Goal: Task Accomplishment & Management: Use online tool/utility

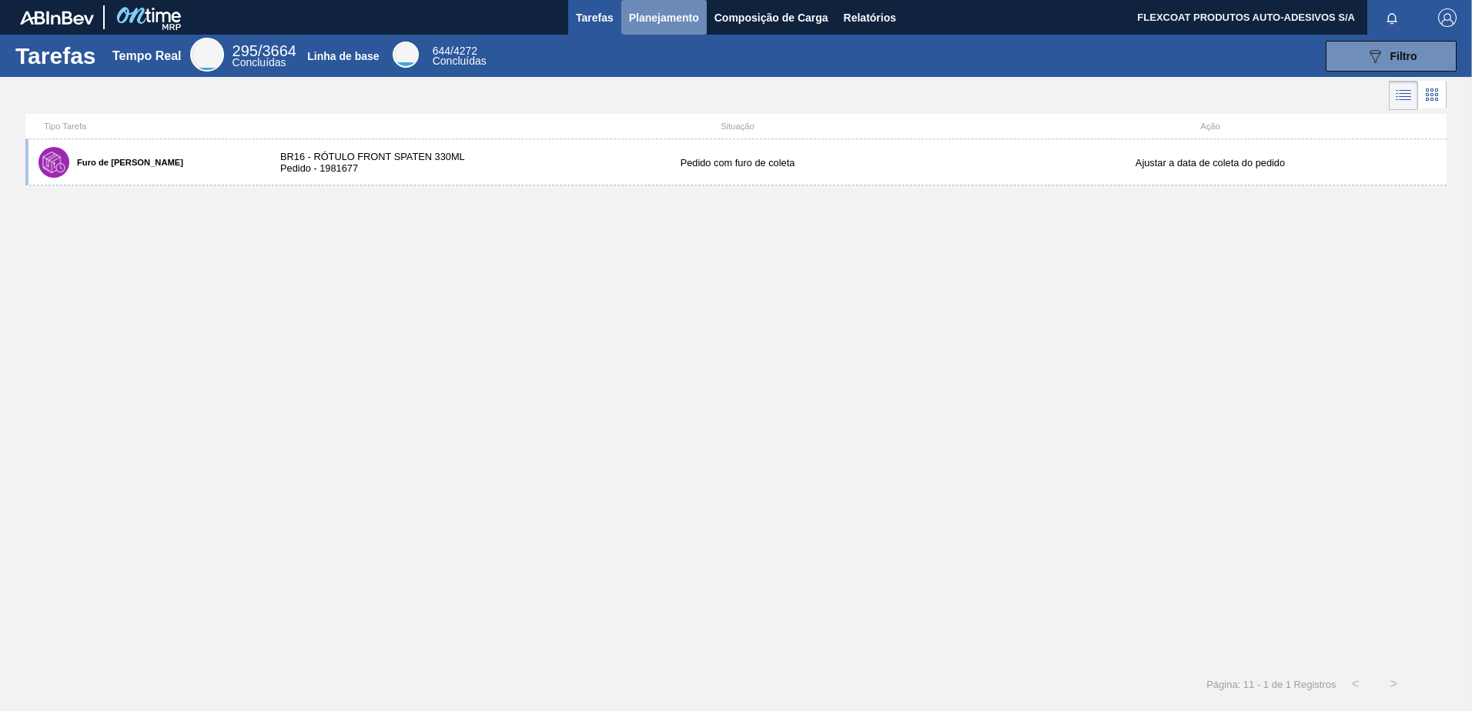
click at [642, 19] on span "Planejamento" at bounding box center [664, 17] width 70 height 18
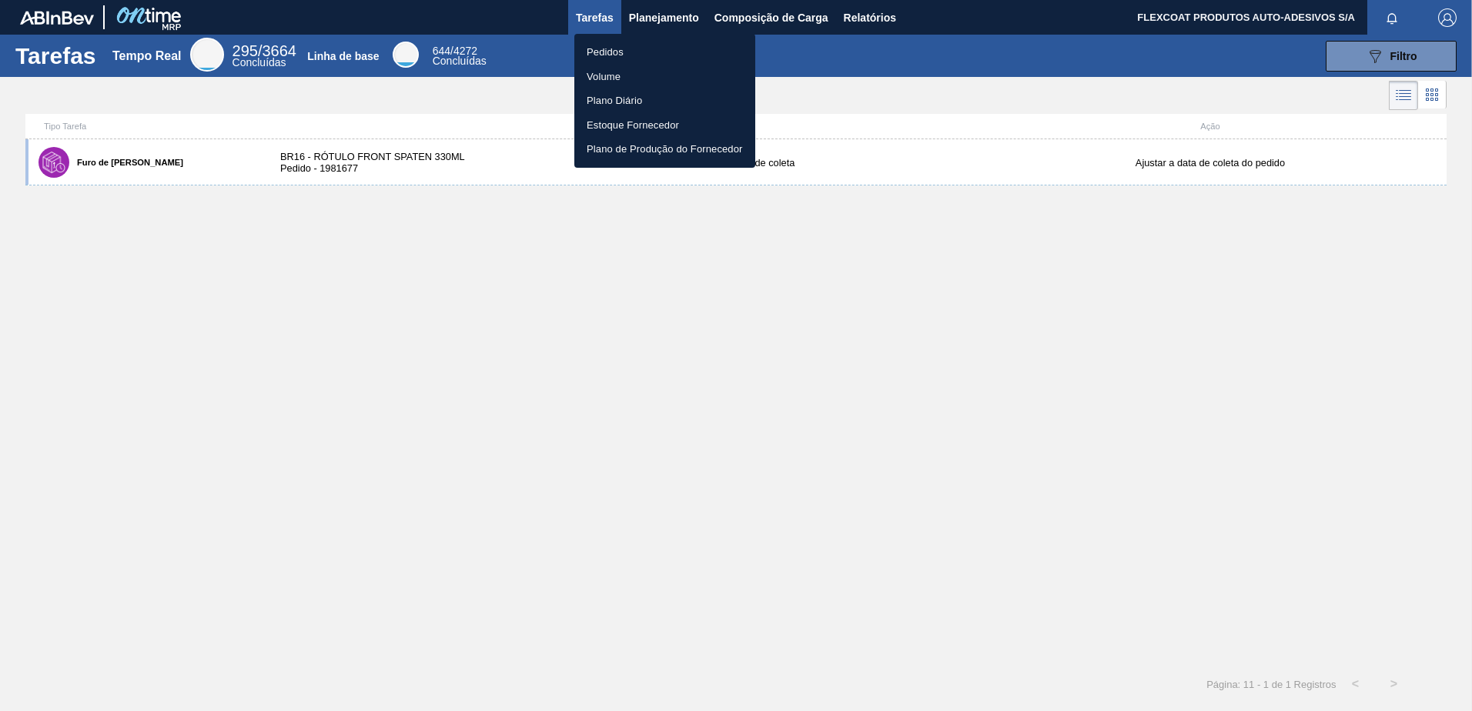
click at [589, 50] on li "Pedidos" at bounding box center [664, 52] width 181 height 25
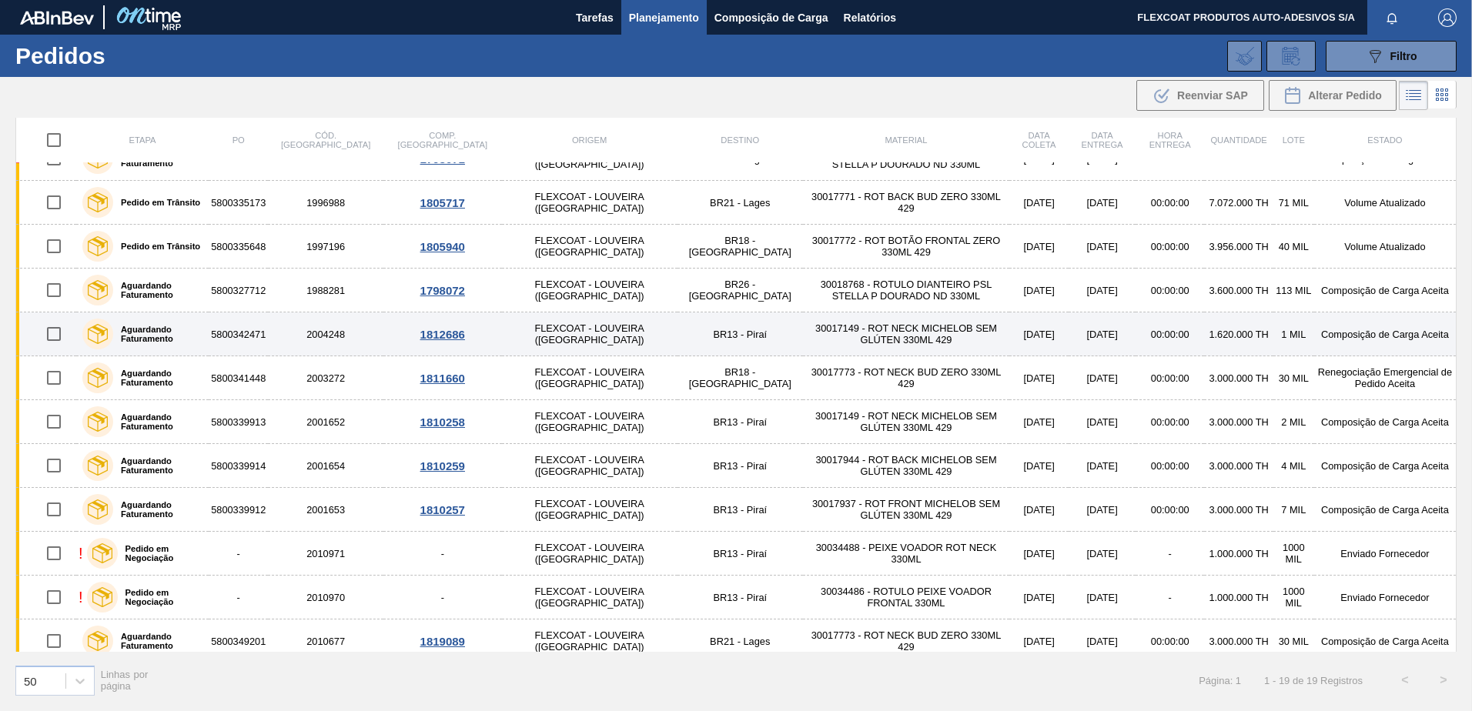
scroll to position [346, 0]
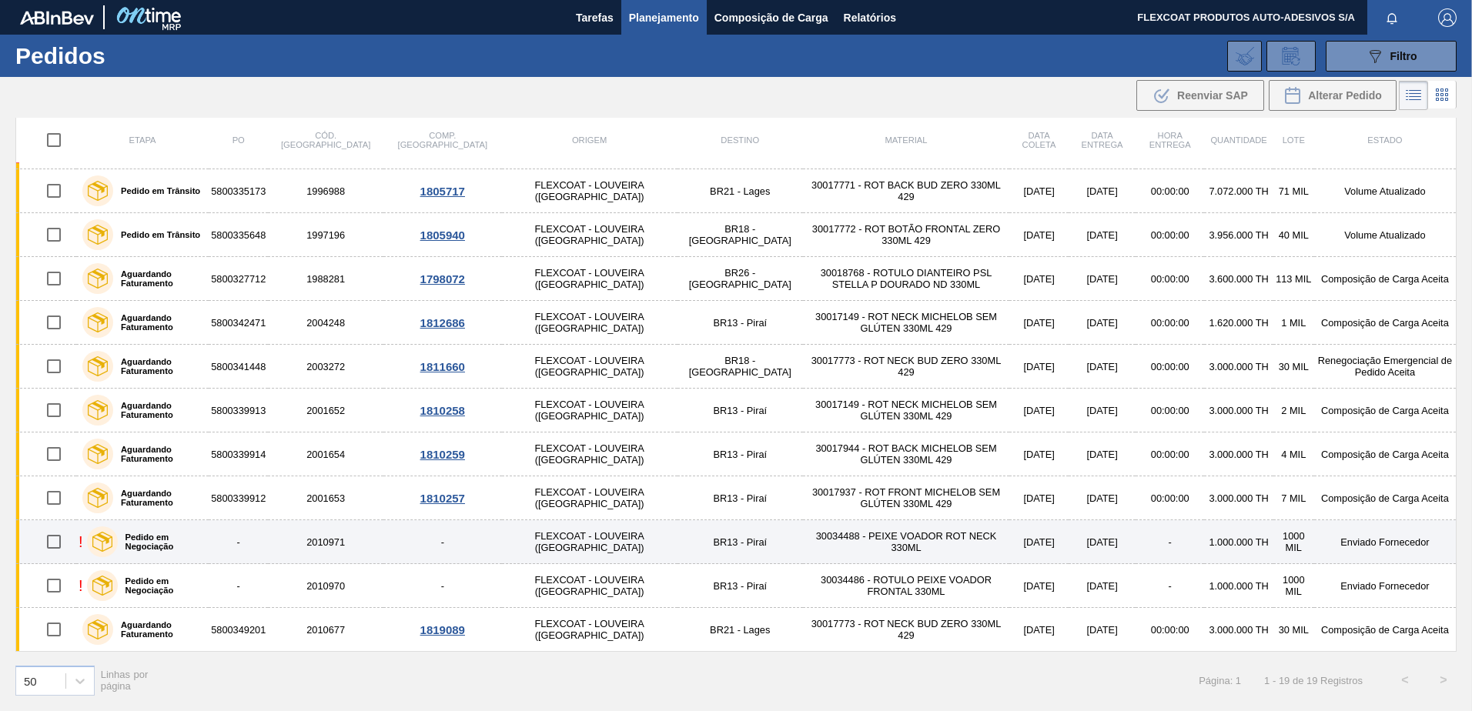
click at [152, 544] on label "Pedido em Negociação" at bounding box center [160, 542] width 85 height 18
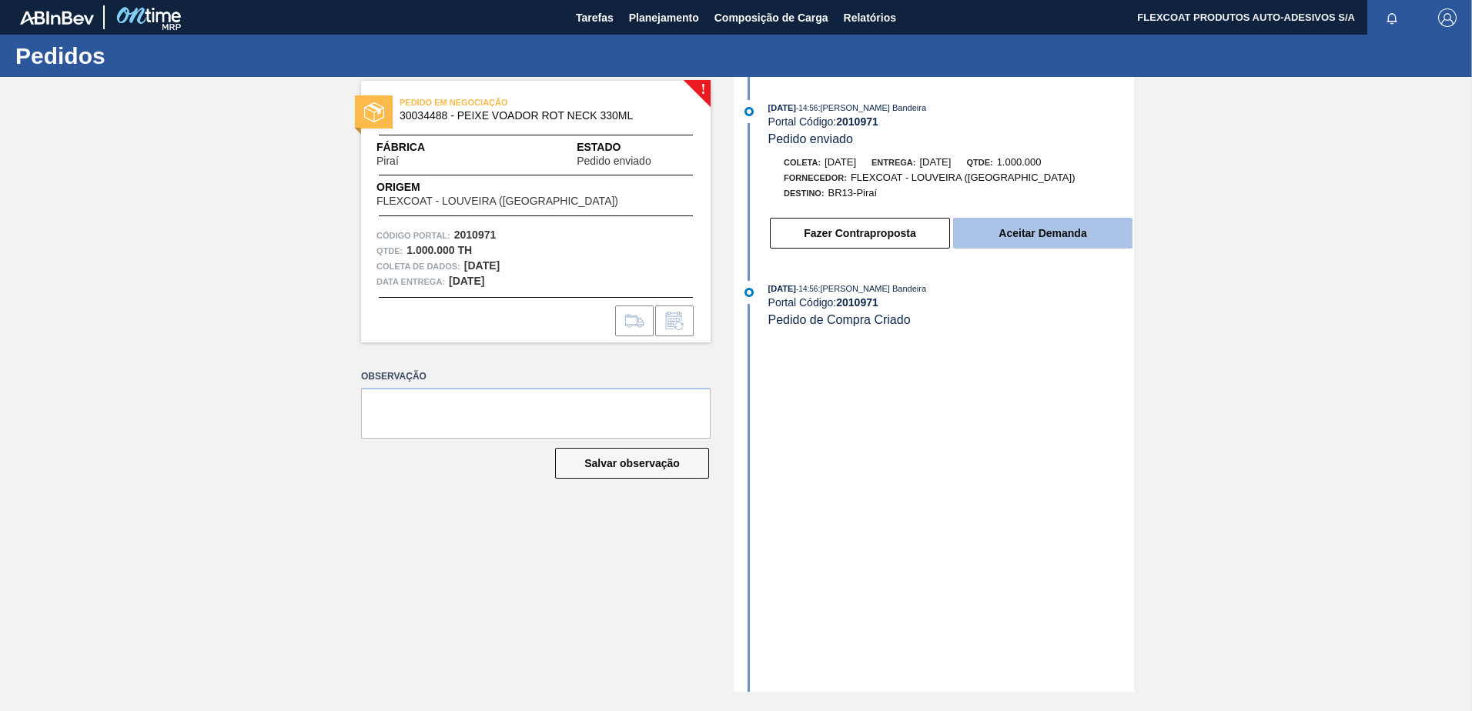
click at [1008, 235] on button "Aceitar Demanda" at bounding box center [1042, 233] width 179 height 31
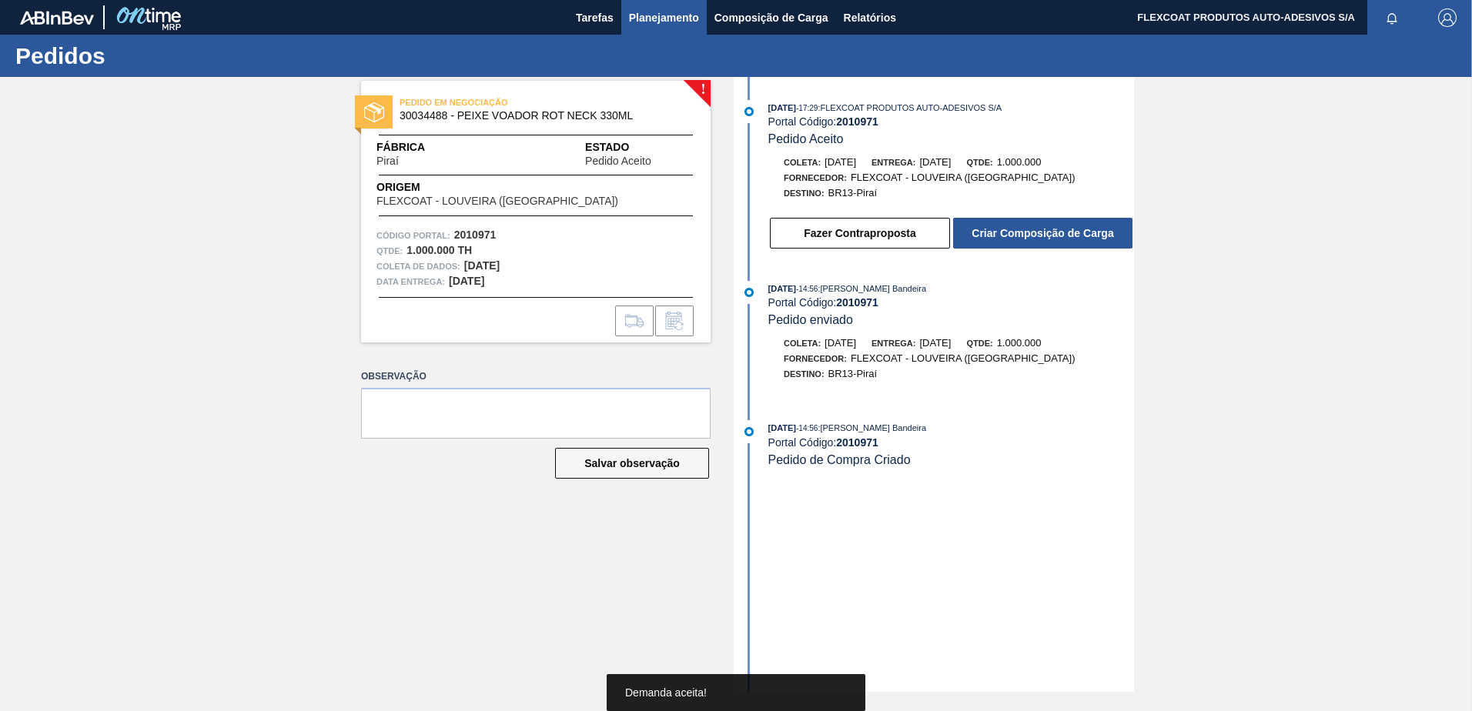
click at [646, 17] on span "Planejamento" at bounding box center [664, 17] width 70 height 18
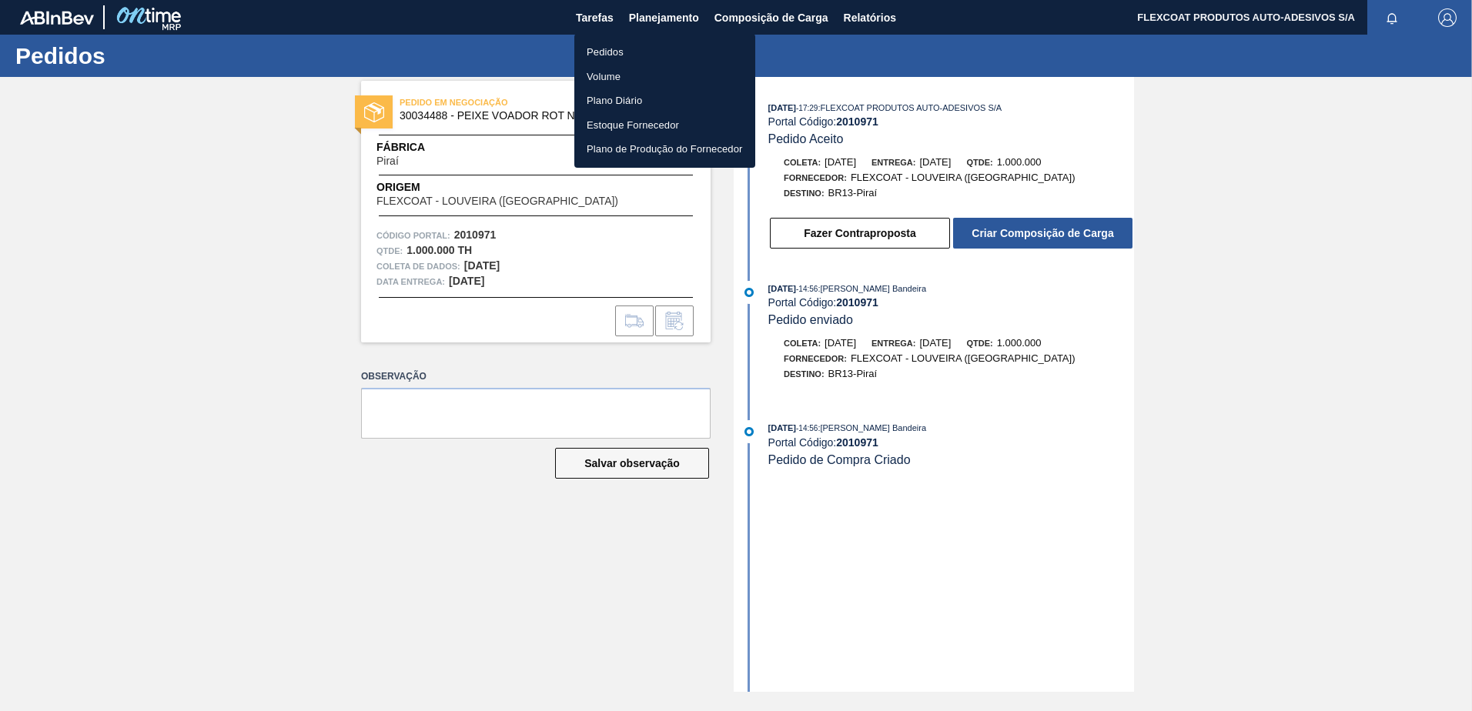
click at [596, 48] on li "Pedidos" at bounding box center [664, 52] width 181 height 25
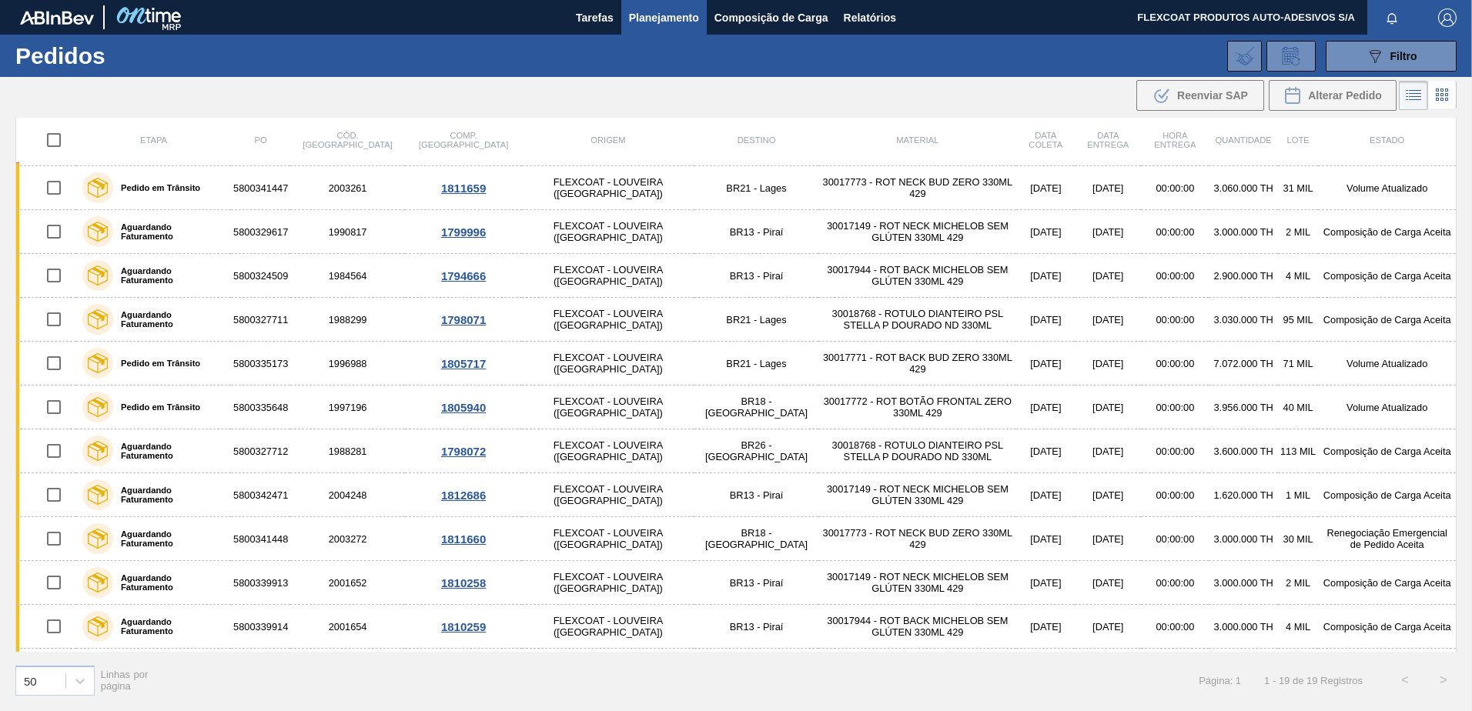
scroll to position [346, 0]
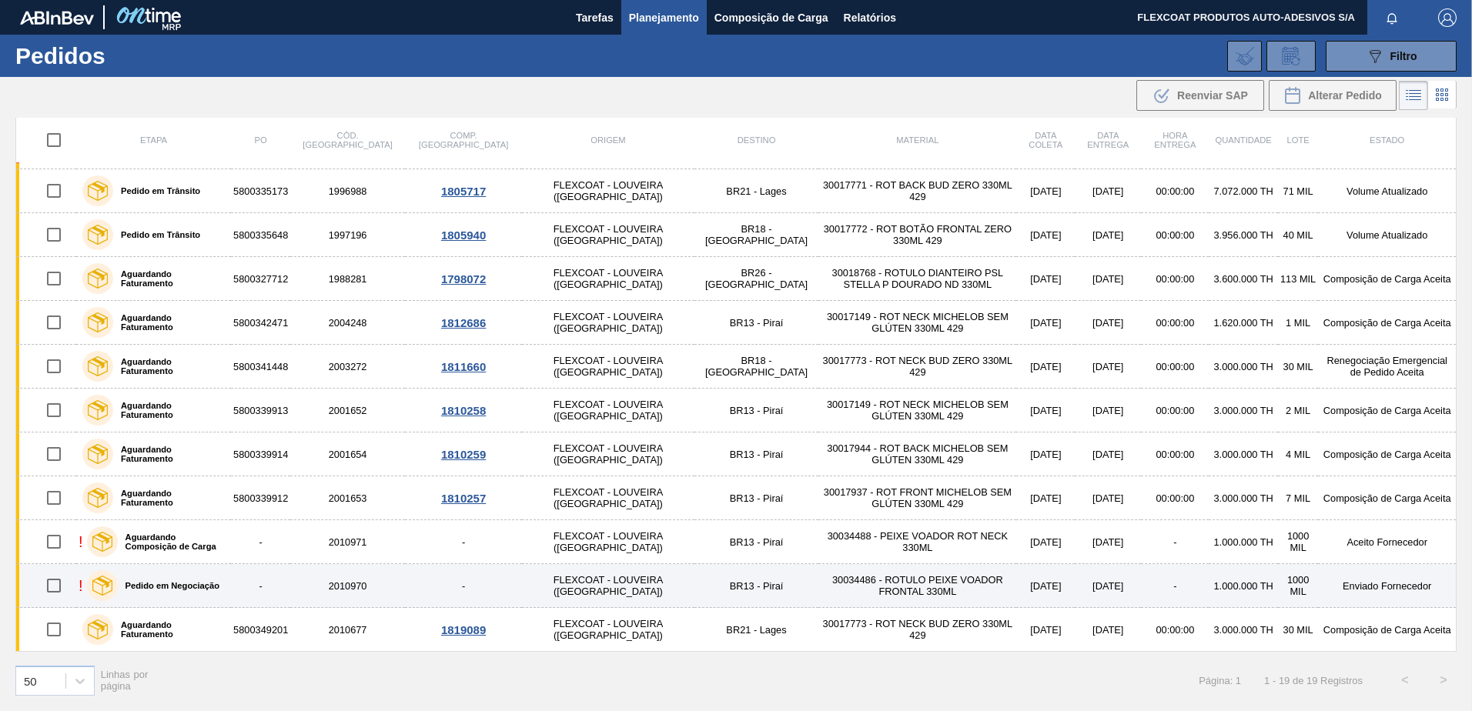
click at [182, 581] on label "Pedido em Negociação" at bounding box center [169, 585] width 102 height 9
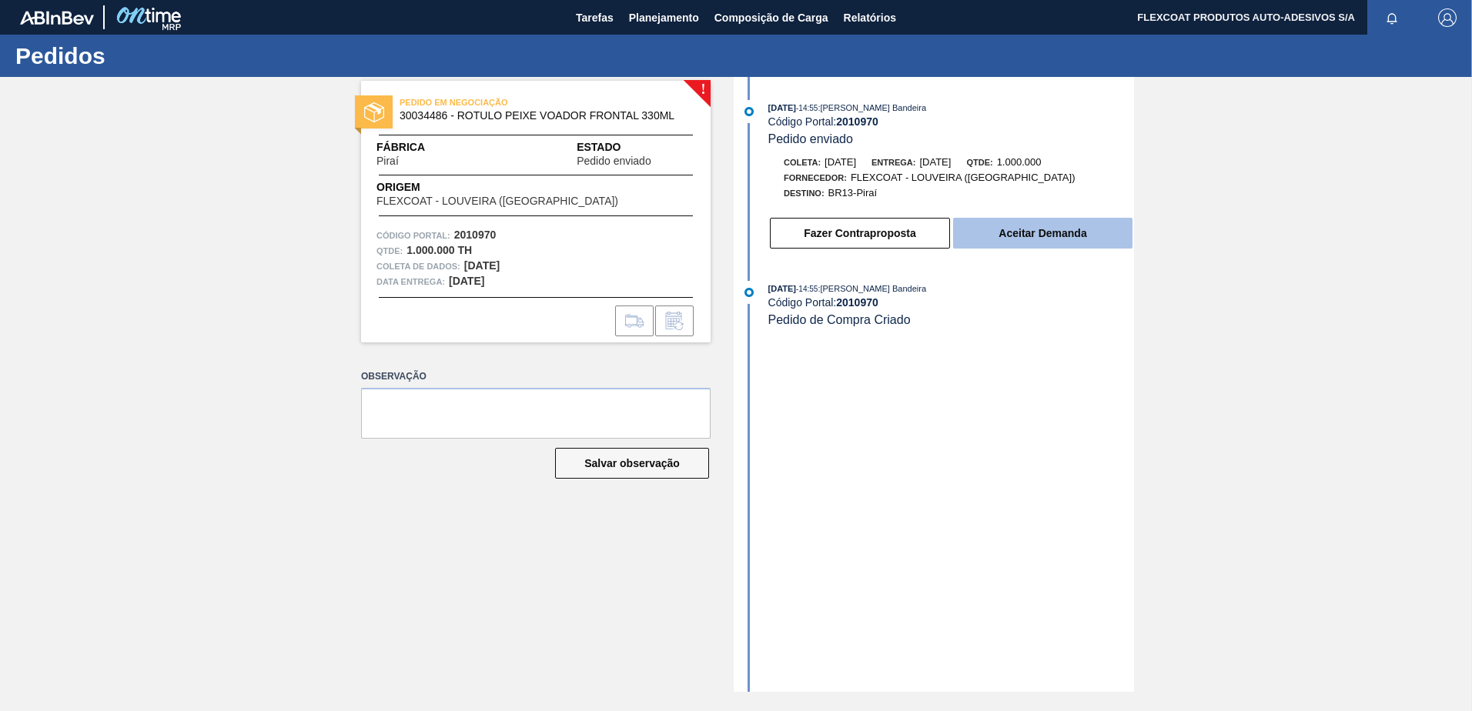
click at [991, 236] on button "Aceitar Demanda" at bounding box center [1042, 233] width 179 height 31
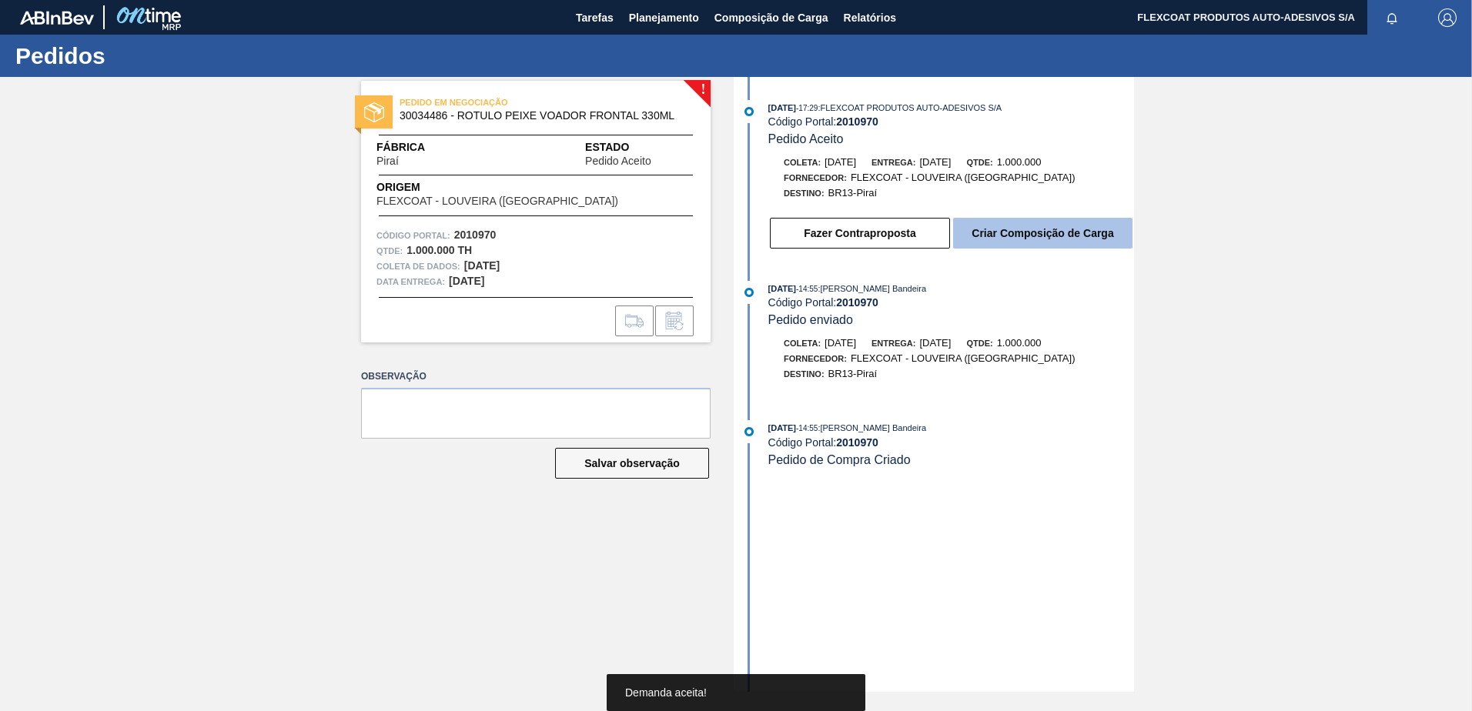
click at [1008, 232] on button "Criar Composição de Carga" at bounding box center [1042, 233] width 179 height 31
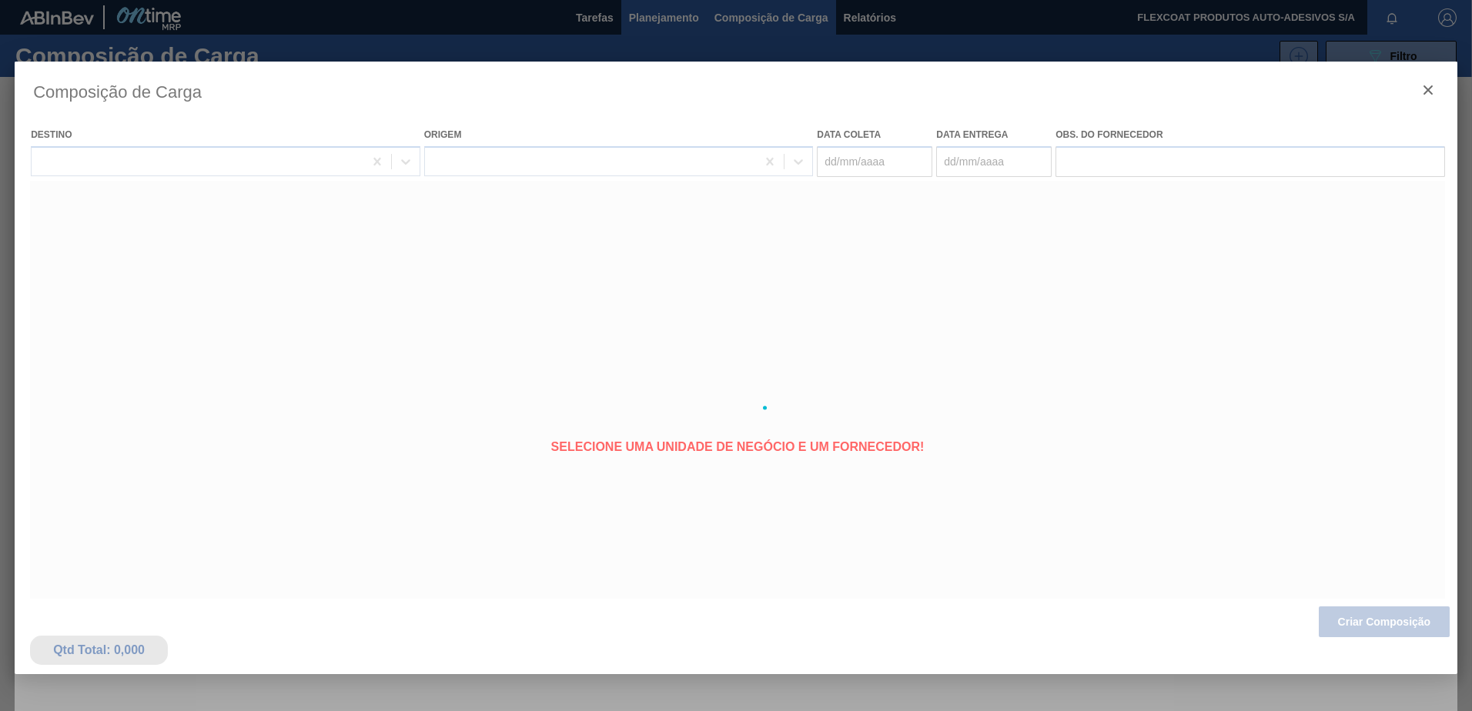
type coleta "18/09/2025"
type entrega "19/09/2025"
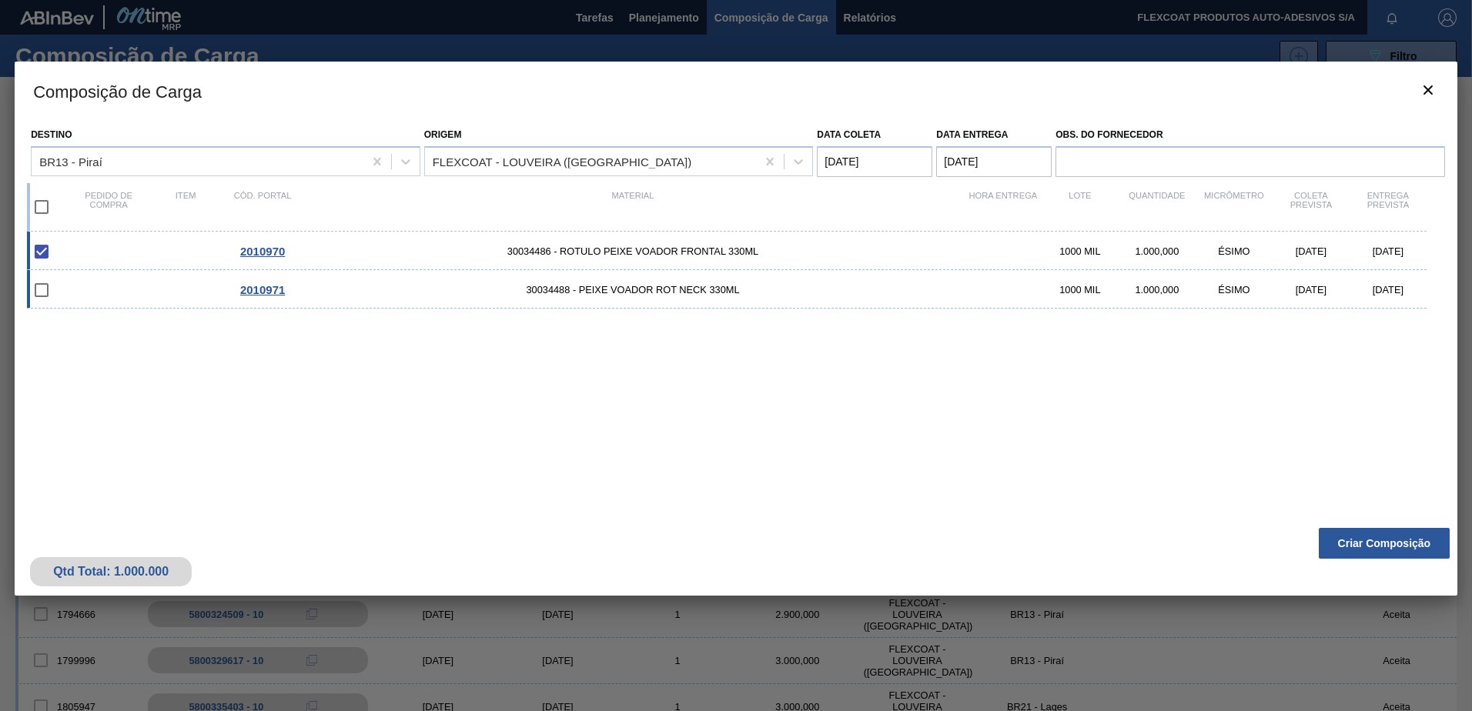
click at [38, 293] on input "checkbox" at bounding box center [41, 290] width 32 height 32
click at [45, 286] on input "checkbox" at bounding box center [41, 290] width 32 height 32
click at [34, 291] on input "checkbox" at bounding box center [41, 290] width 32 height 32
click at [38, 291] on input "checkbox" at bounding box center [41, 290] width 32 height 32
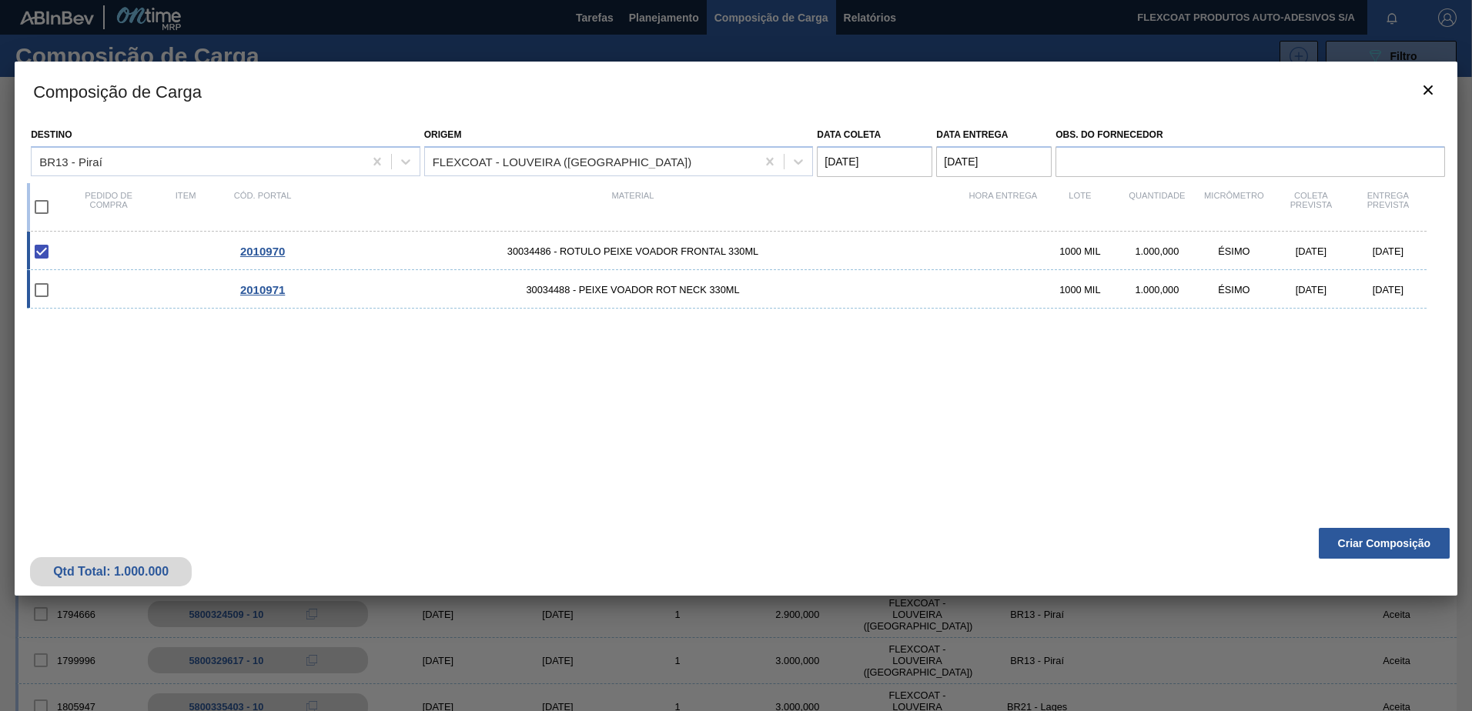
click at [39, 290] on input "checkbox" at bounding box center [41, 290] width 32 height 32
checkbox input "false"
click at [1360, 540] on button "Criar Composição" at bounding box center [1384, 543] width 131 height 31
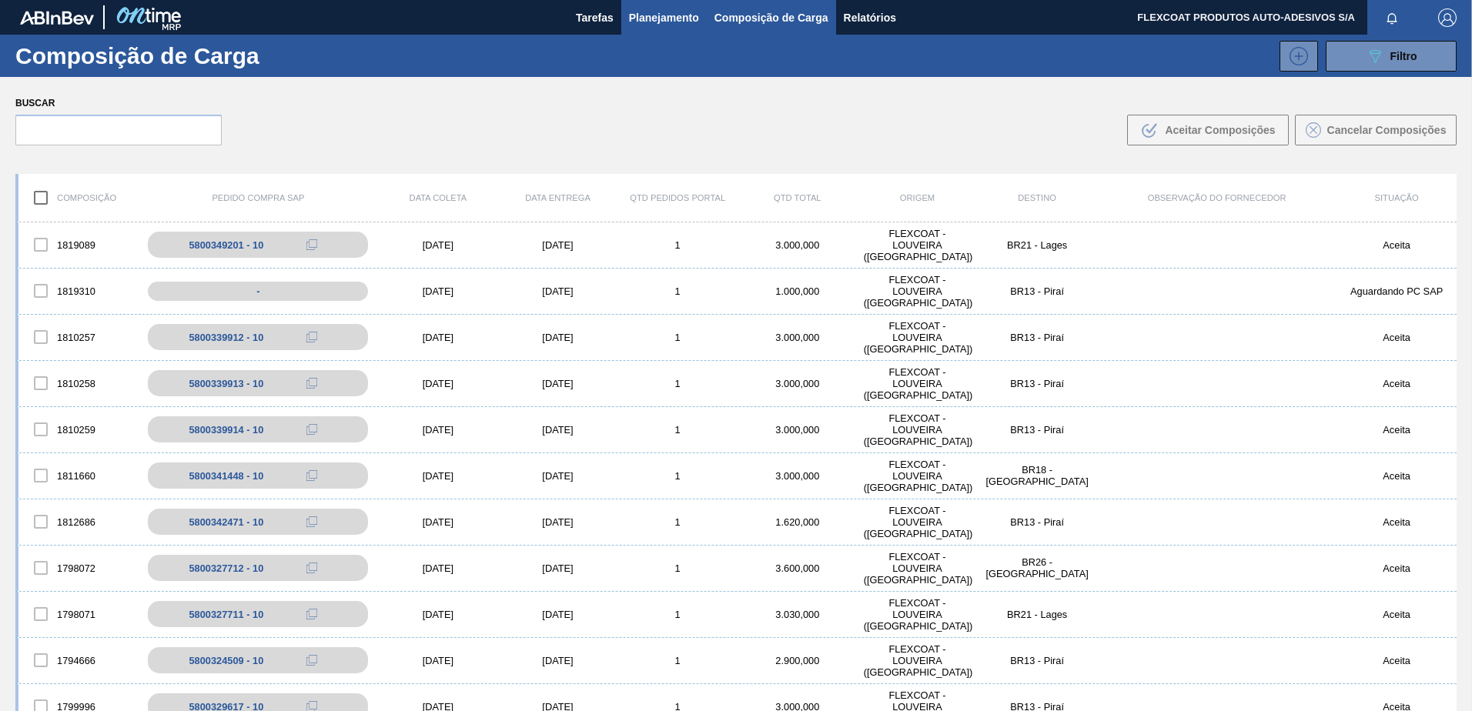
click at [644, 11] on span "Planejamento" at bounding box center [664, 17] width 70 height 18
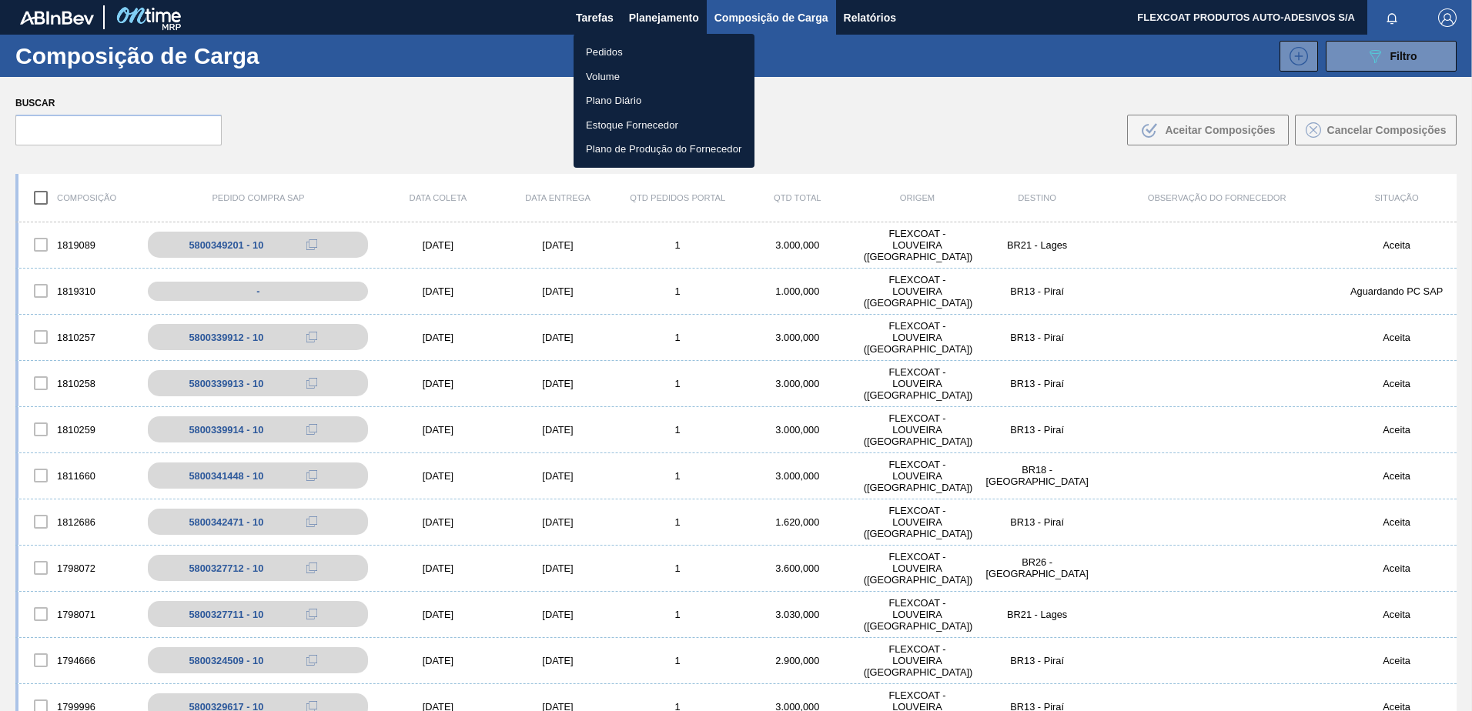
click at [590, 50] on li "Pedidos" at bounding box center [663, 52] width 181 height 25
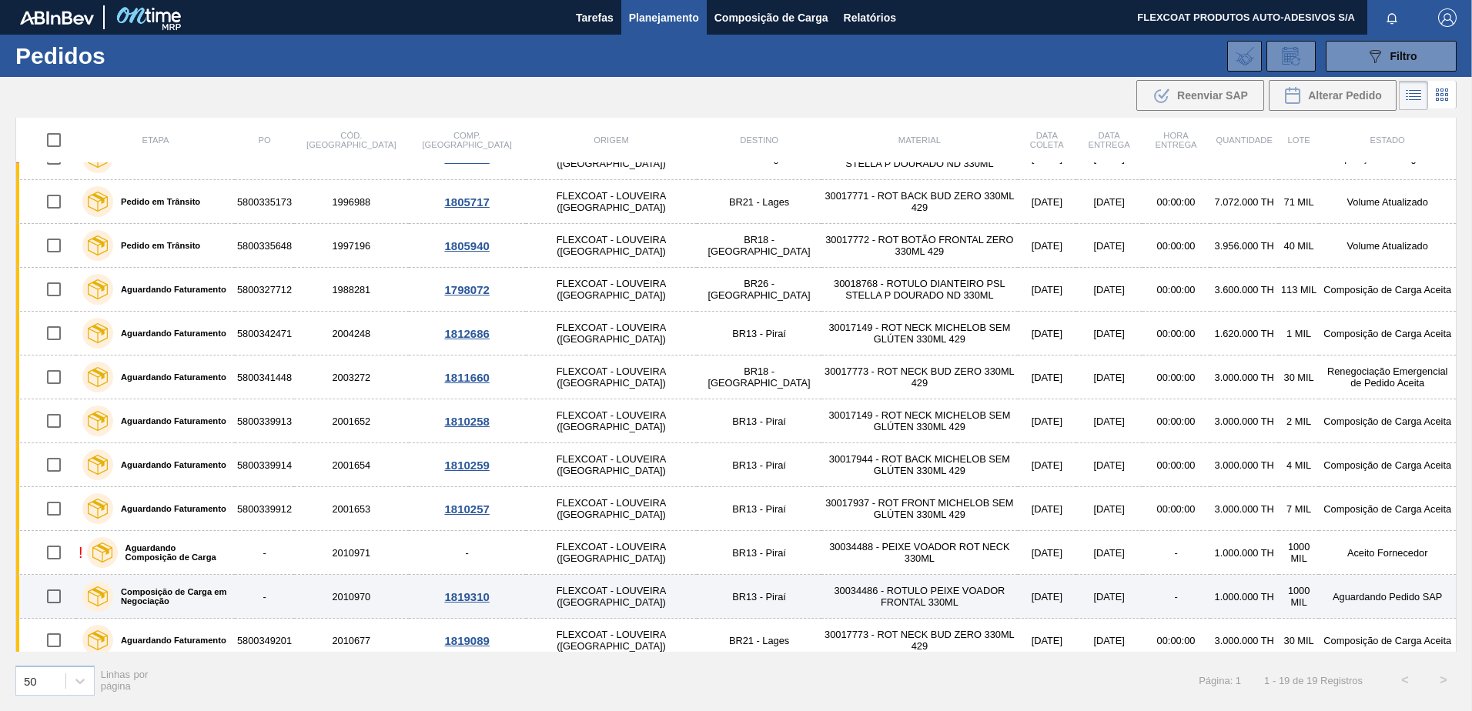
scroll to position [346, 0]
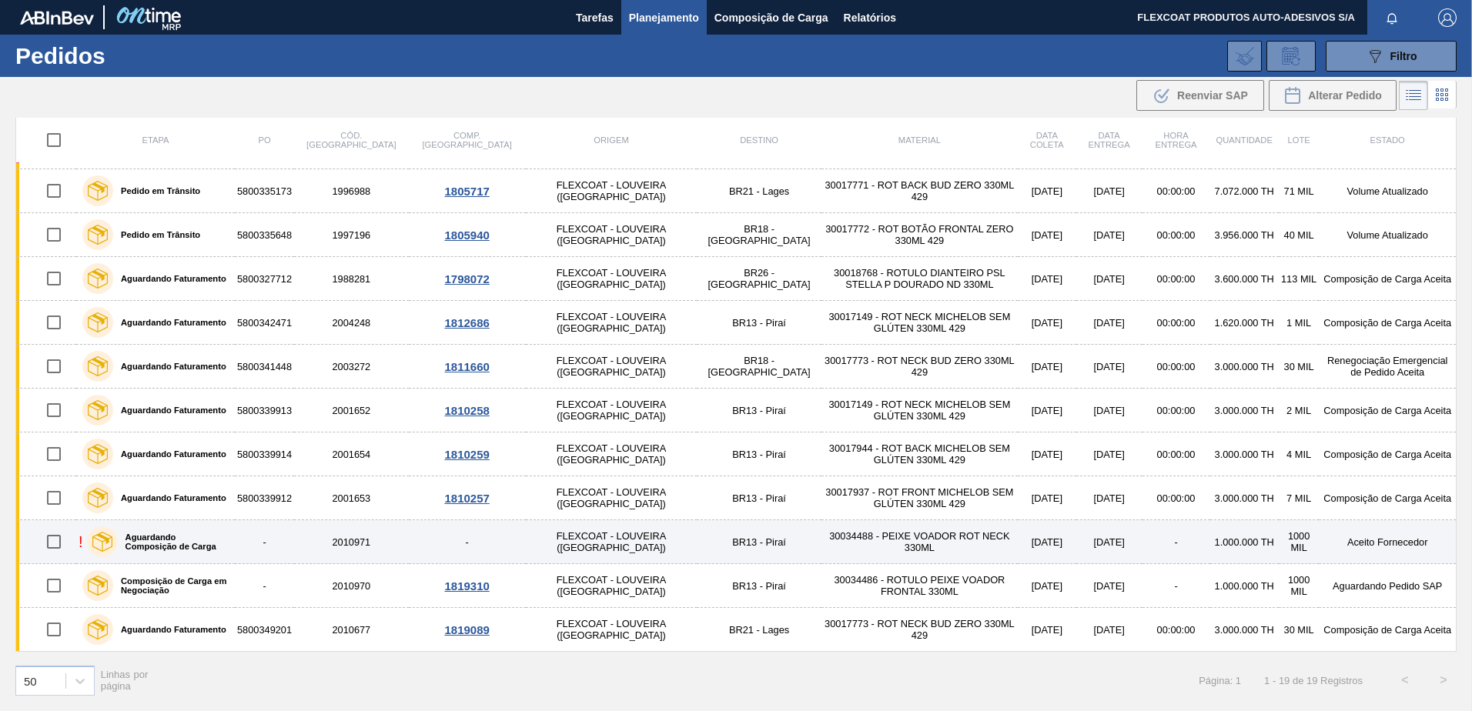
click at [156, 541] on label "Aguardando Composição de Carga" at bounding box center [173, 542] width 111 height 18
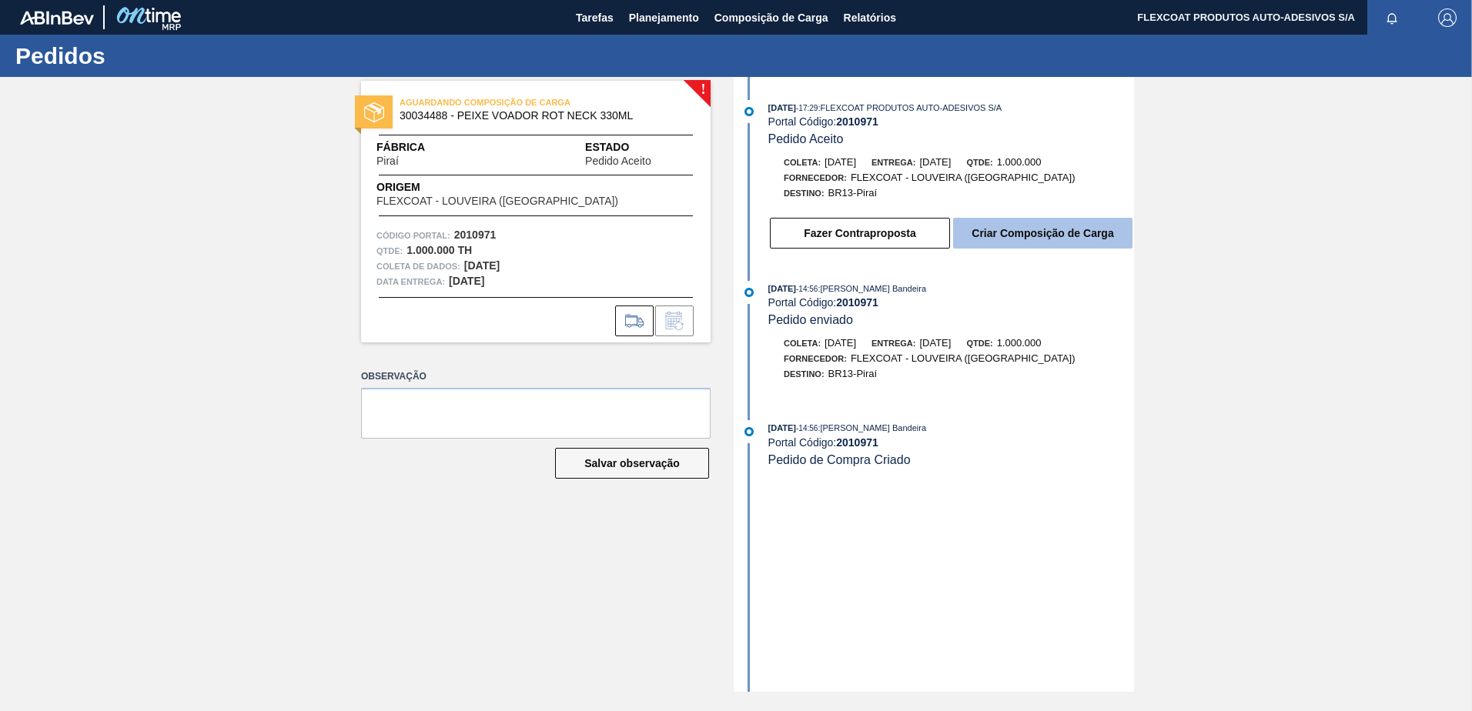
click at [1074, 232] on button "Criar Composição de Carga" at bounding box center [1042, 233] width 179 height 31
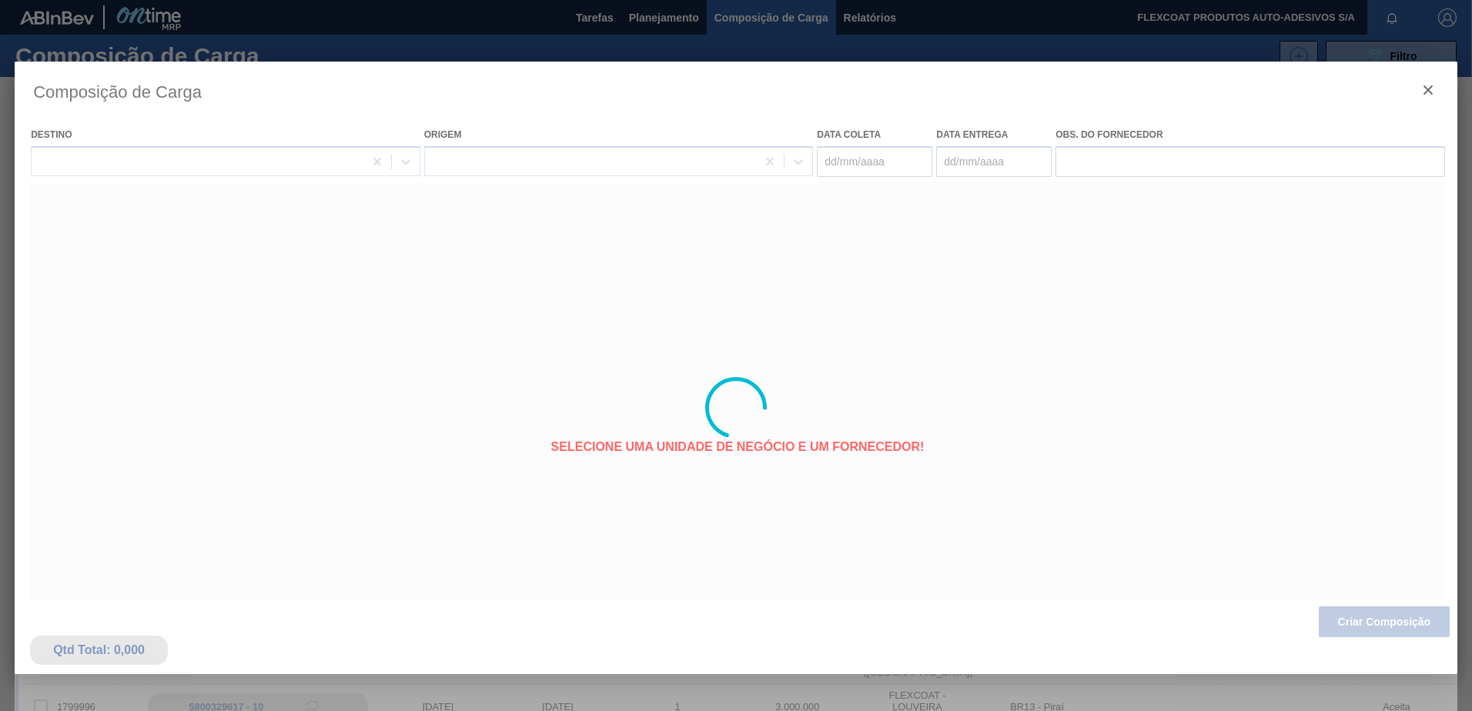
type coleta "18/09/2025"
type entrega "19/09/2025"
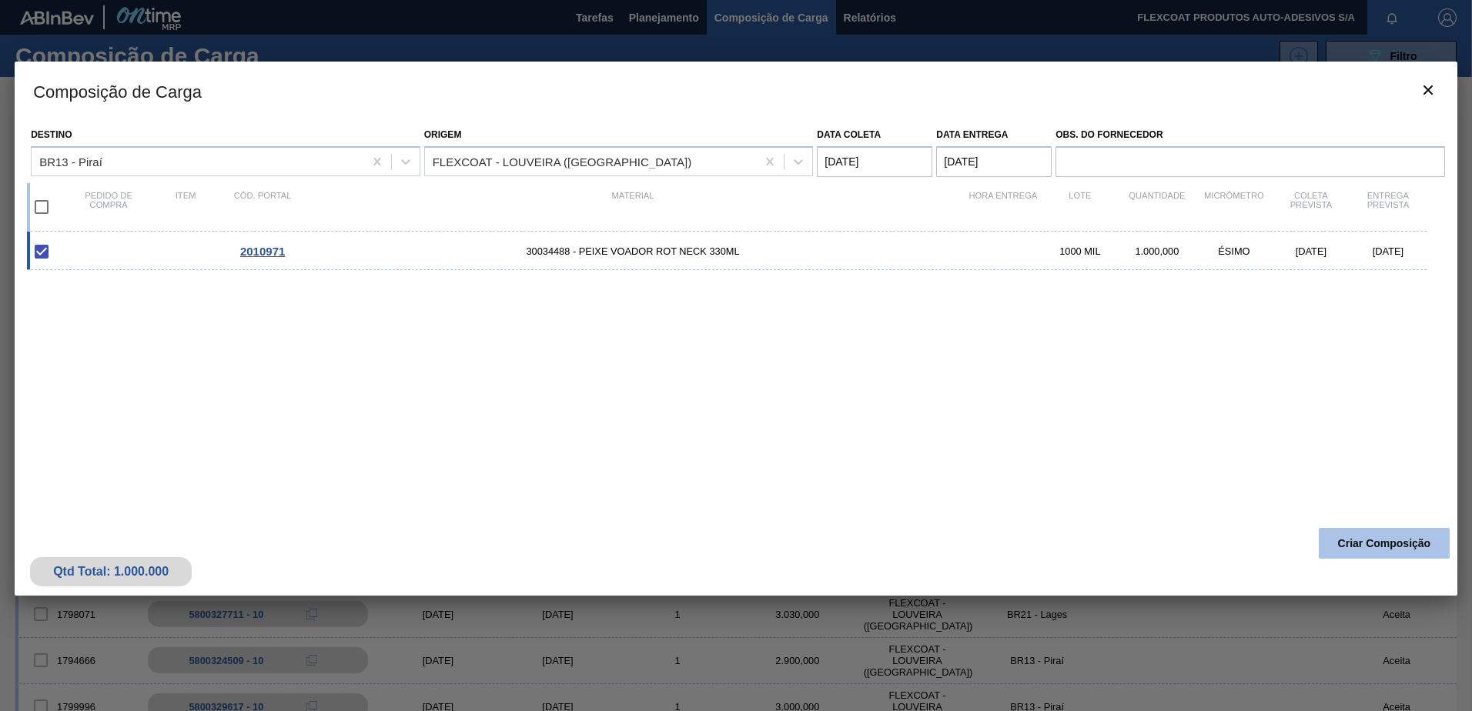
click at [1363, 542] on button "Criar Composição" at bounding box center [1384, 543] width 131 height 31
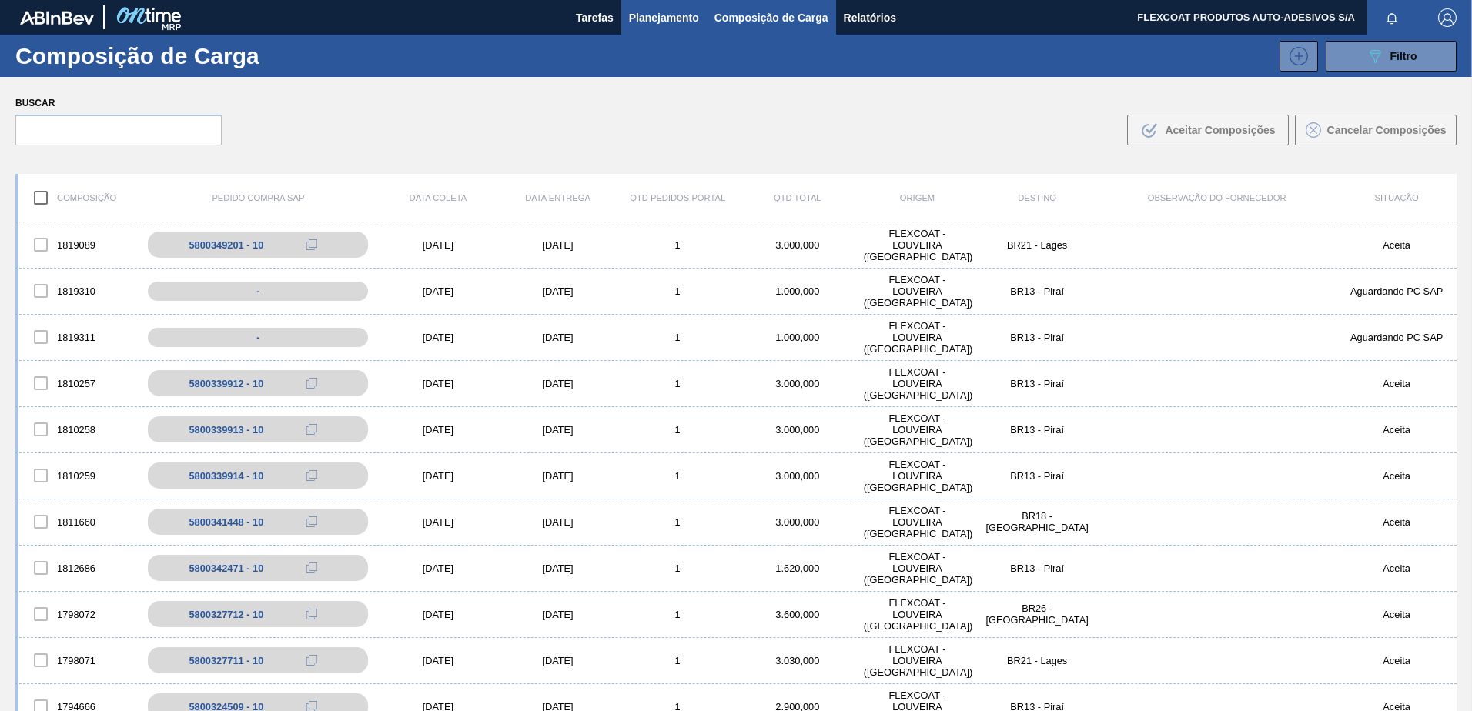
click at [633, 17] on span "Planejamento" at bounding box center [664, 17] width 70 height 18
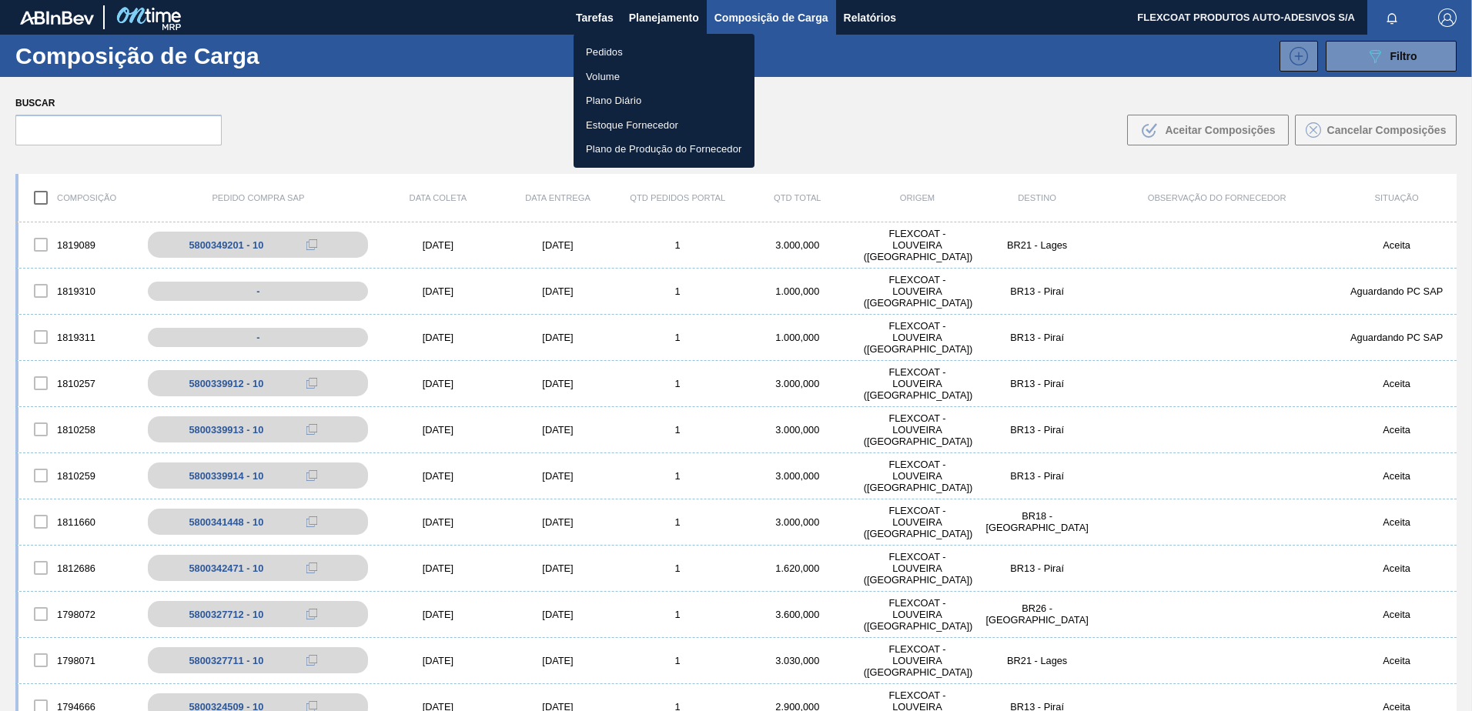
click at [603, 49] on li "Pedidos" at bounding box center [663, 52] width 181 height 25
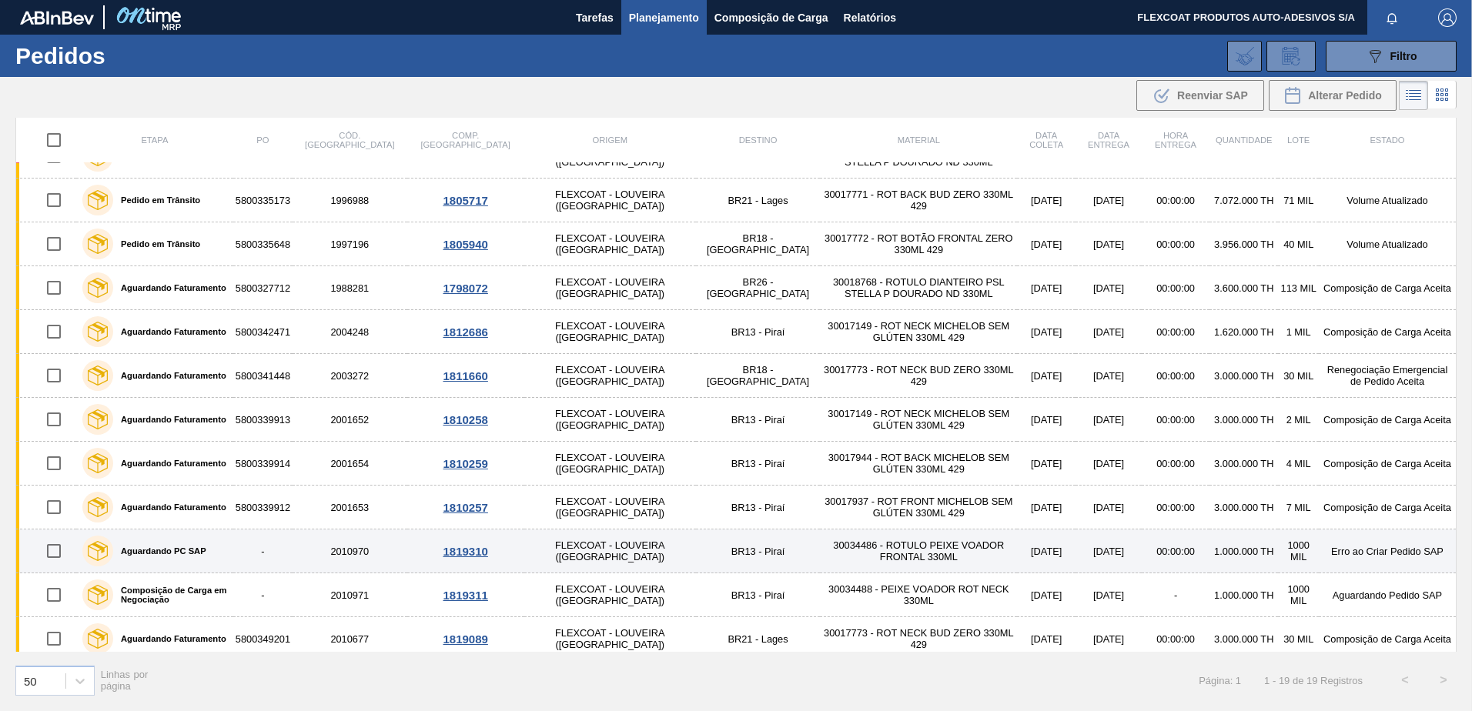
scroll to position [346, 0]
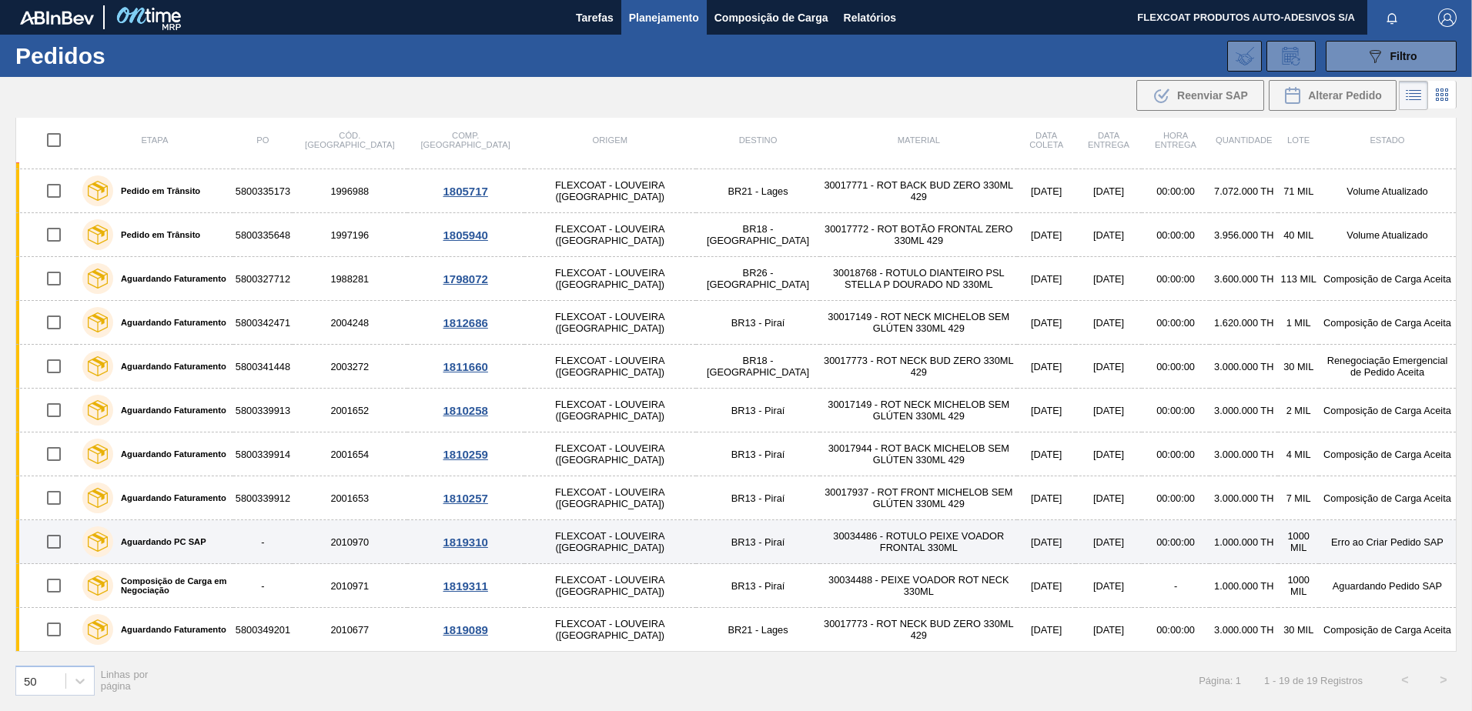
click at [160, 549] on div "Aguardando PC SAP" at bounding box center [145, 542] width 132 height 38
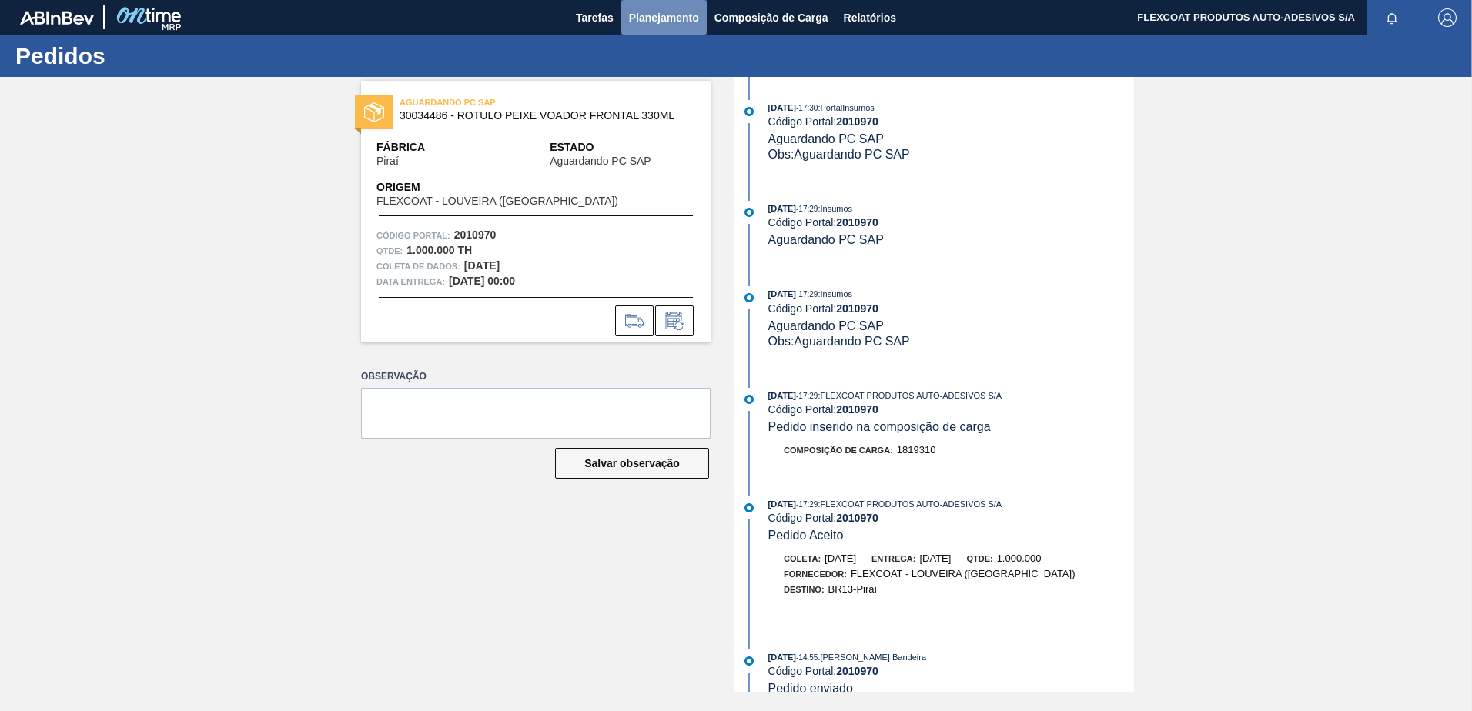
click at [649, 18] on span "Planejamento" at bounding box center [664, 17] width 70 height 18
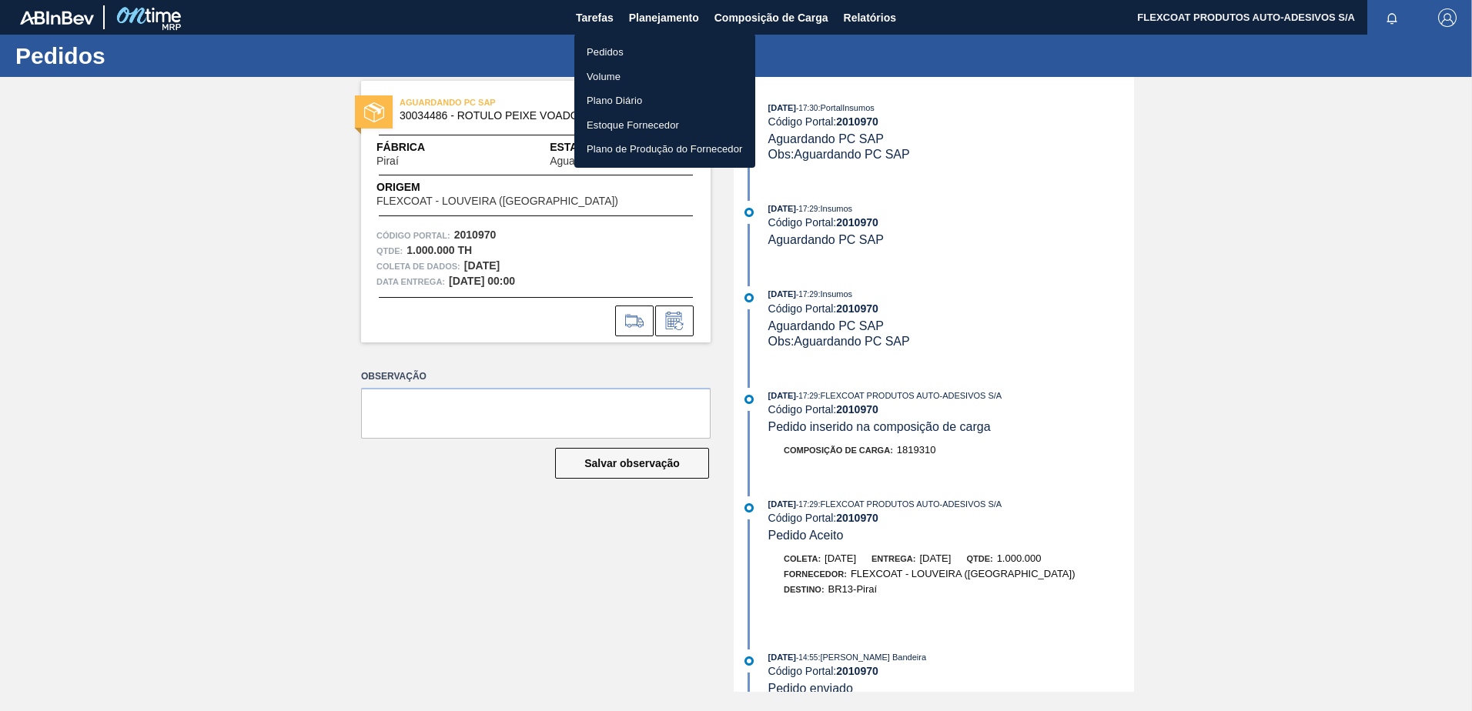
click at [612, 53] on li "Pedidos" at bounding box center [664, 52] width 181 height 25
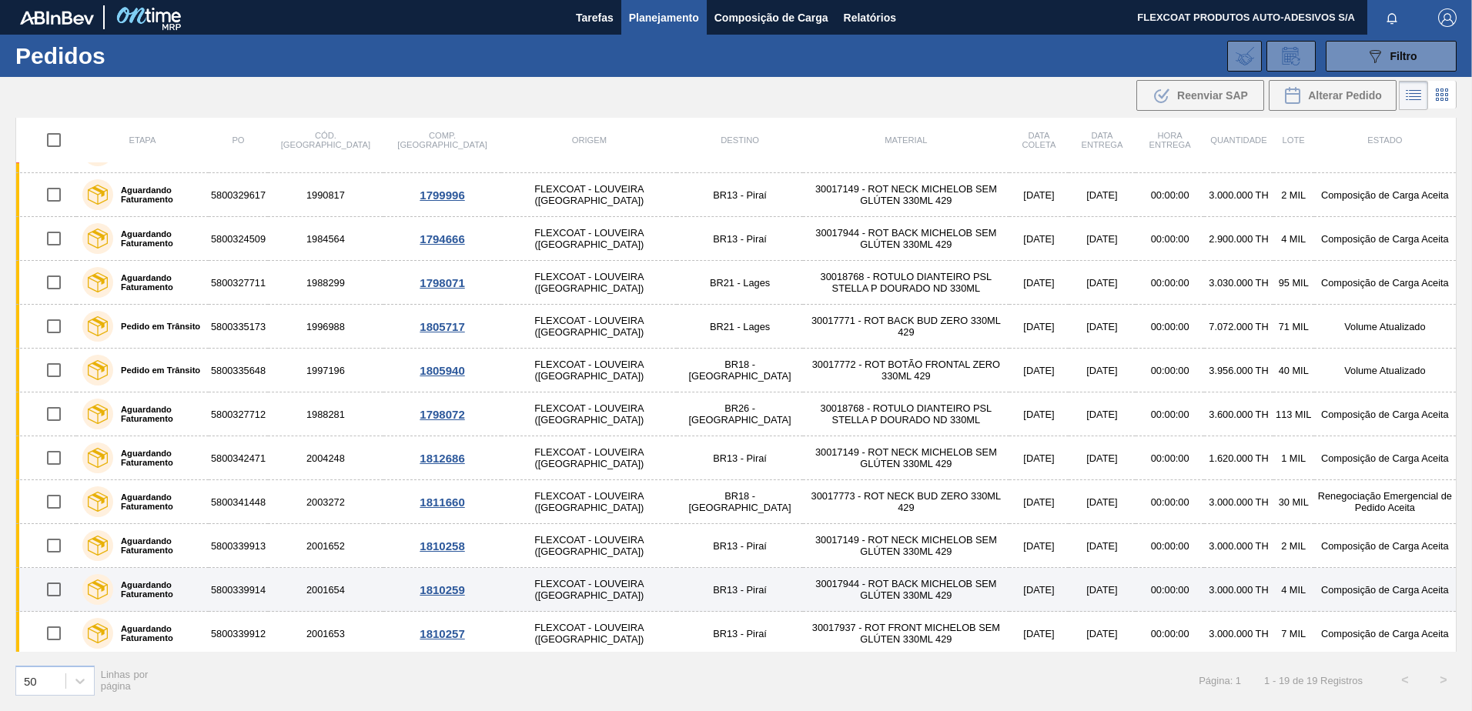
scroll to position [346, 0]
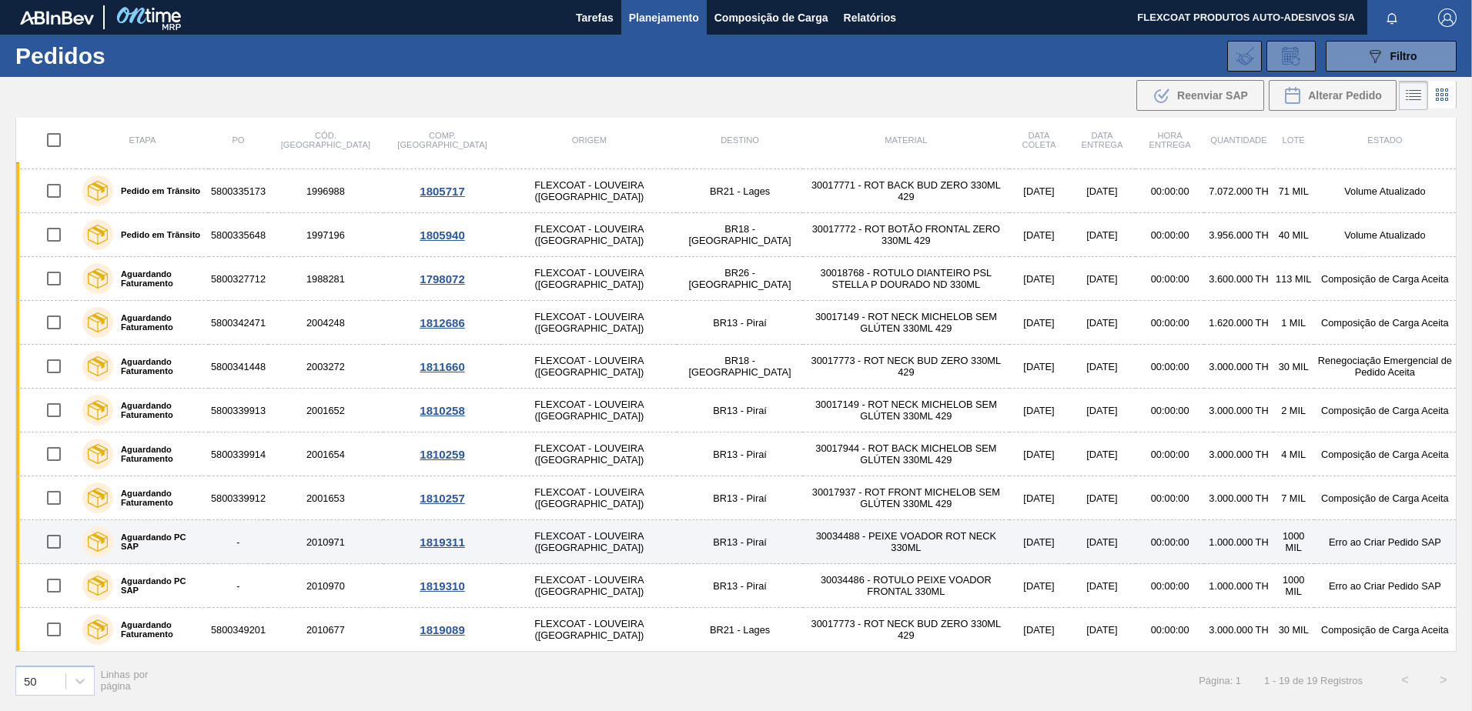
click at [142, 543] on label "Aguardando PC SAP" at bounding box center [157, 542] width 89 height 18
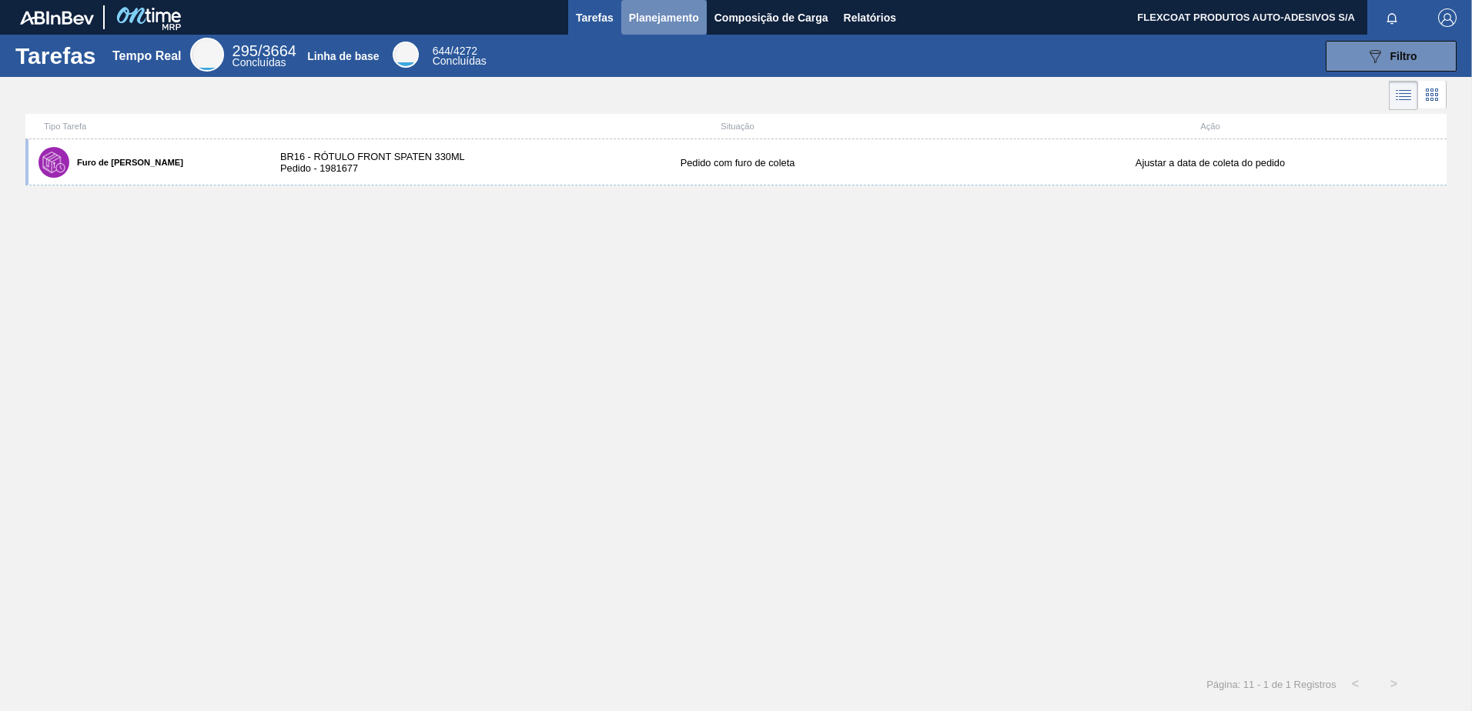
click at [648, 23] on span "Planejamento" at bounding box center [664, 17] width 70 height 18
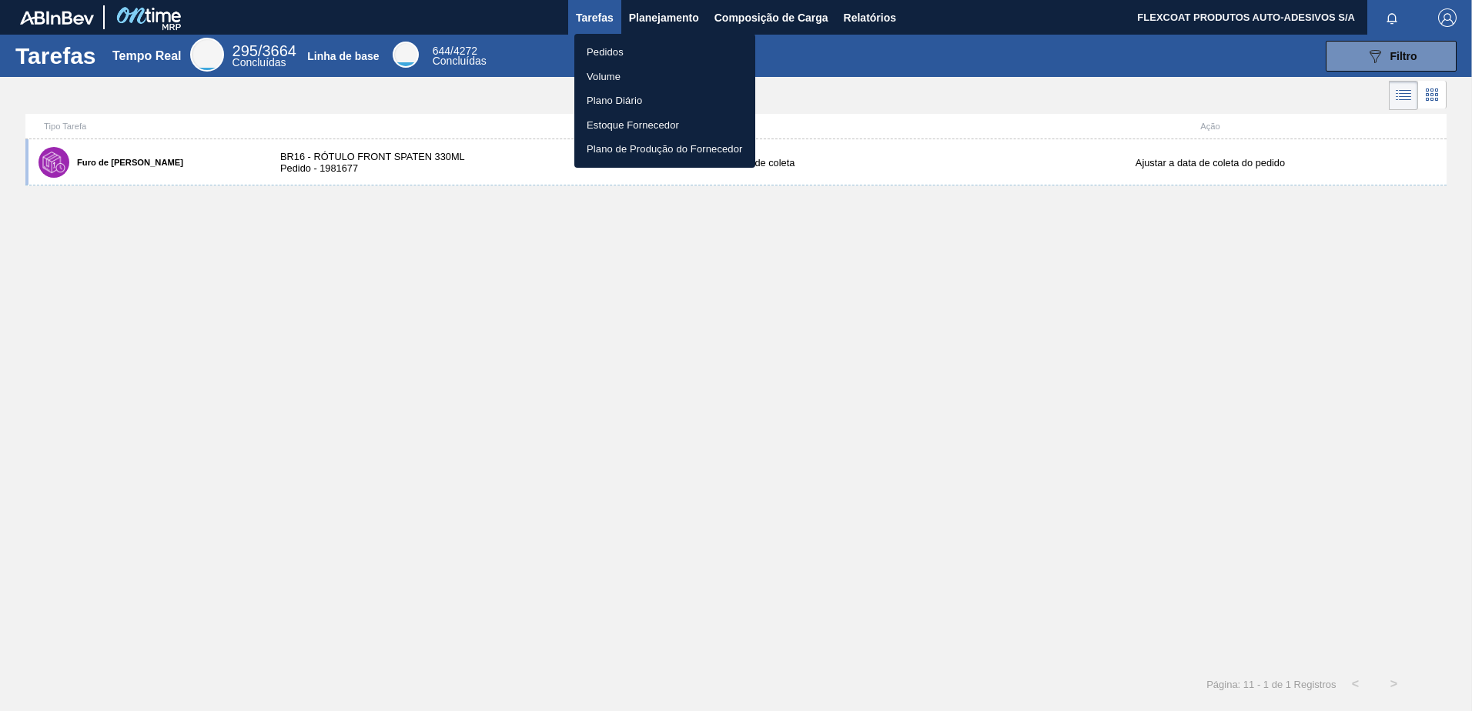
click at [598, 52] on li "Pedidos" at bounding box center [664, 52] width 181 height 25
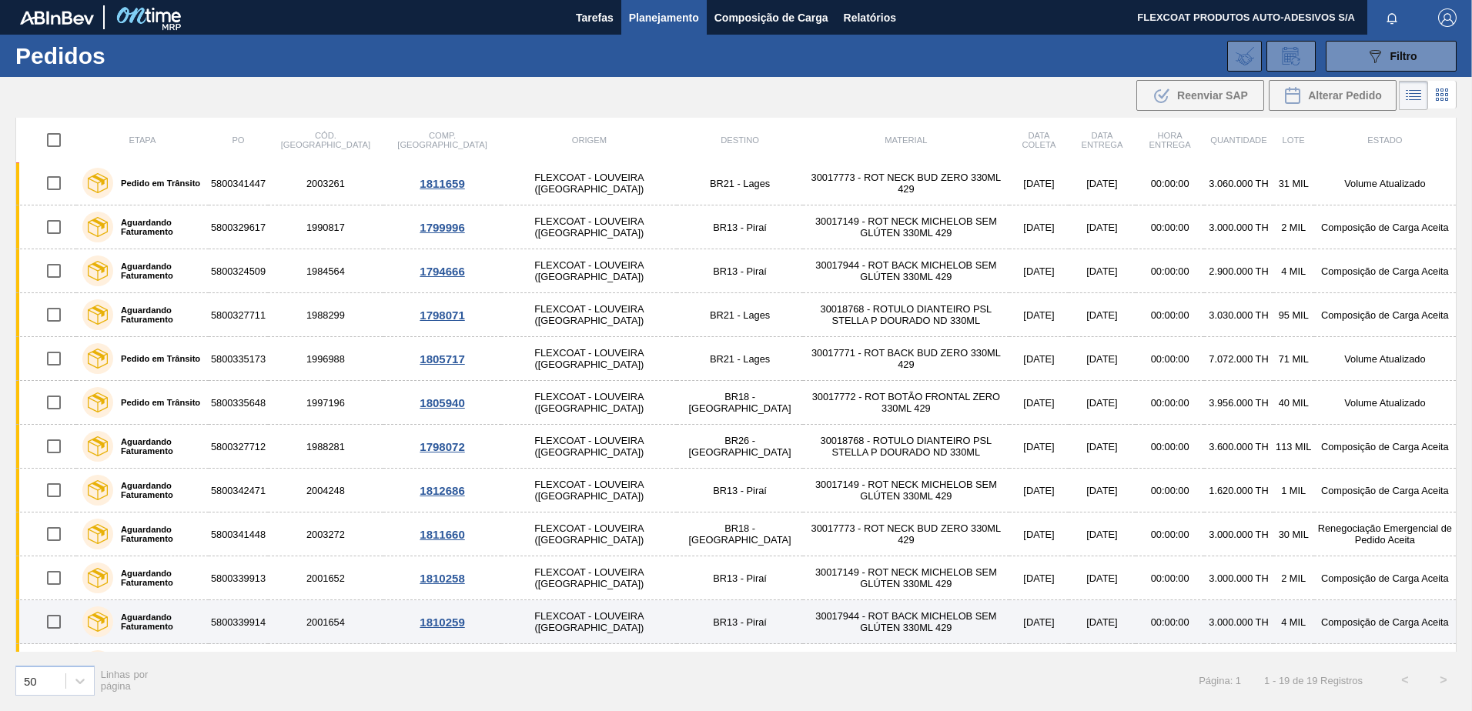
scroll to position [346, 0]
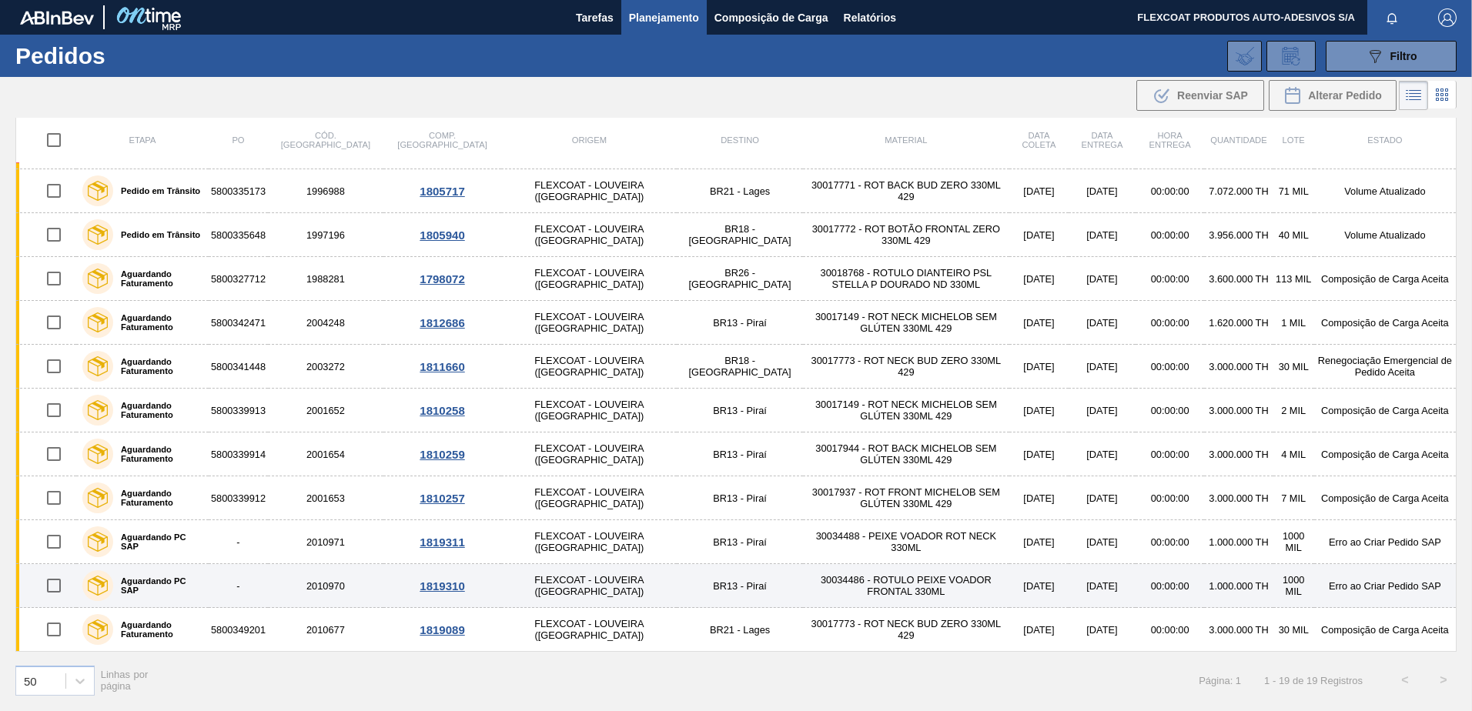
click at [153, 587] on label "Aguardando PC SAP" at bounding box center [157, 586] width 89 height 18
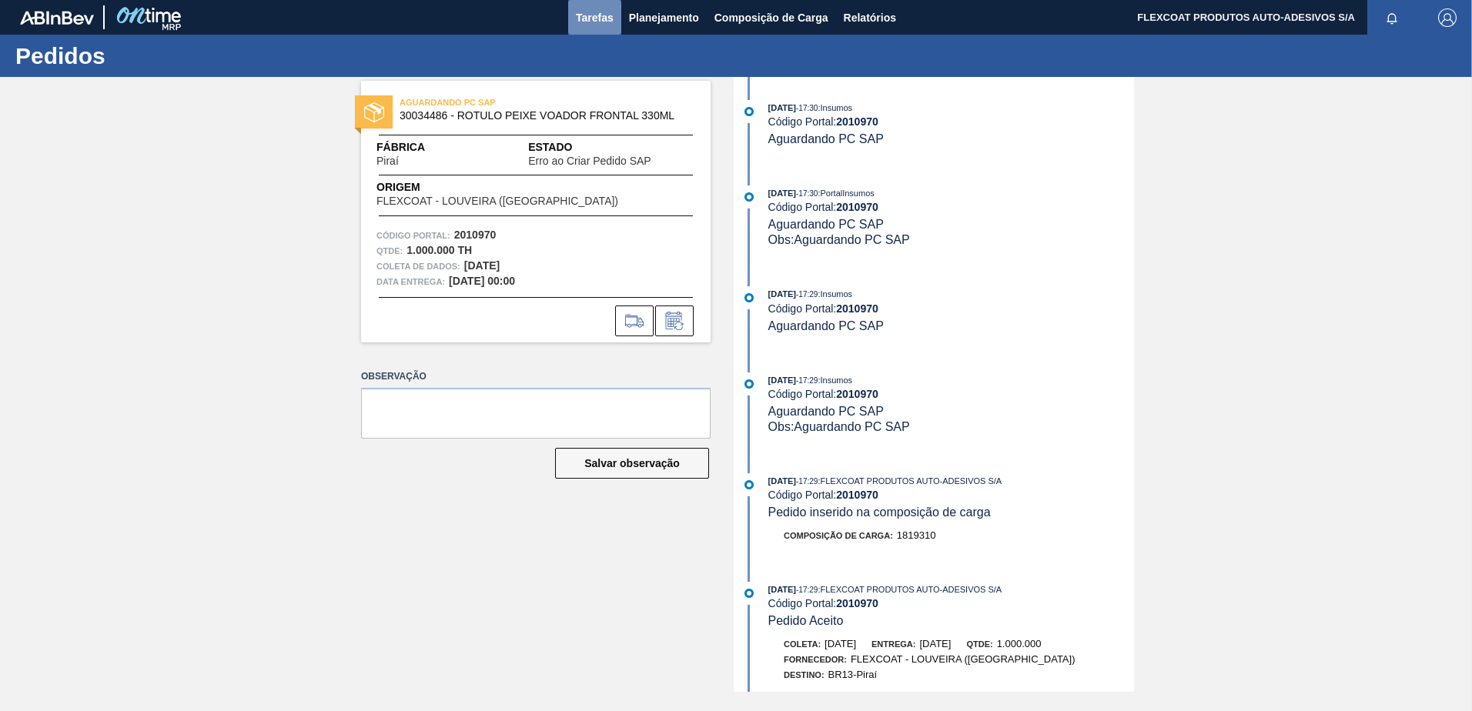
click at [605, 23] on span "Tarefas" at bounding box center [595, 17] width 38 height 18
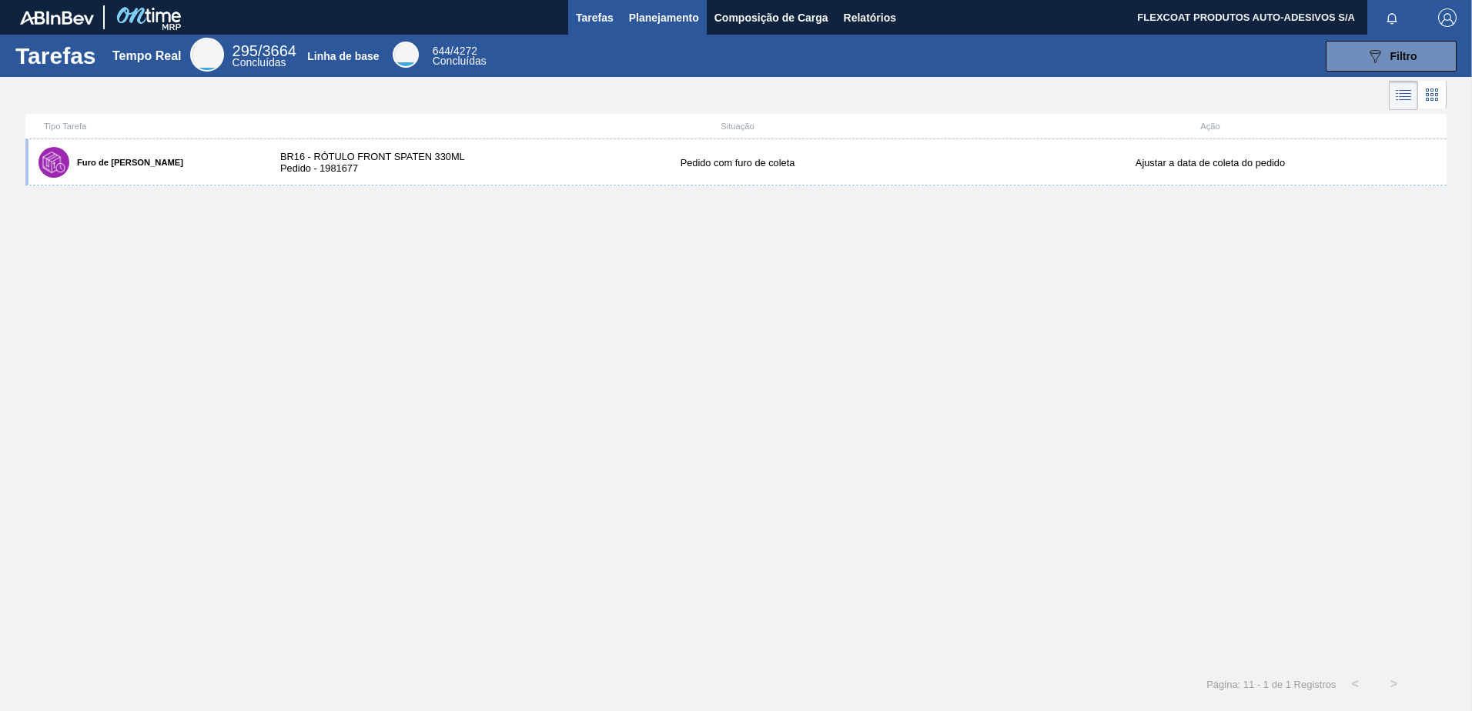
click at [633, 18] on span "Planejamento" at bounding box center [664, 17] width 70 height 18
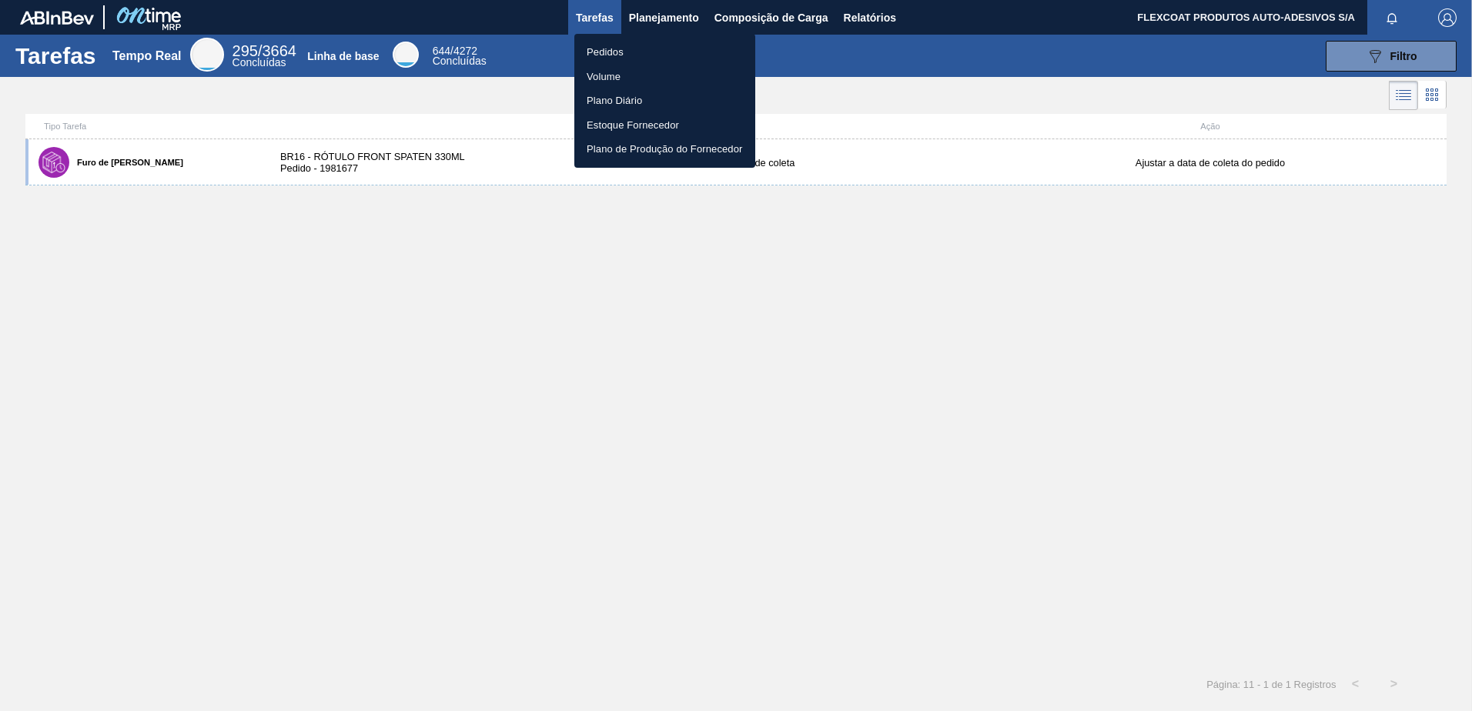
click at [609, 50] on li "Pedidos" at bounding box center [664, 52] width 181 height 25
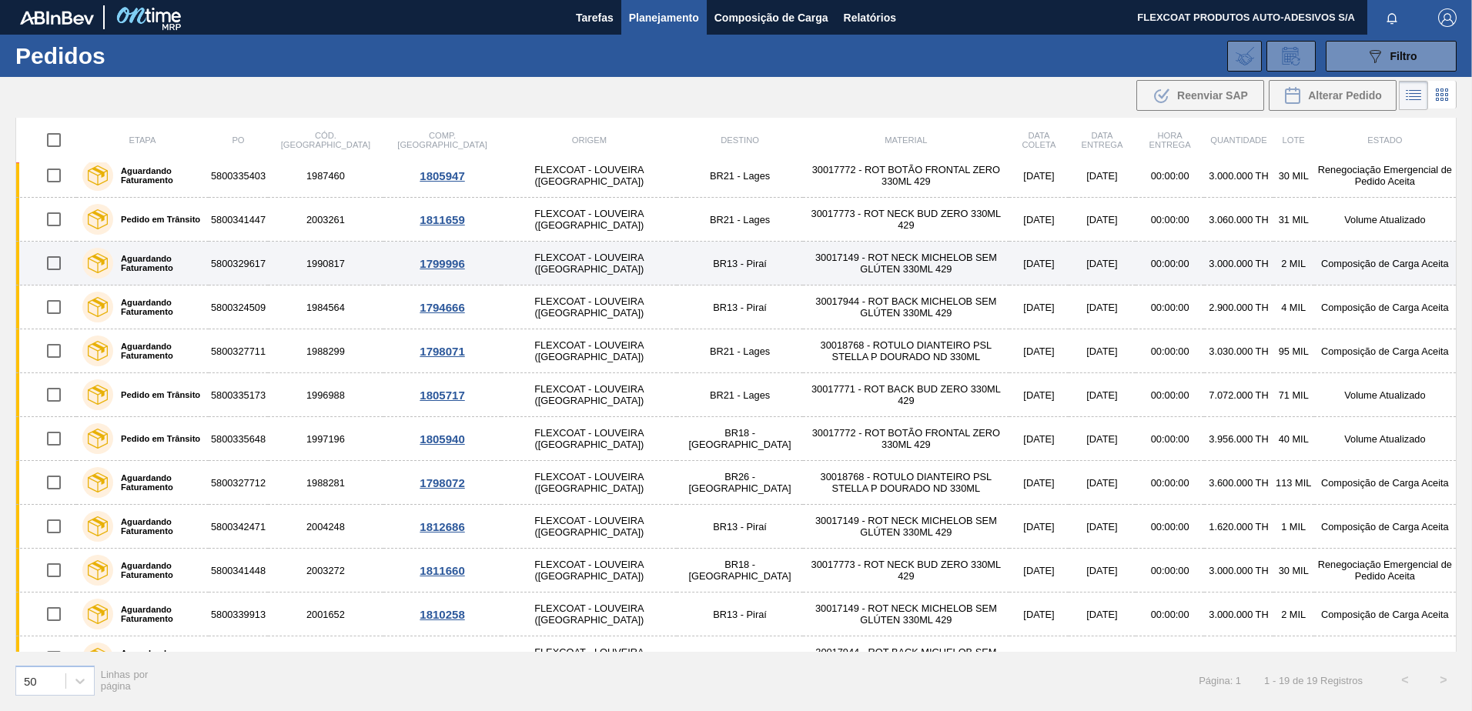
scroll to position [346, 0]
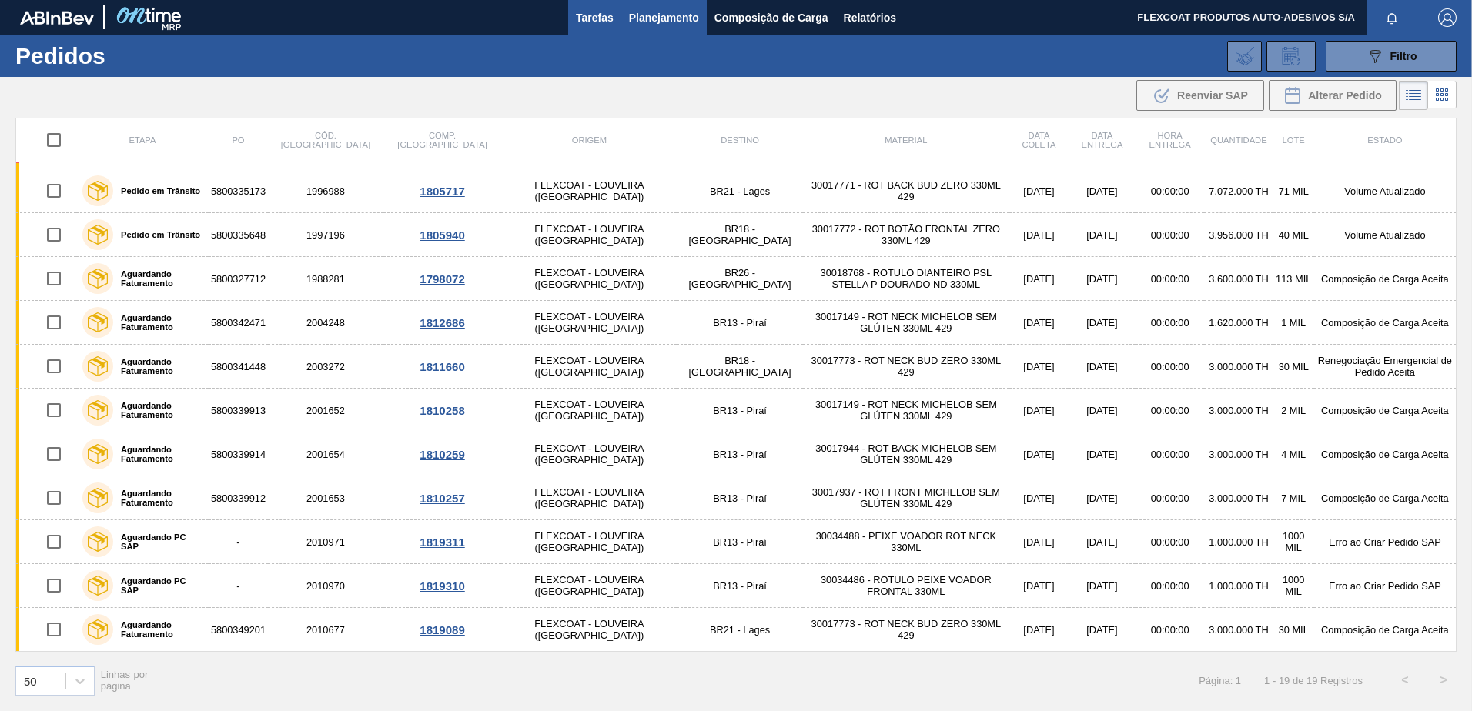
click at [599, 19] on span "Tarefas" at bounding box center [595, 17] width 38 height 18
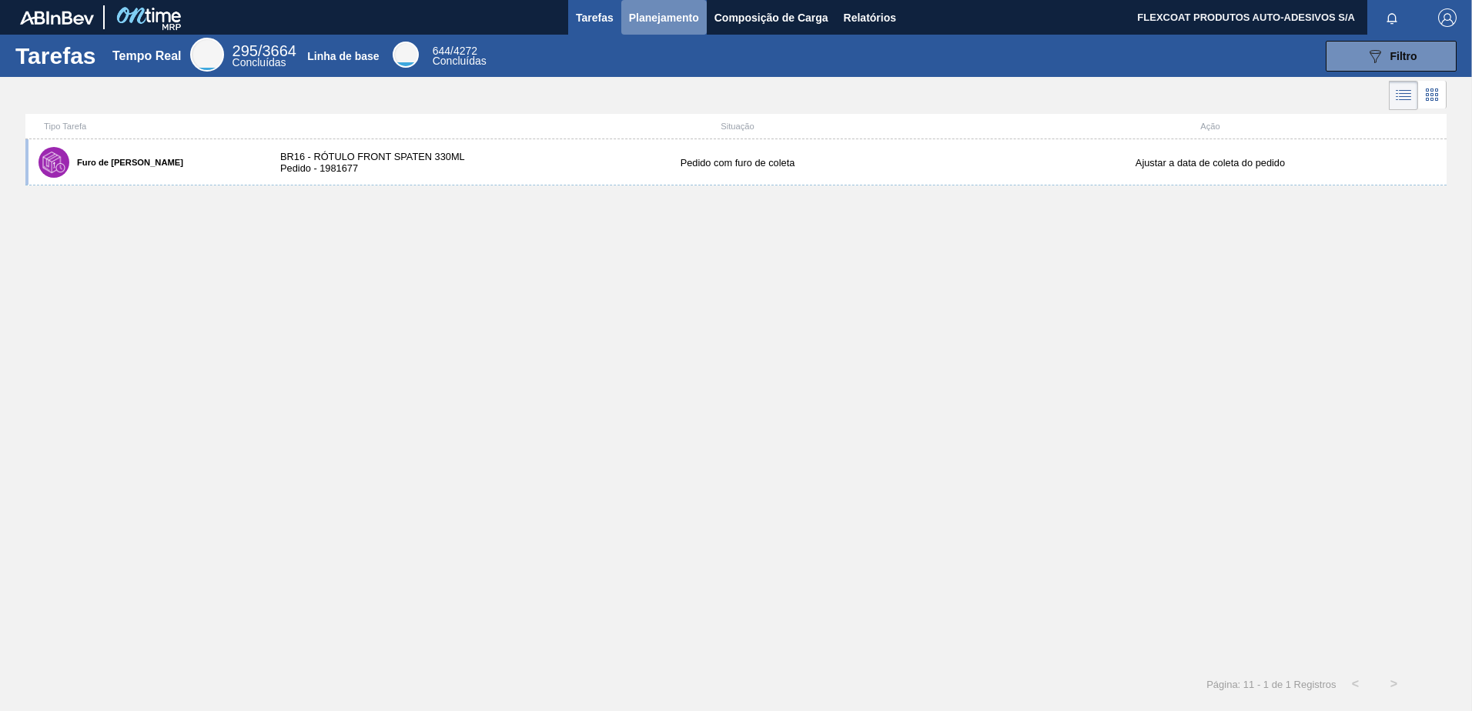
click at [654, 17] on span "Planejamento" at bounding box center [664, 17] width 70 height 18
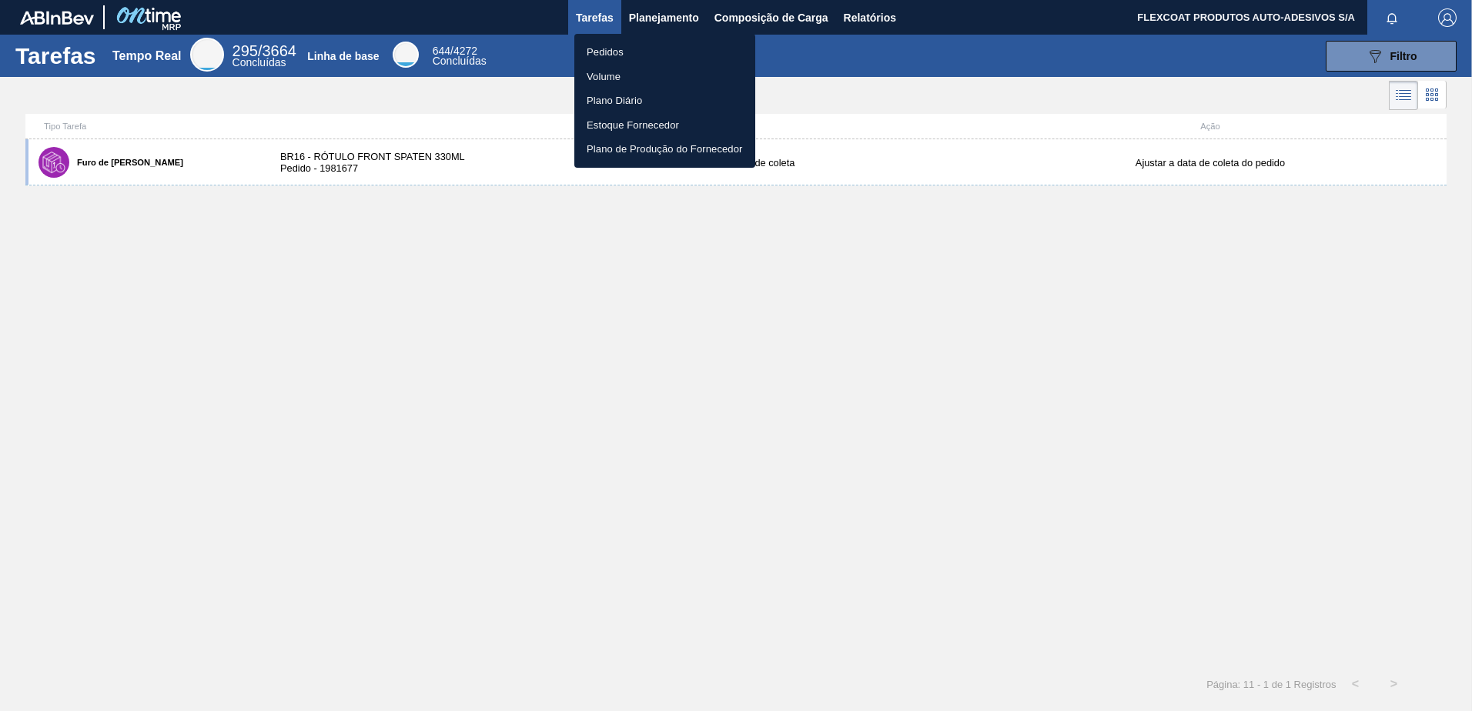
click at [610, 55] on li "Pedidos" at bounding box center [664, 52] width 181 height 25
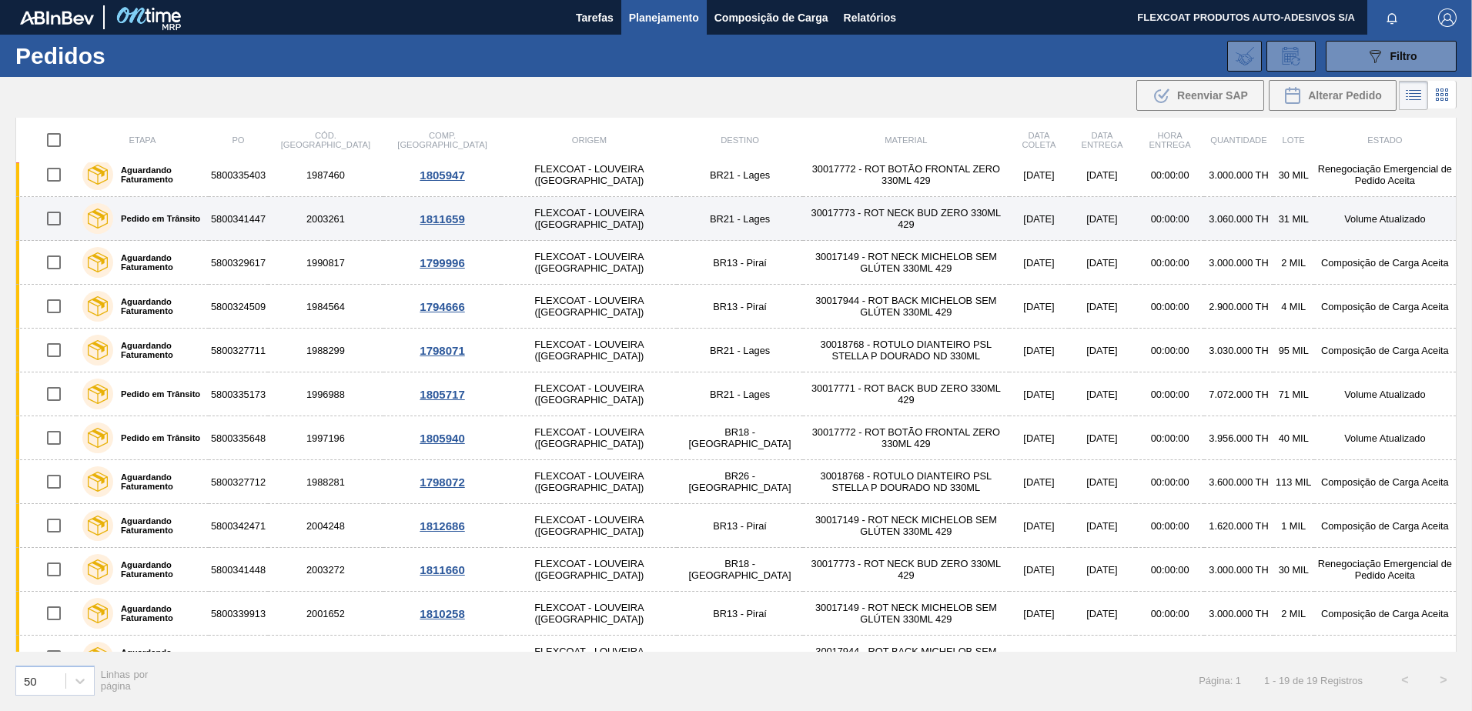
scroll to position [346, 0]
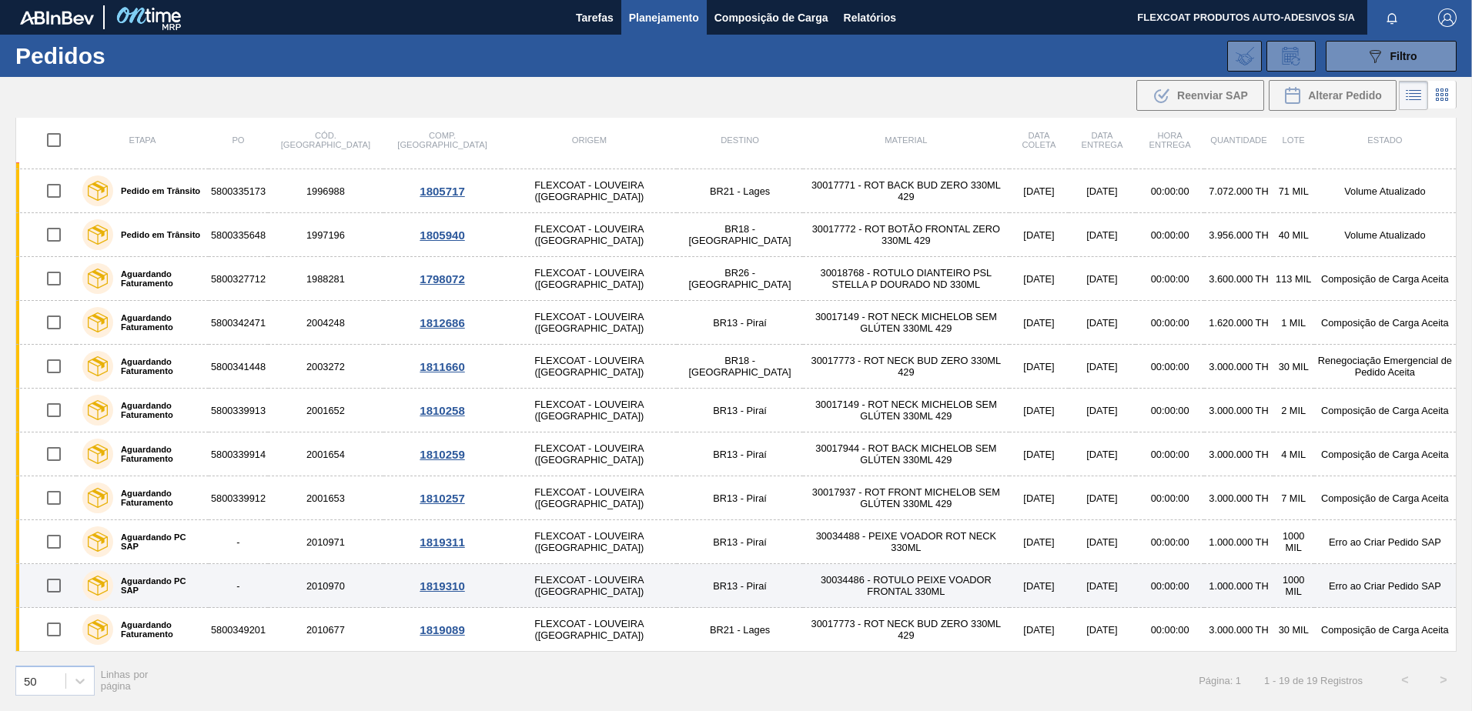
click at [140, 587] on label "Aguardando PC SAP" at bounding box center [157, 586] width 89 height 18
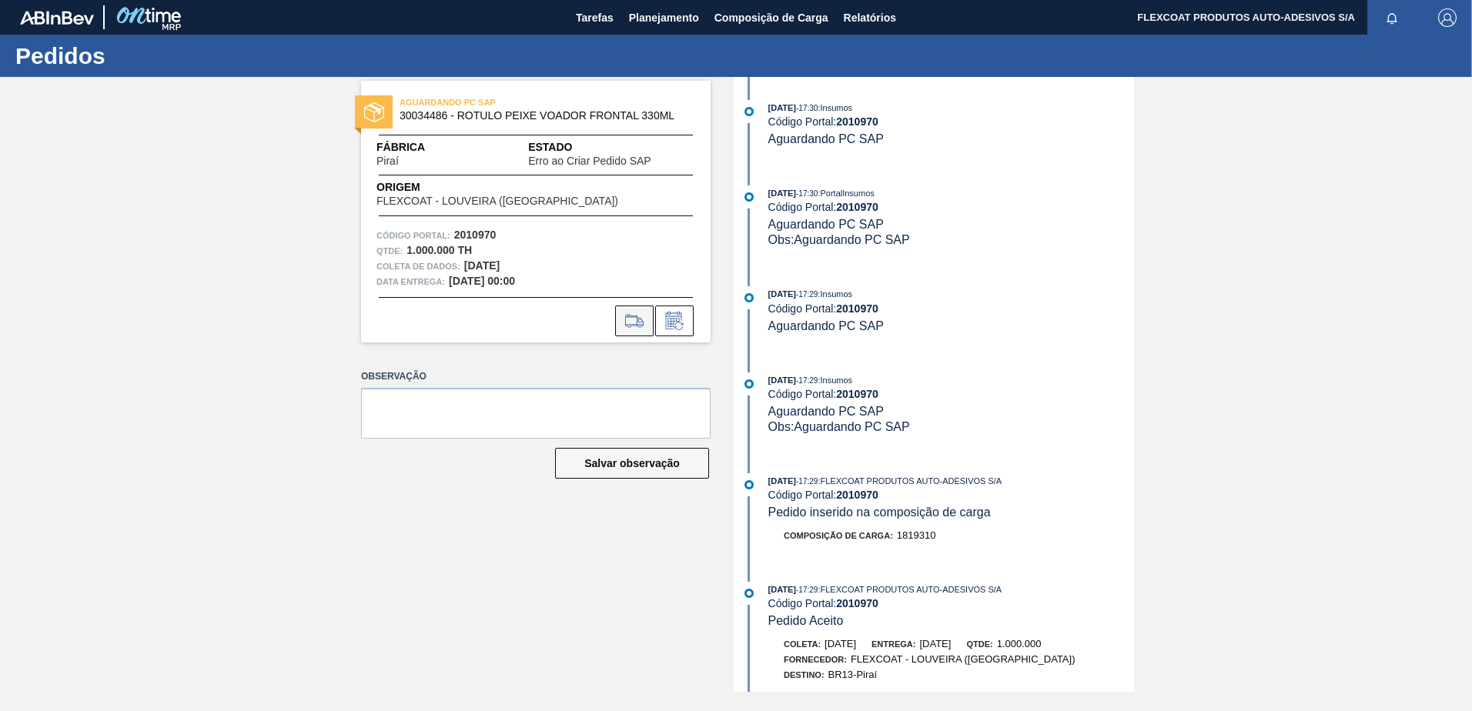
click at [630, 323] on icon at bounding box center [634, 321] width 25 height 18
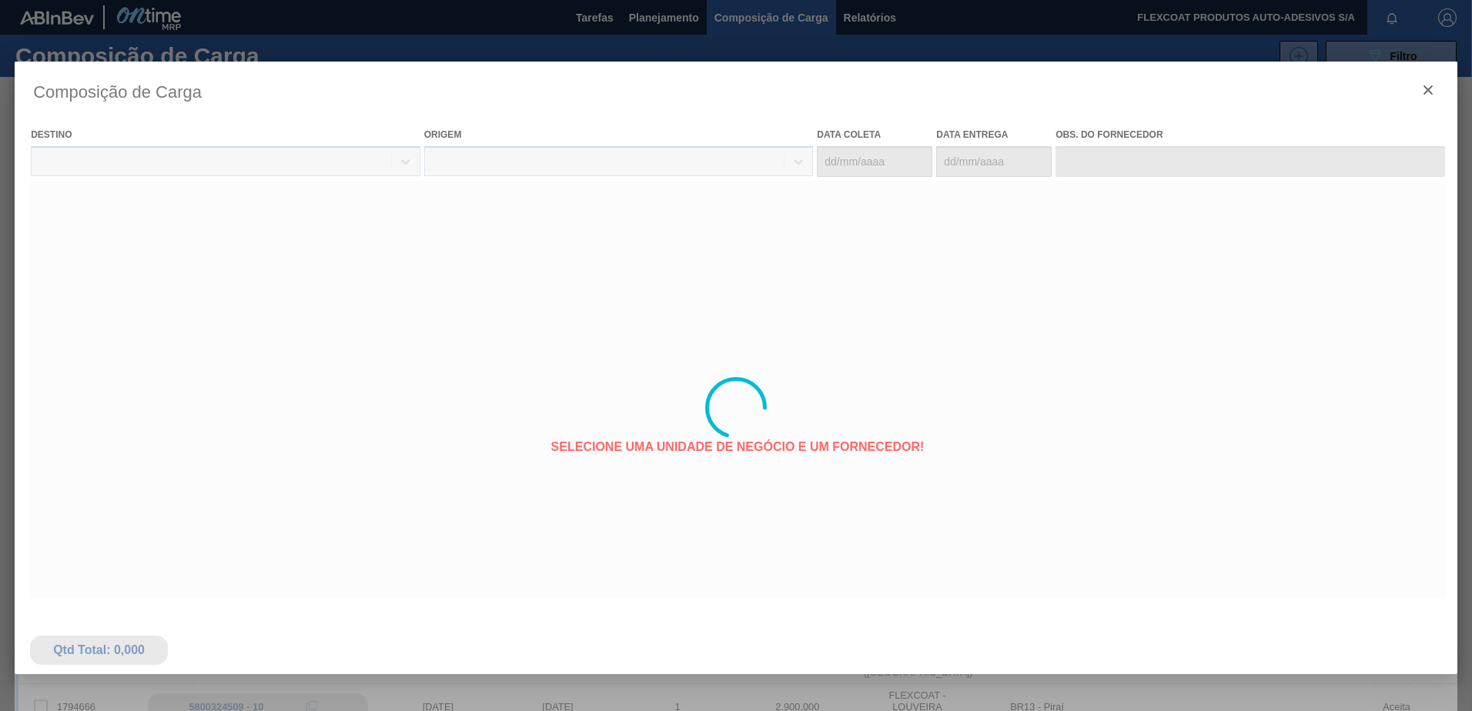
type coleta "18/09/2025"
type entrega "19/09/2025"
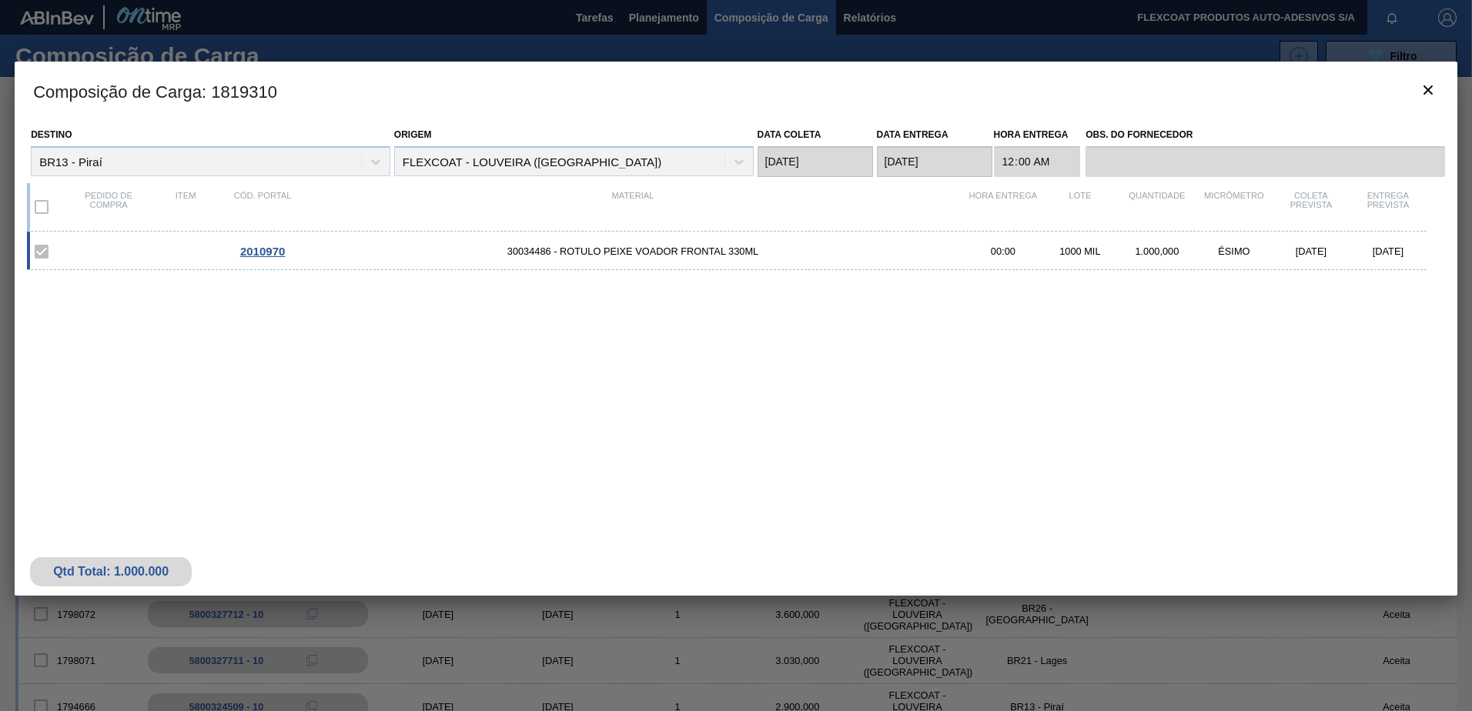
click at [657, 20] on div at bounding box center [736, 355] width 1472 height 711
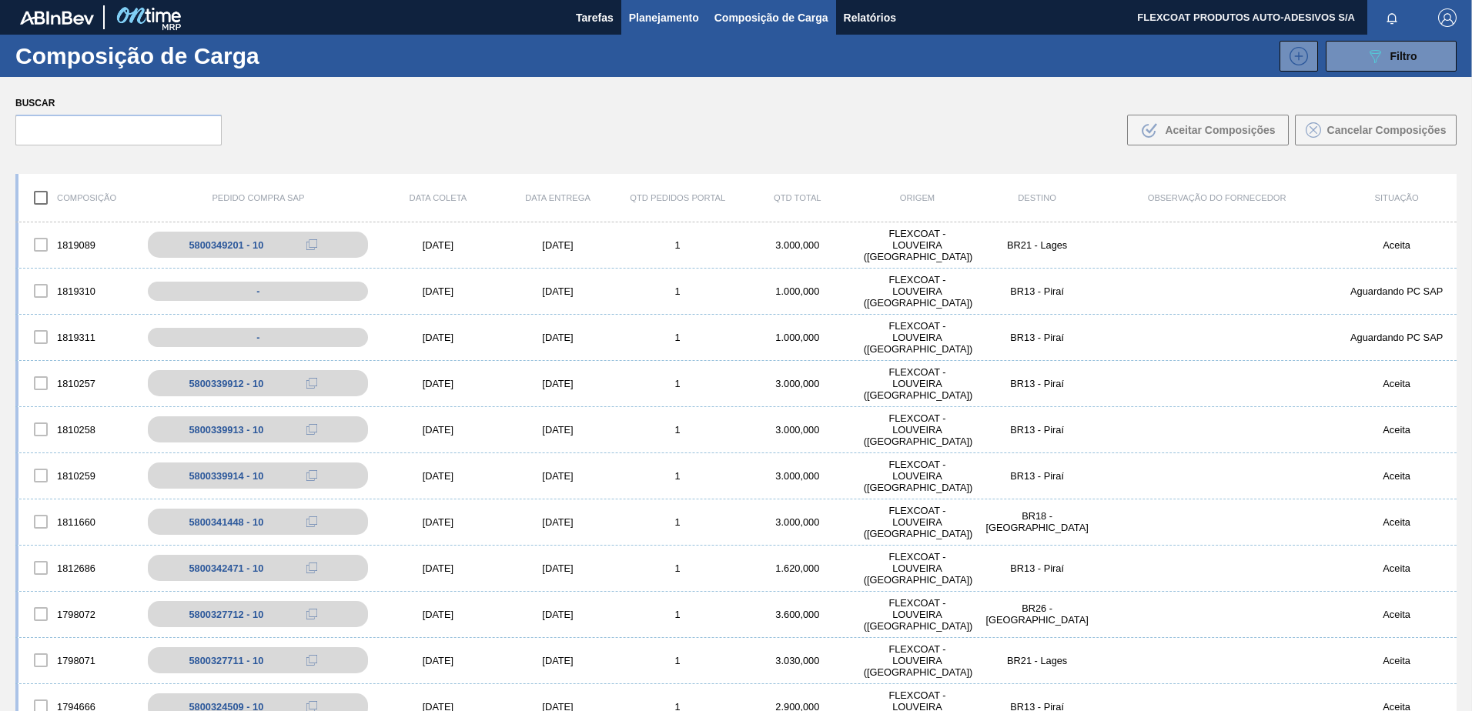
click at [644, 20] on span "Planejamento" at bounding box center [664, 17] width 70 height 18
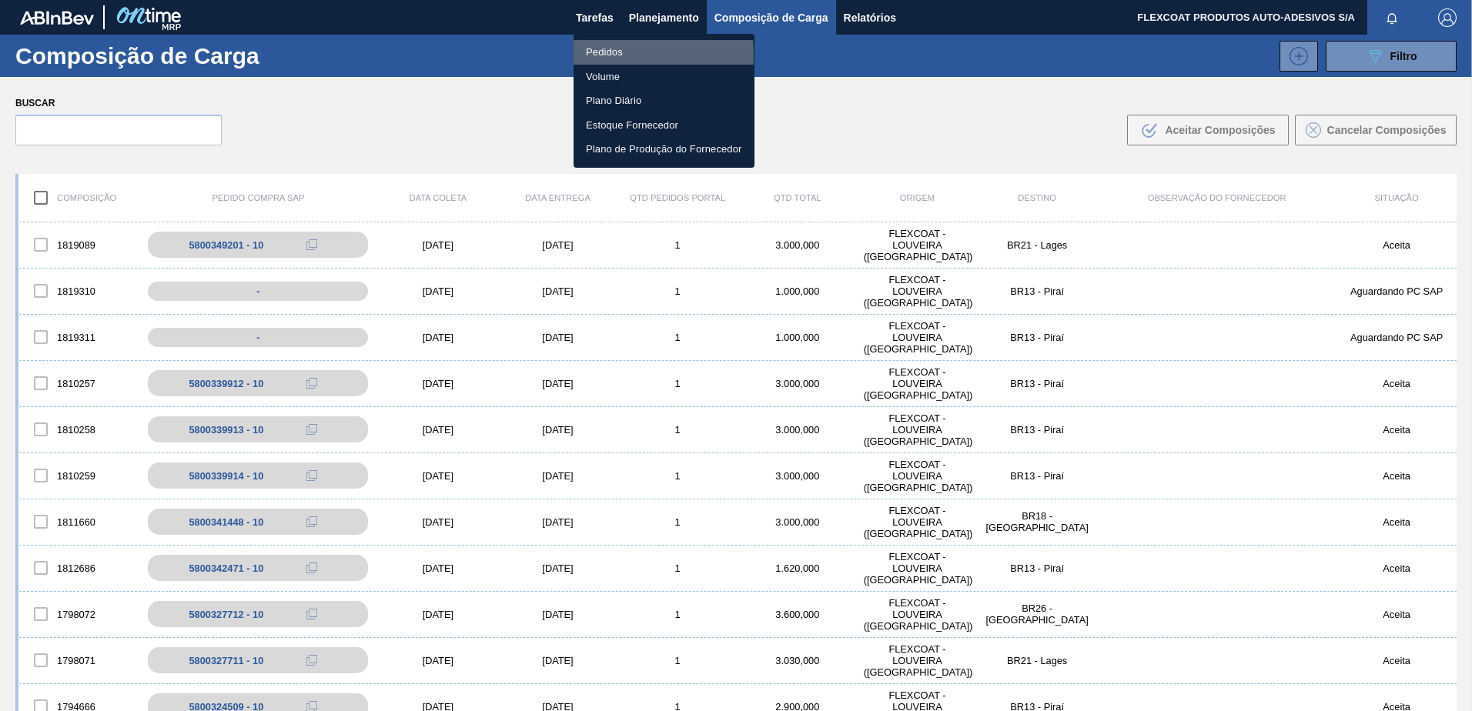
click at [606, 55] on li "Pedidos" at bounding box center [663, 52] width 181 height 25
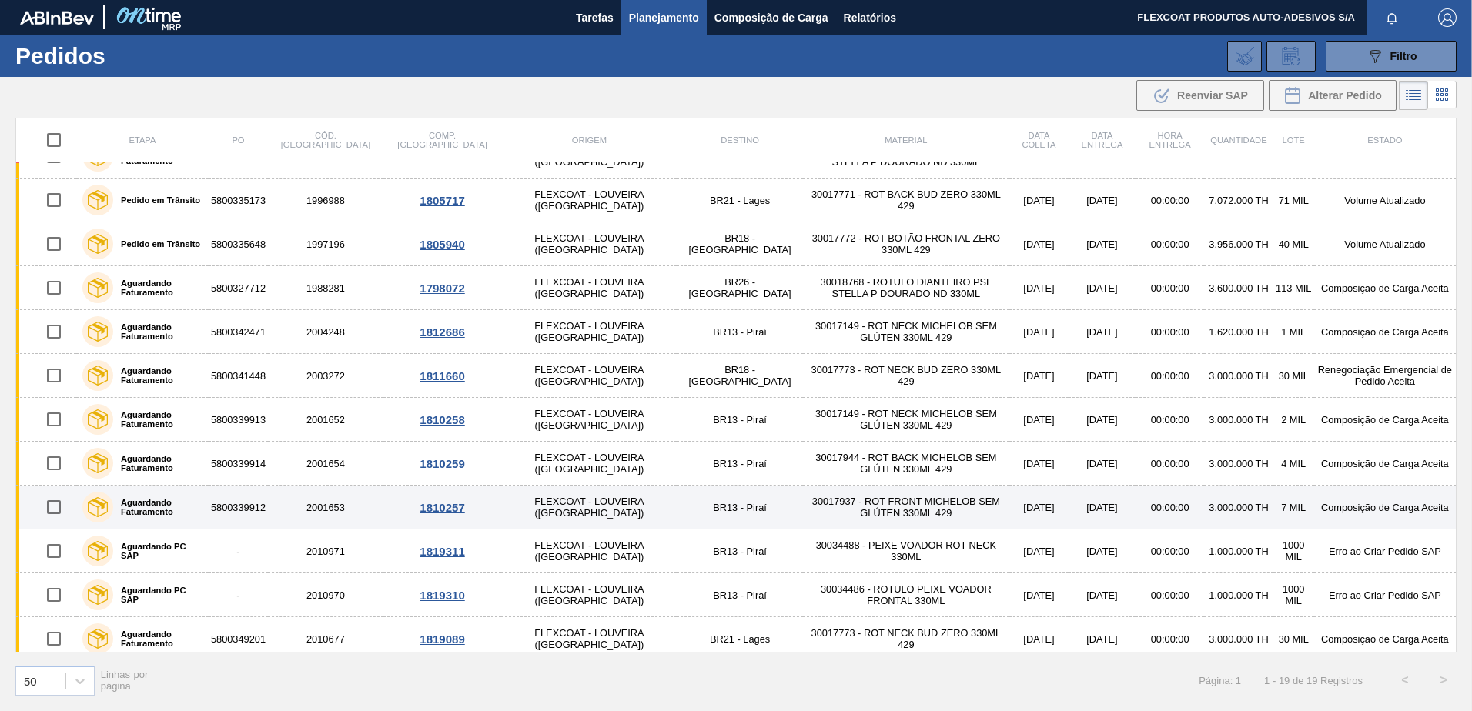
scroll to position [346, 0]
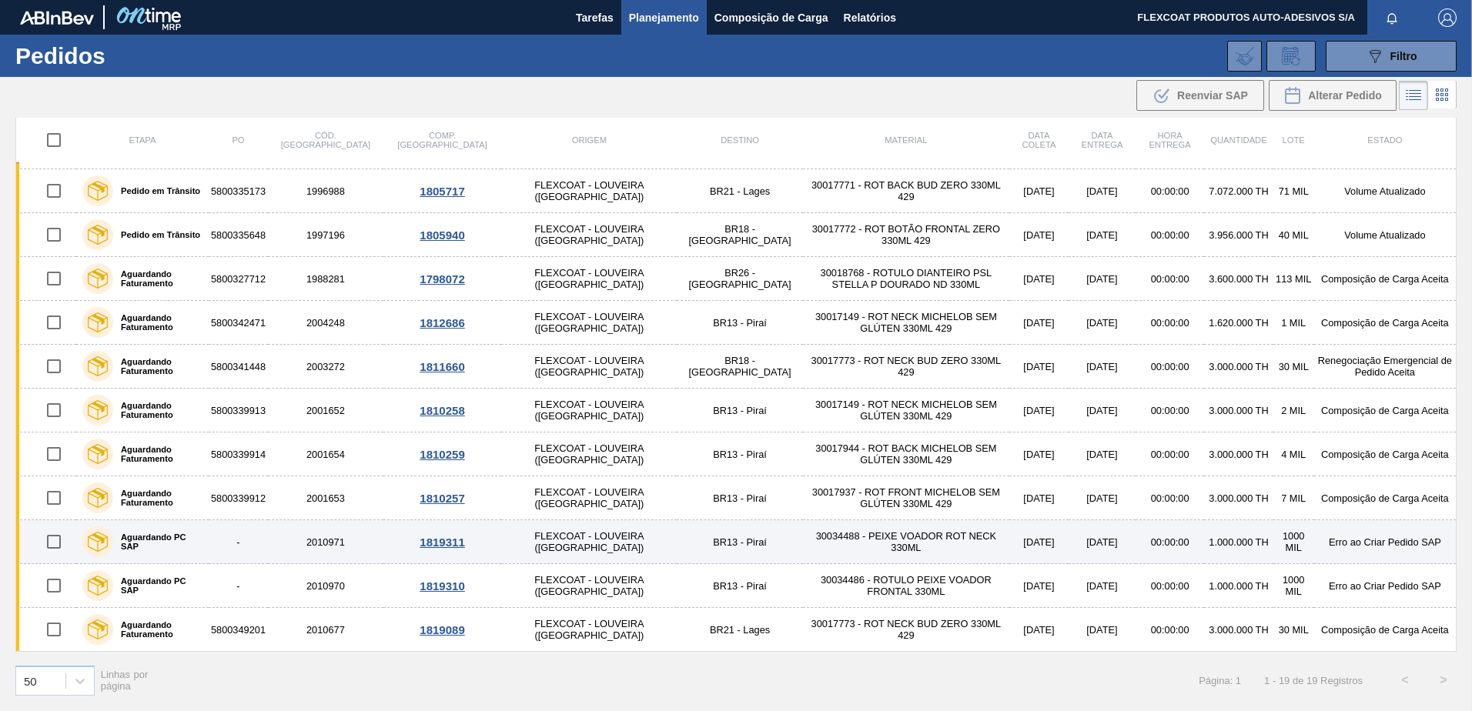
click at [57, 545] on input "checkbox" at bounding box center [54, 542] width 32 height 32
checkbox input "true"
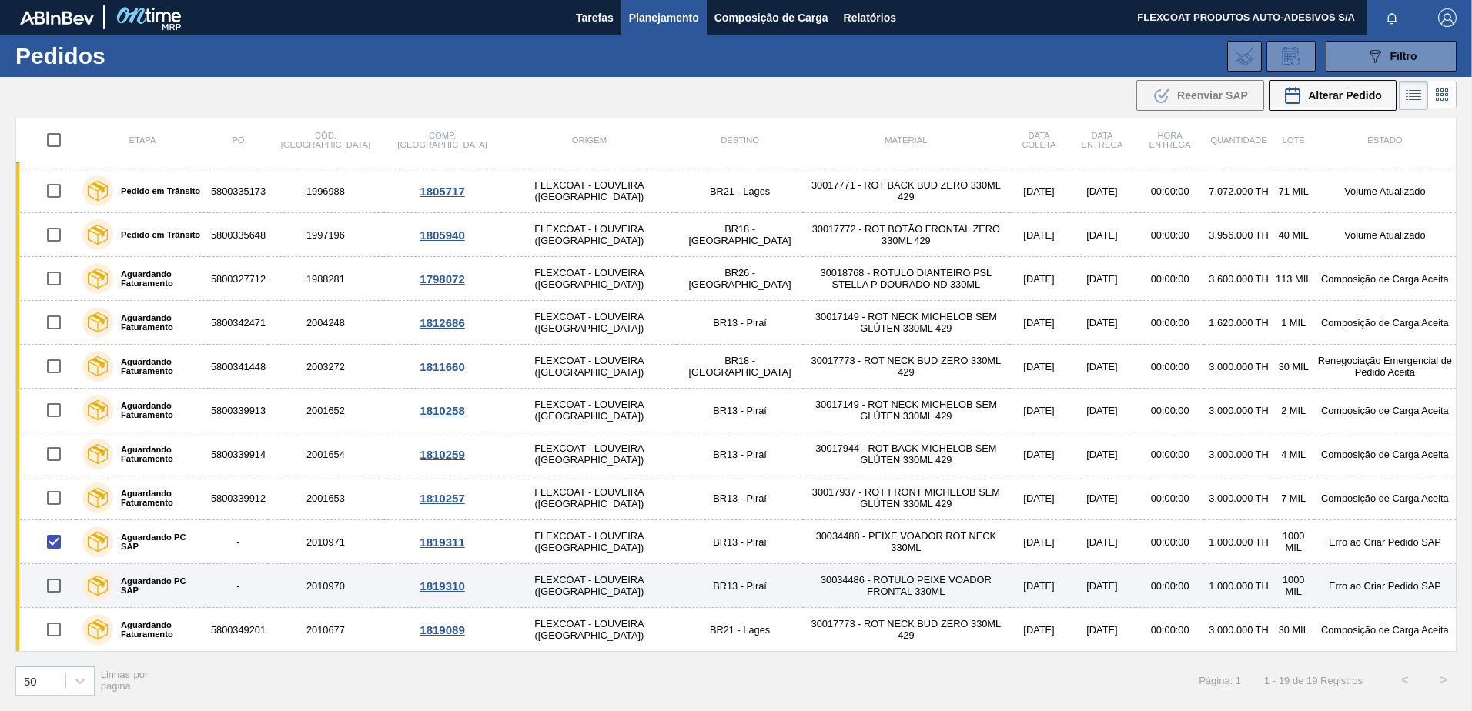
click at [52, 575] on input "checkbox" at bounding box center [54, 586] width 32 height 32
checkbox input "true"
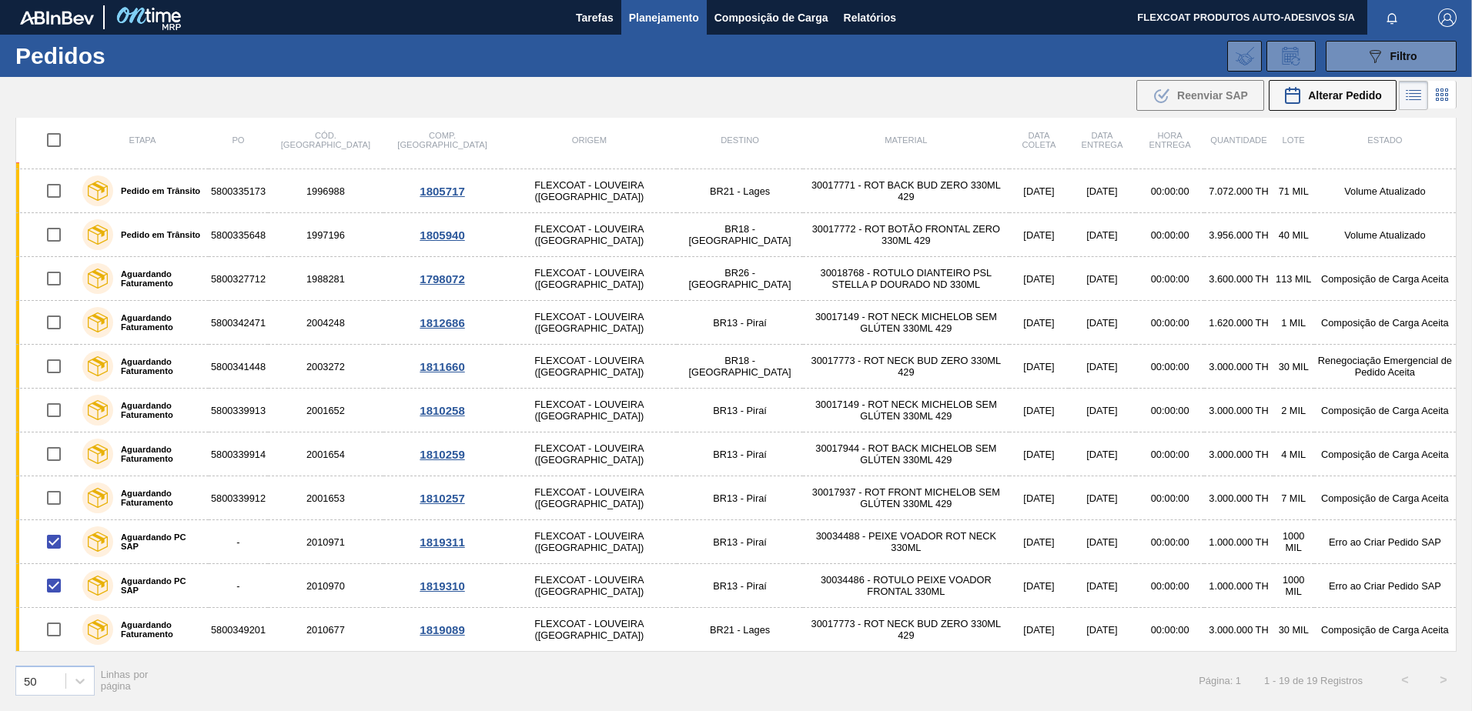
click at [657, 17] on span "Planejamento" at bounding box center [664, 17] width 70 height 18
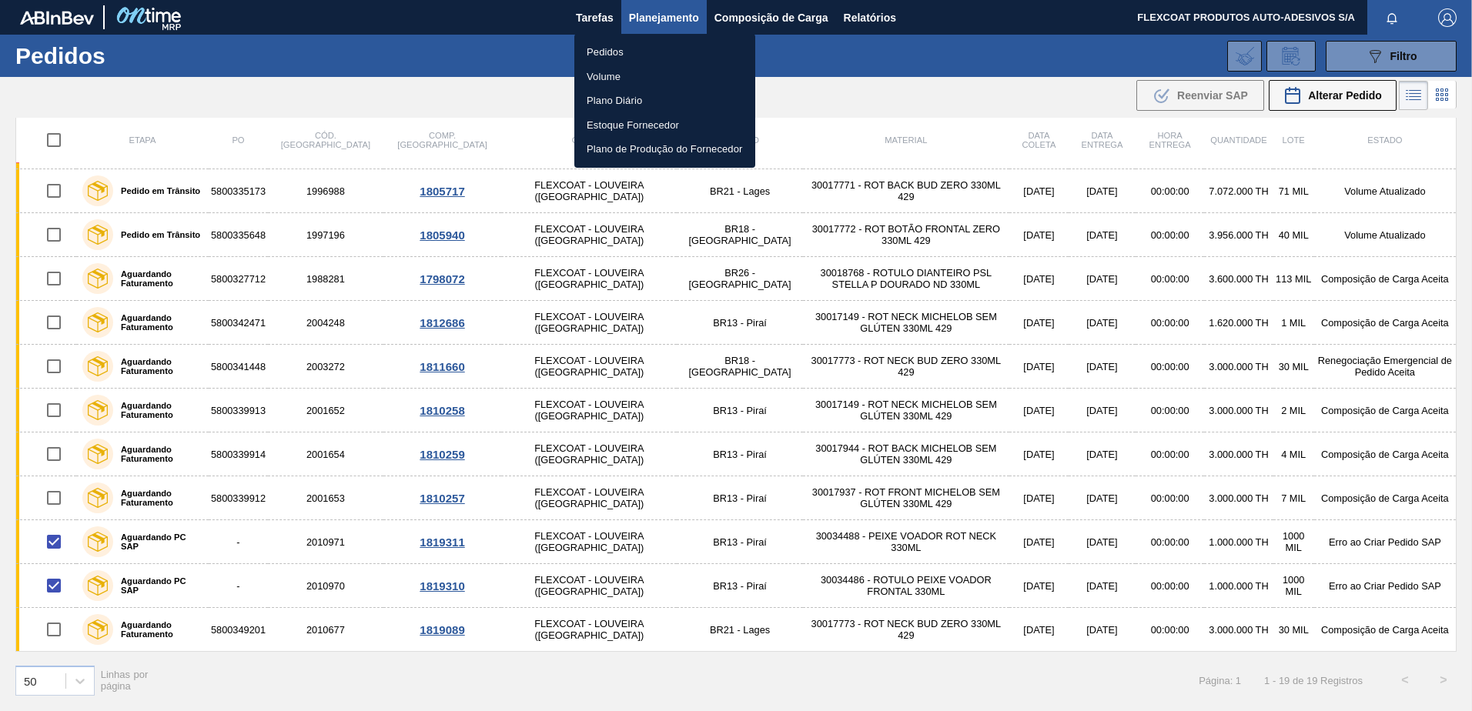
click at [611, 55] on li "Pedidos" at bounding box center [664, 52] width 181 height 25
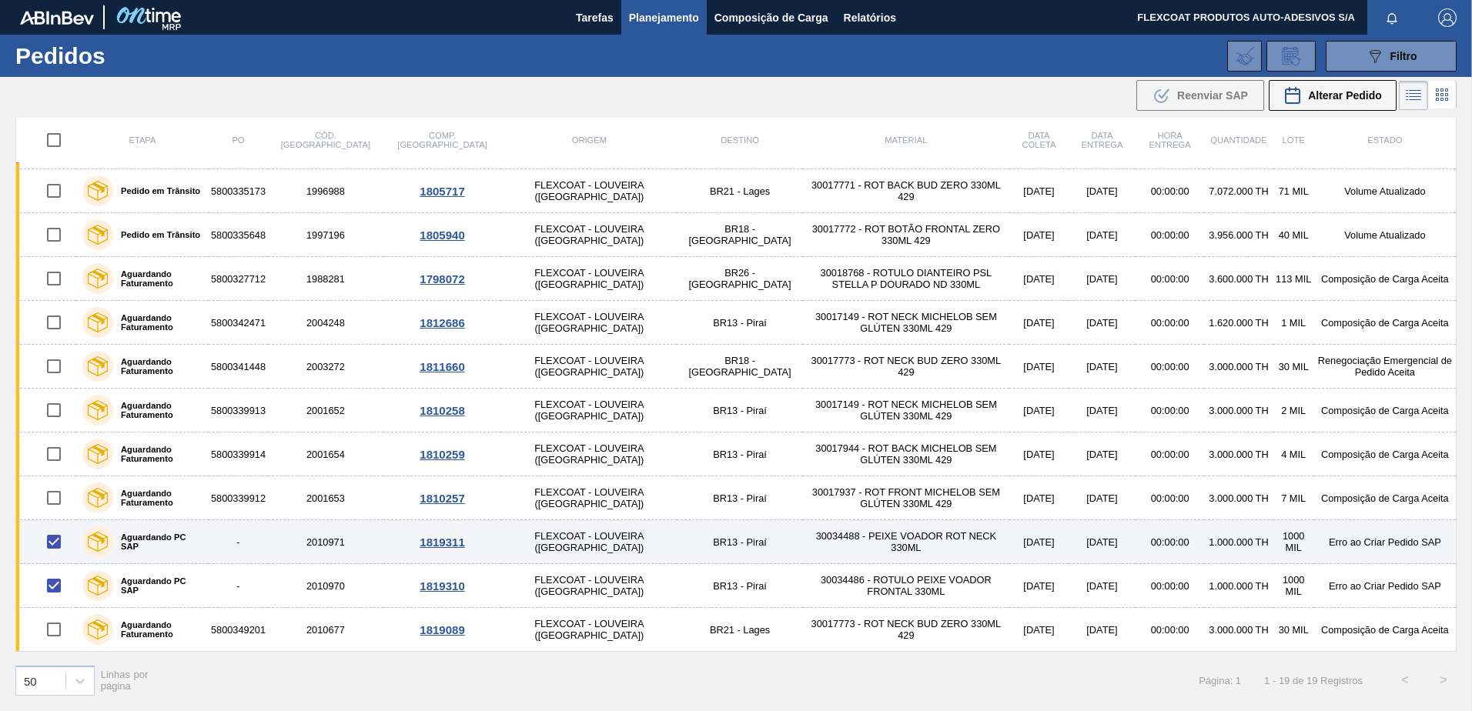
click at [176, 542] on label "Aguardando PC SAP" at bounding box center [157, 542] width 89 height 18
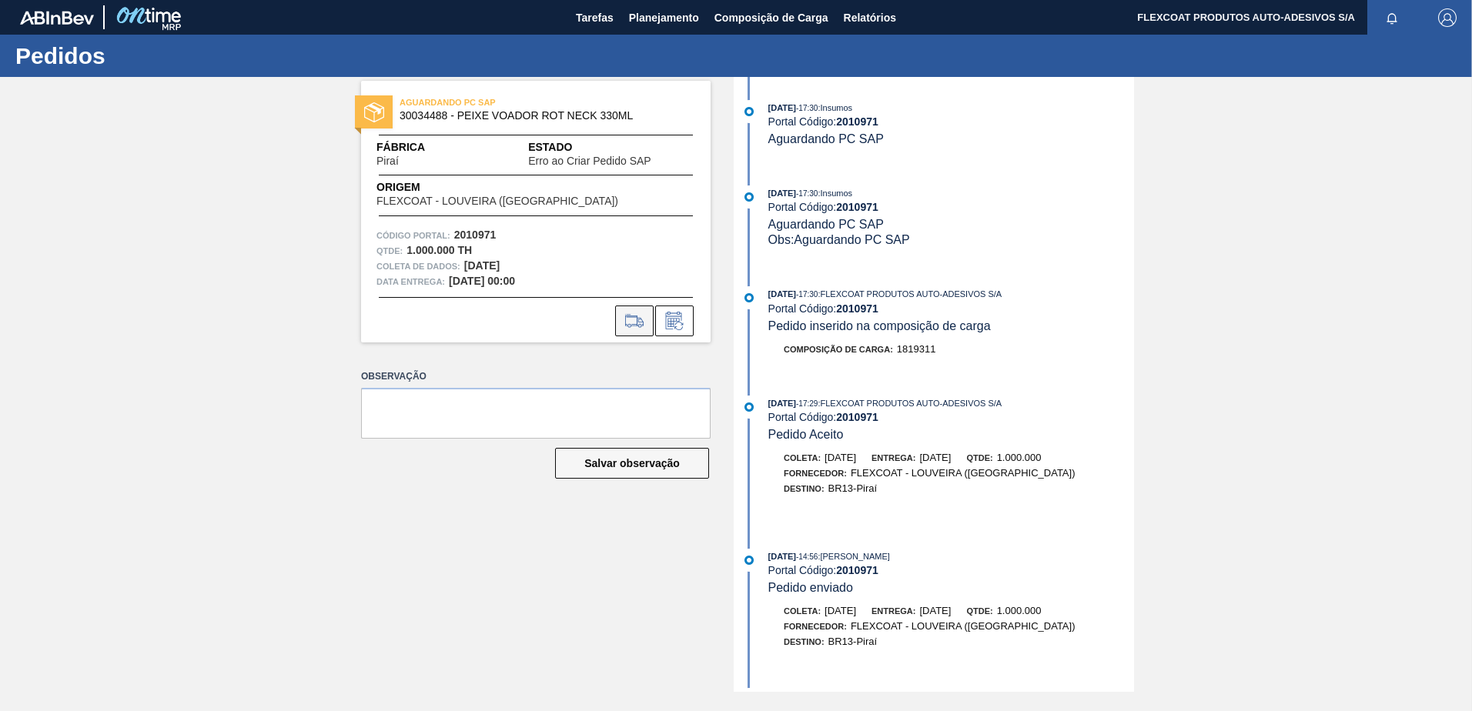
click at [637, 322] on icon at bounding box center [634, 321] width 25 height 18
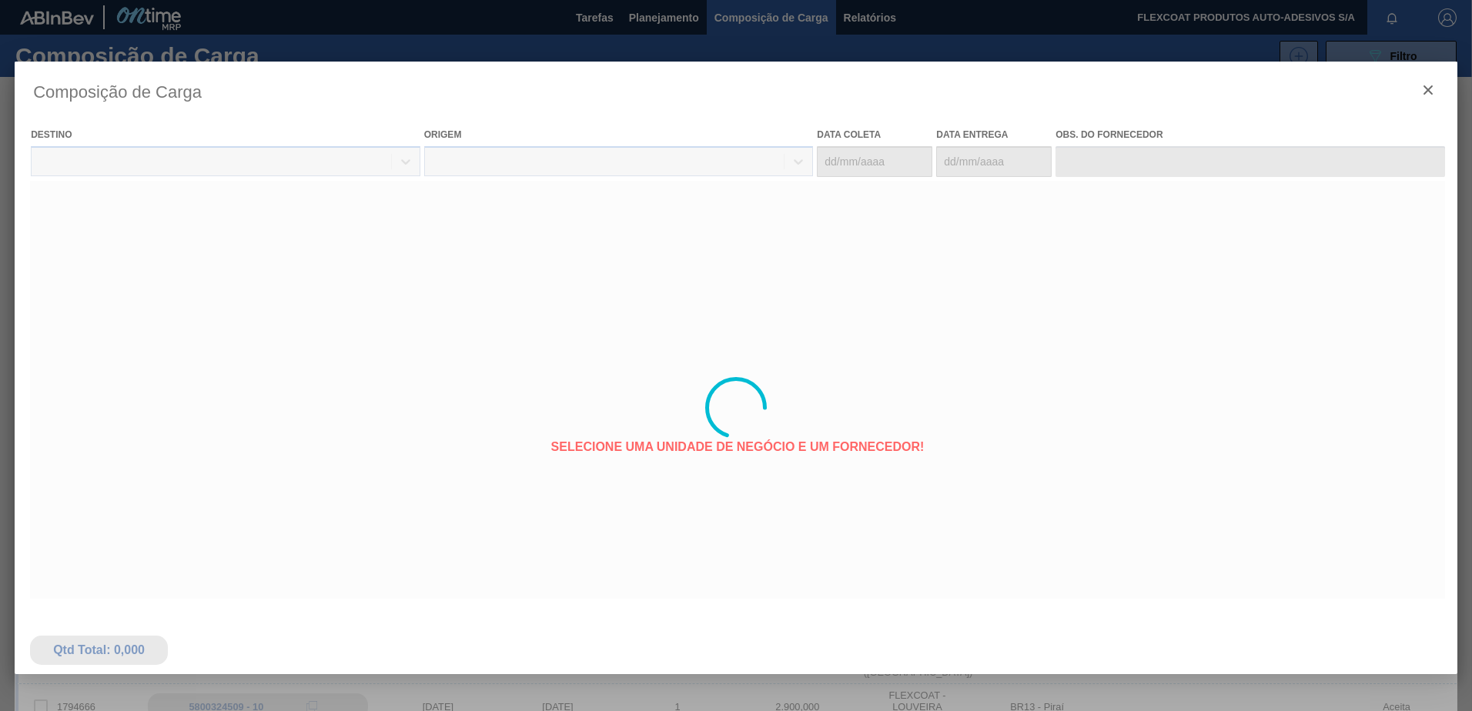
type coleta "18/09/2025"
type entrega "19/09/2025"
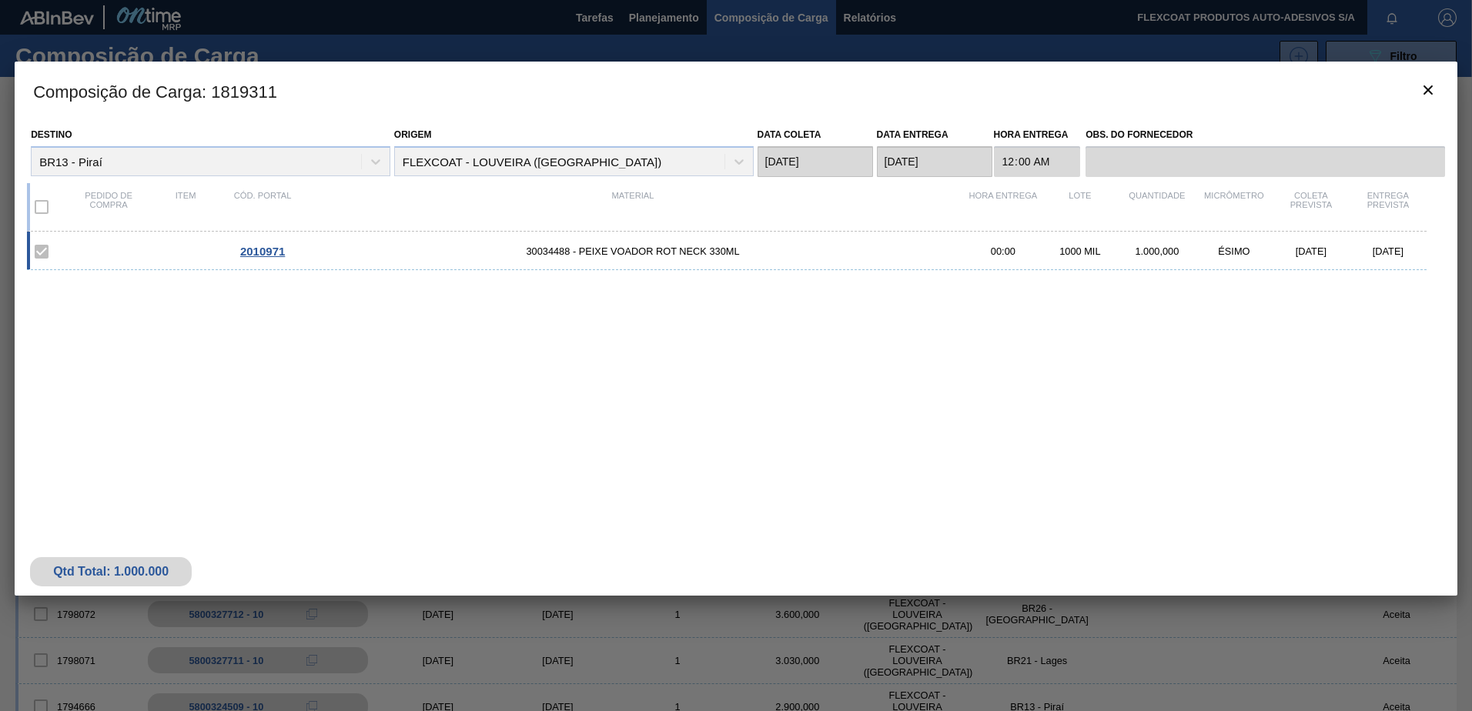
click at [617, 20] on div at bounding box center [736, 355] width 1472 height 711
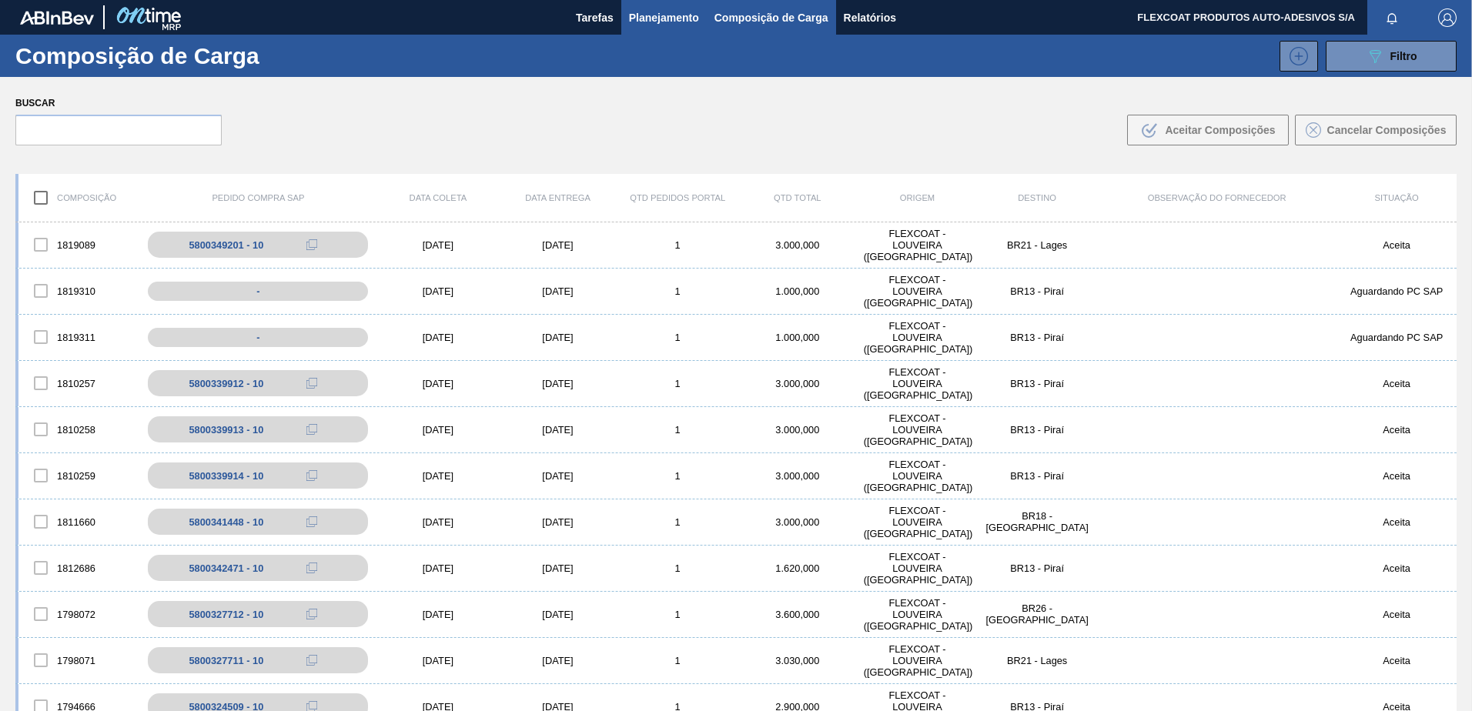
click at [668, 15] on span "Planejamento" at bounding box center [664, 17] width 70 height 18
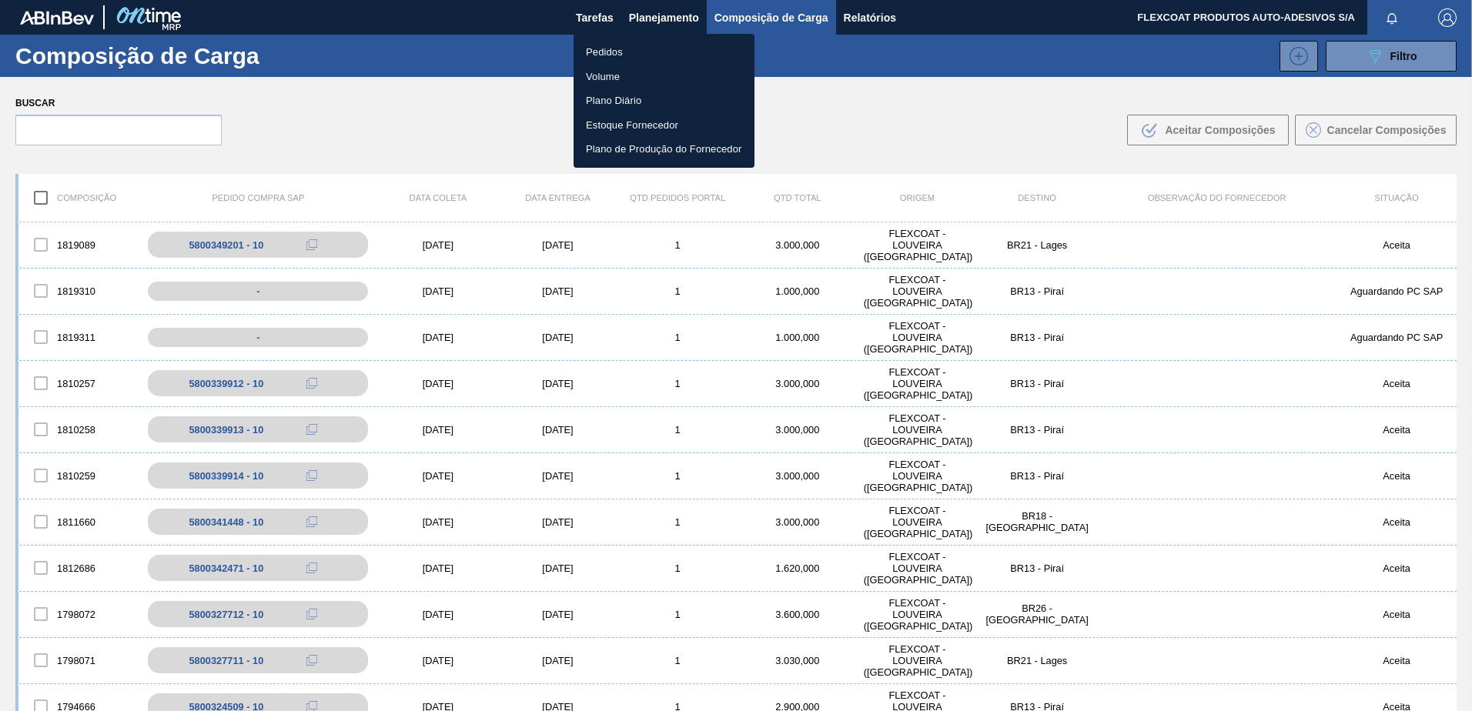
click at [602, 51] on li "Pedidos" at bounding box center [663, 52] width 181 height 25
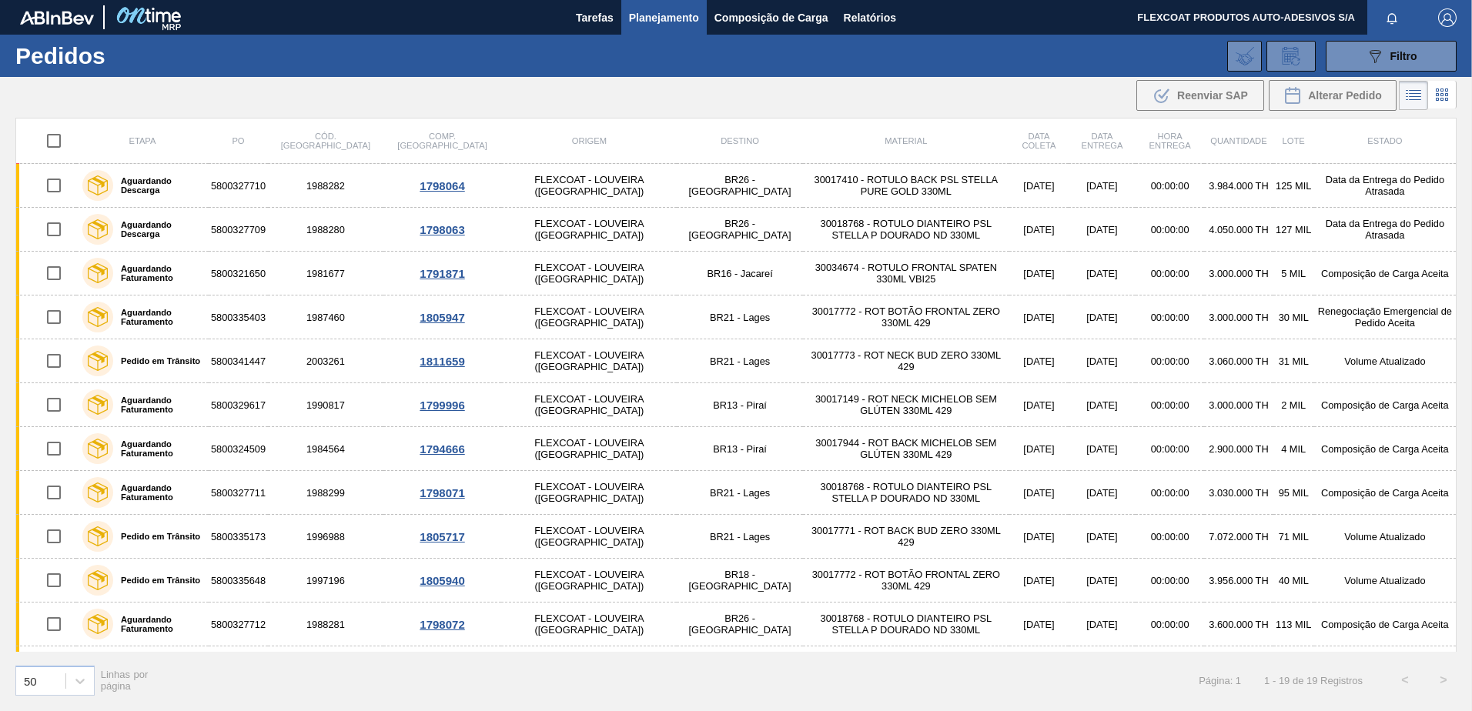
scroll to position [346, 0]
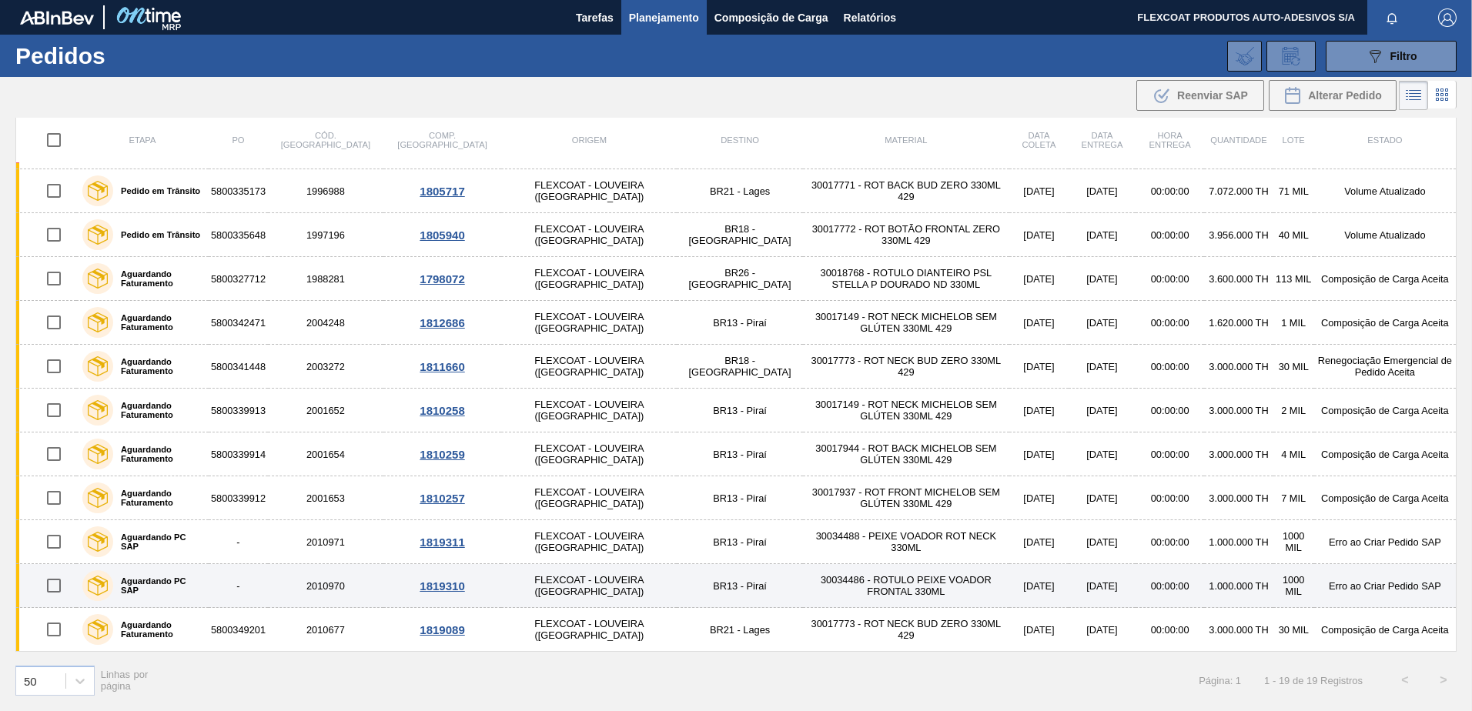
click at [142, 587] on label "Aguardando PC SAP" at bounding box center [157, 586] width 89 height 18
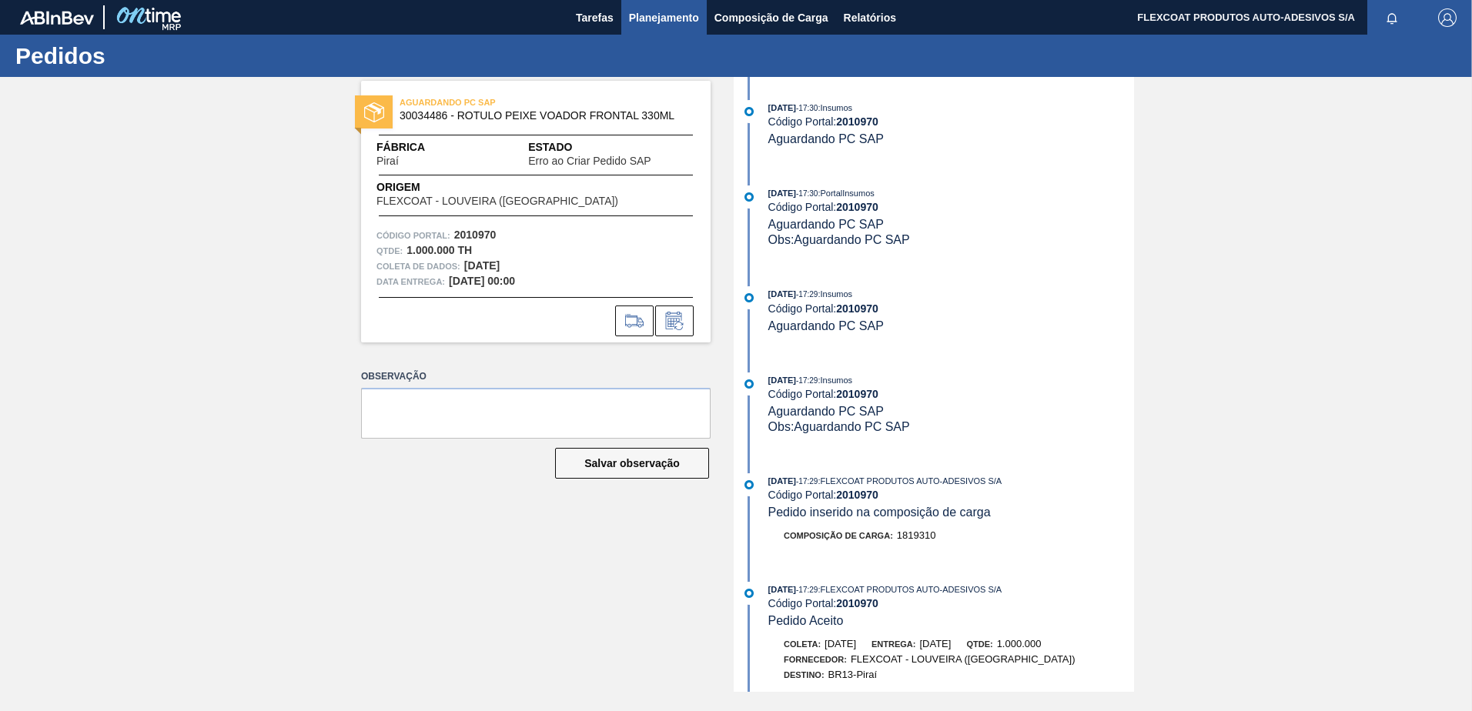
click at [644, 17] on span "Planejamento" at bounding box center [664, 17] width 70 height 18
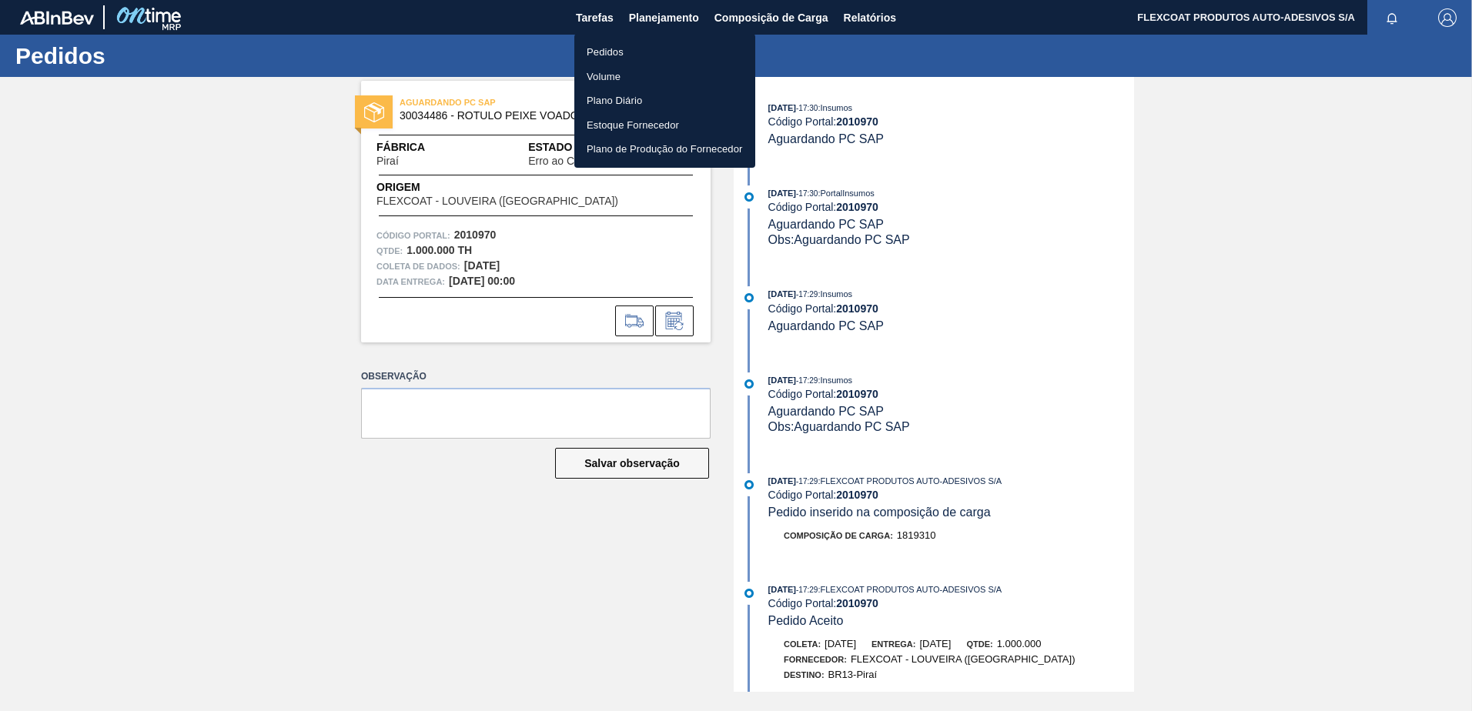
click at [604, 63] on li "Pedidos" at bounding box center [664, 52] width 181 height 25
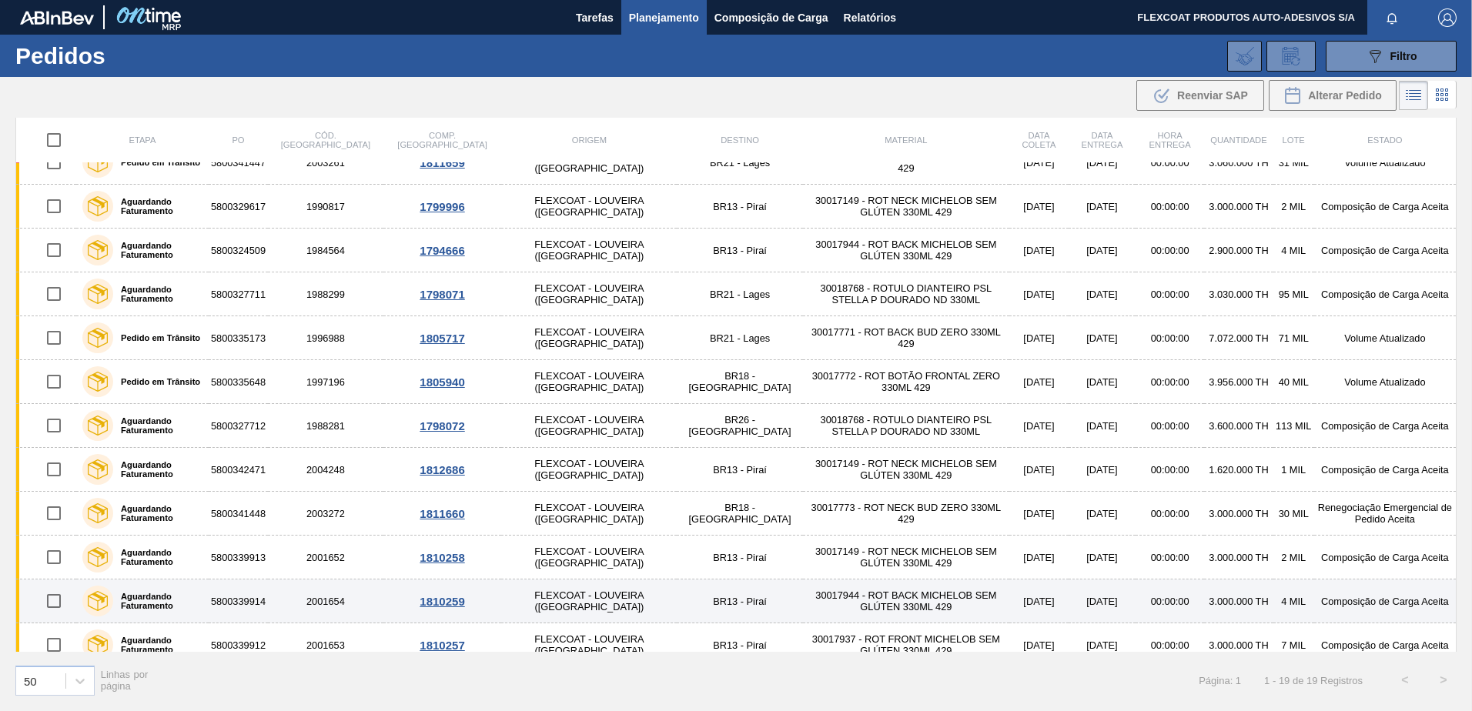
scroll to position [346, 0]
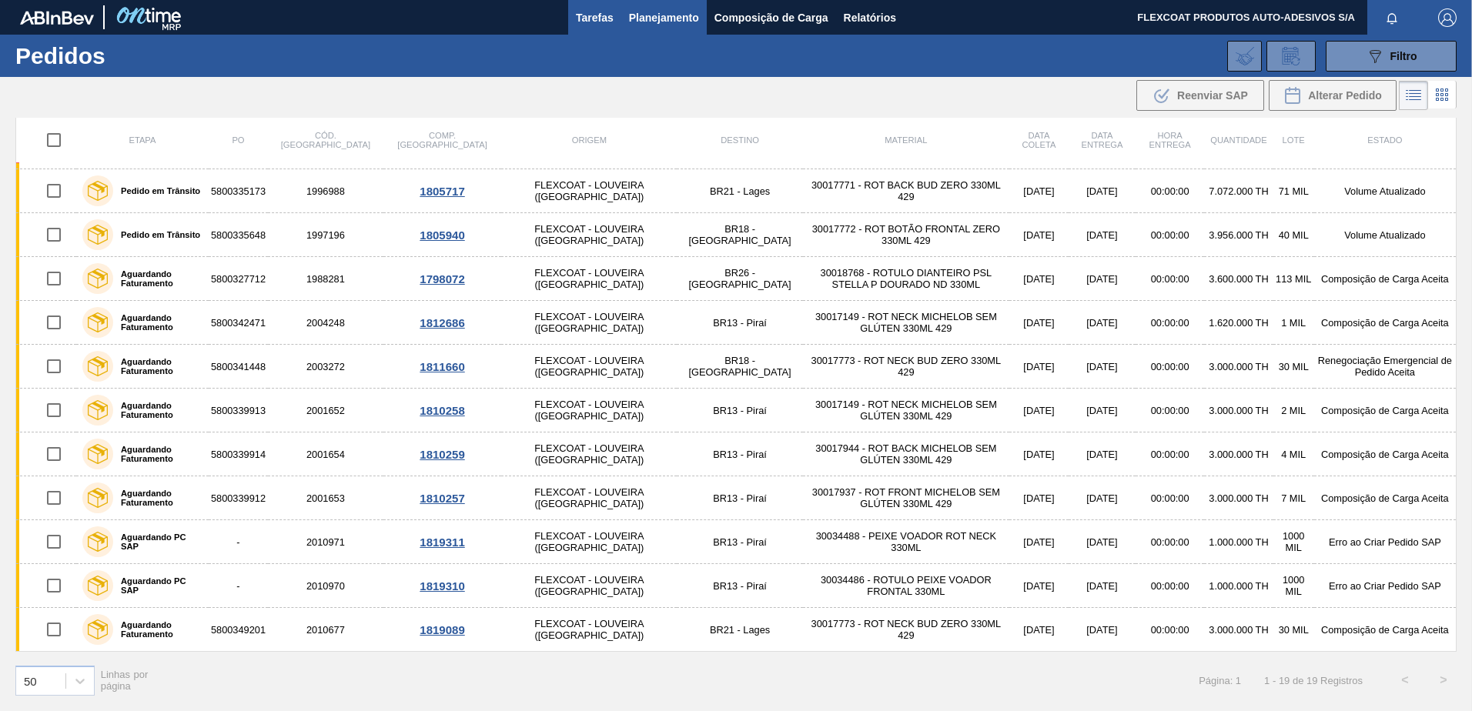
click at [590, 22] on span "Tarefas" at bounding box center [595, 17] width 38 height 18
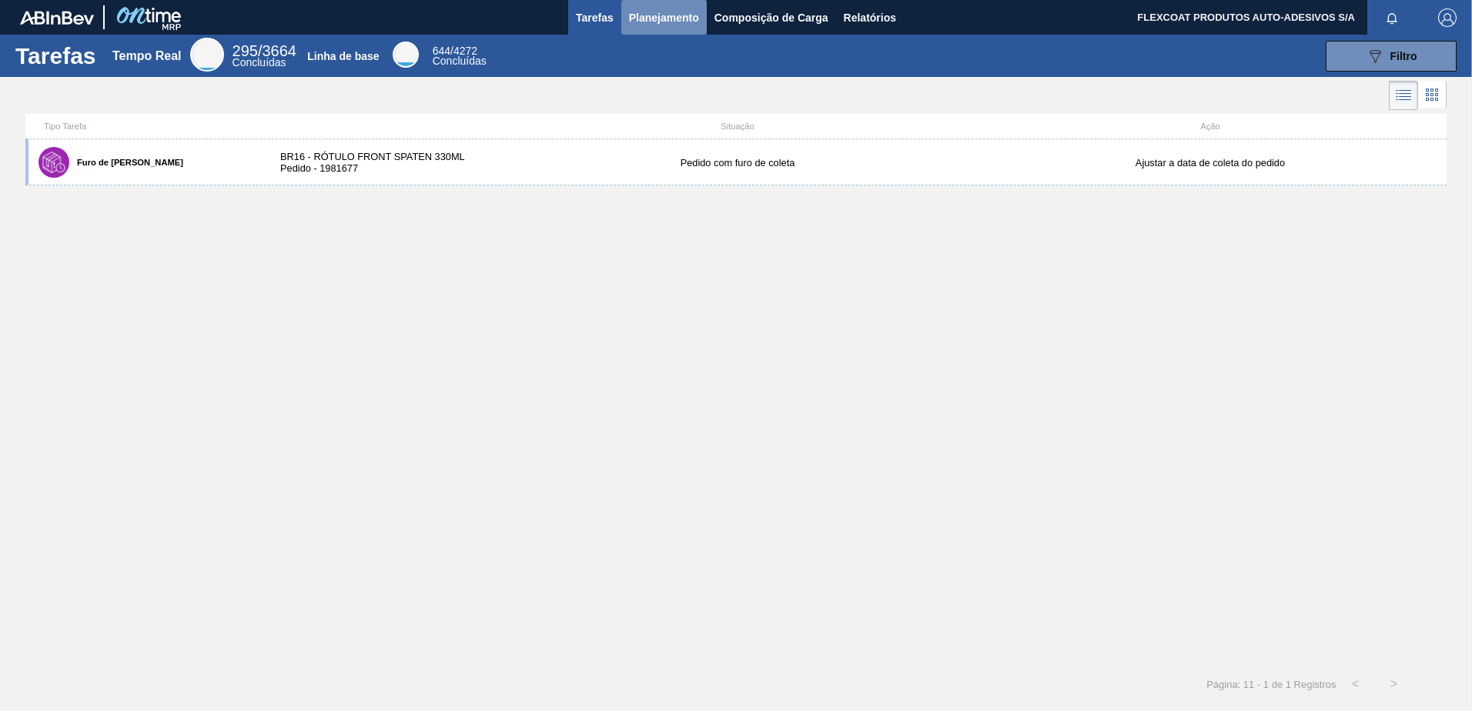
click at [648, 18] on span "Planejamento" at bounding box center [664, 17] width 70 height 18
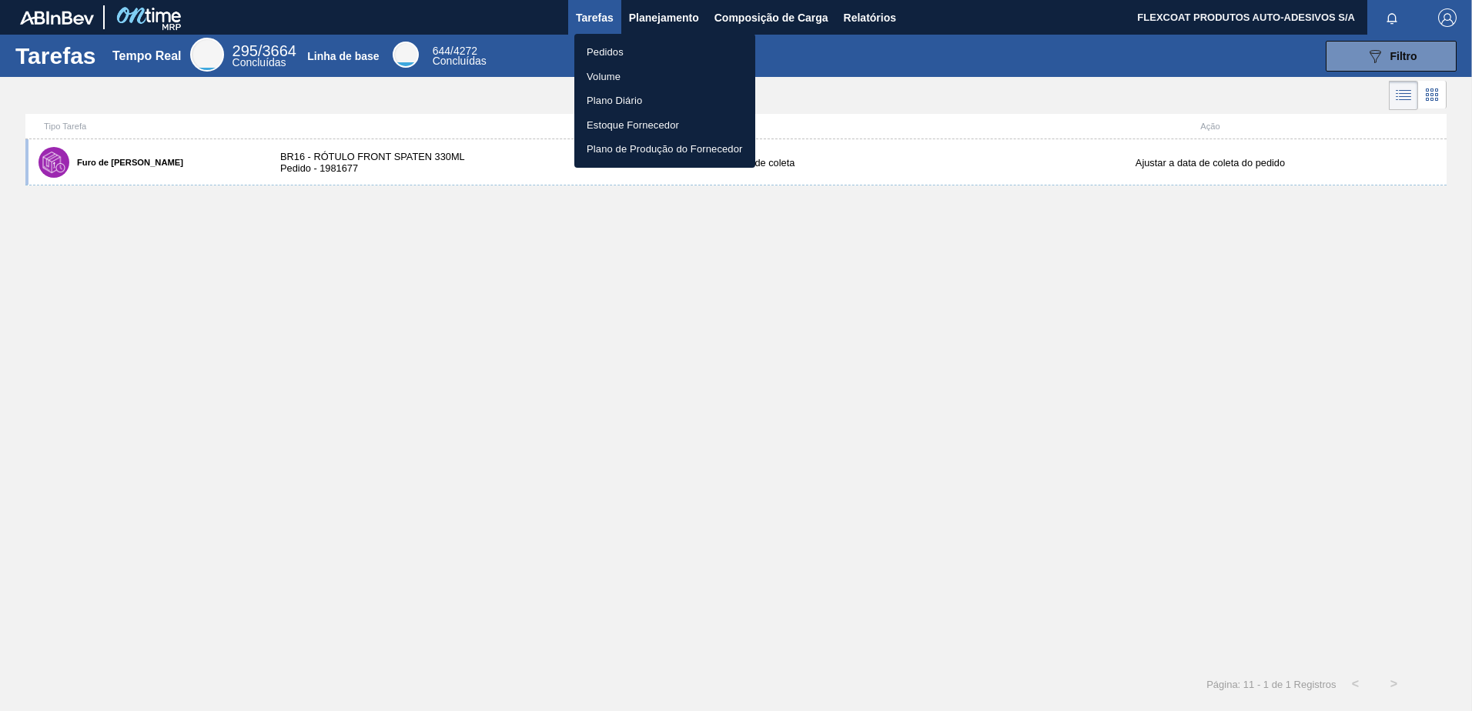
click at [603, 48] on li "Pedidos" at bounding box center [664, 52] width 181 height 25
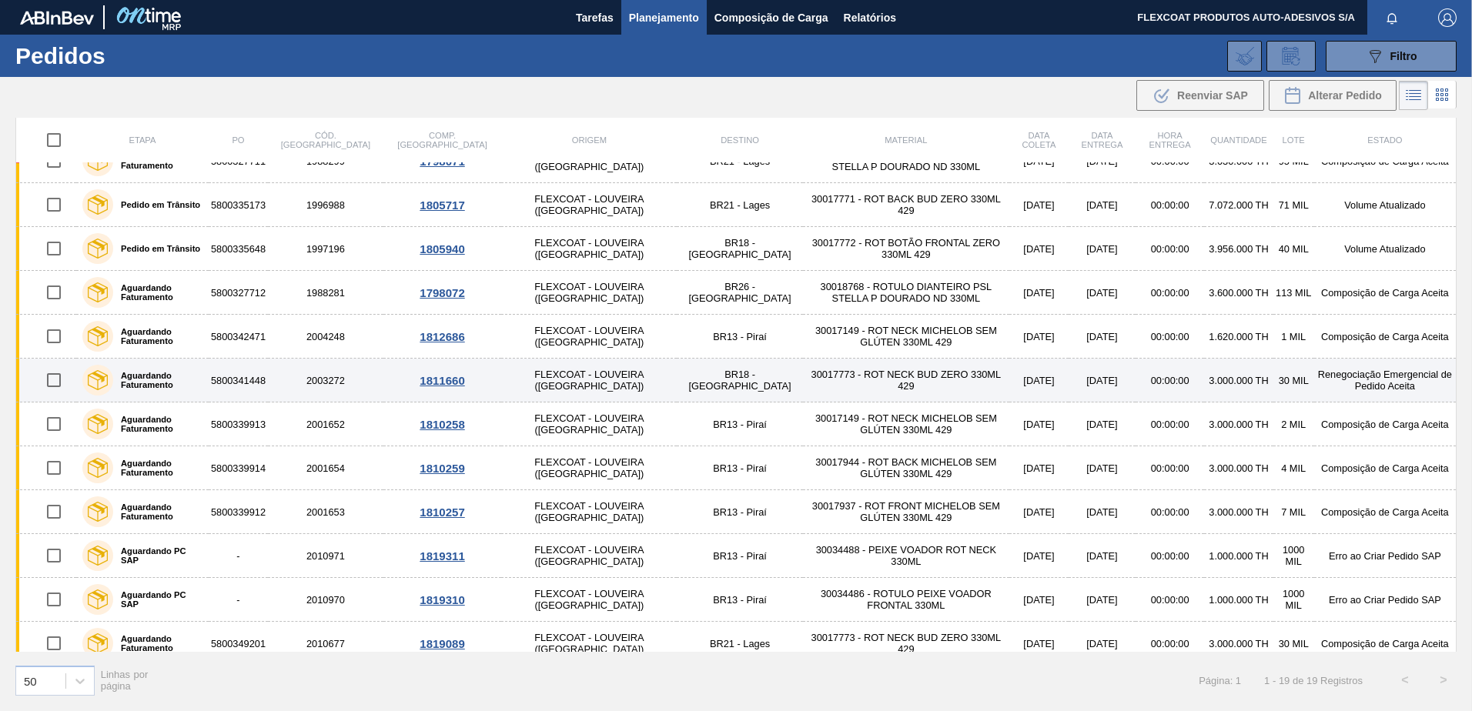
scroll to position [346, 0]
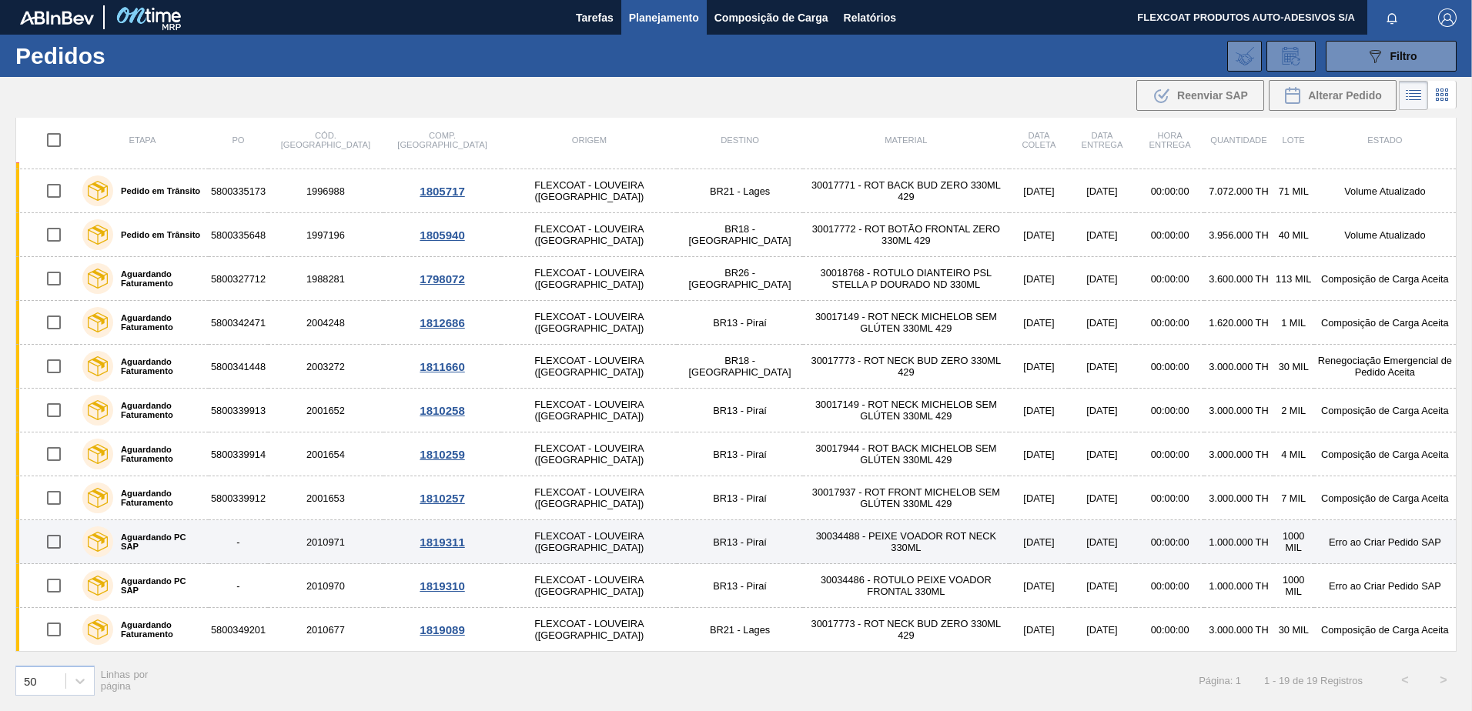
click at [151, 542] on label "Aguardando PC SAP" at bounding box center [157, 542] width 89 height 18
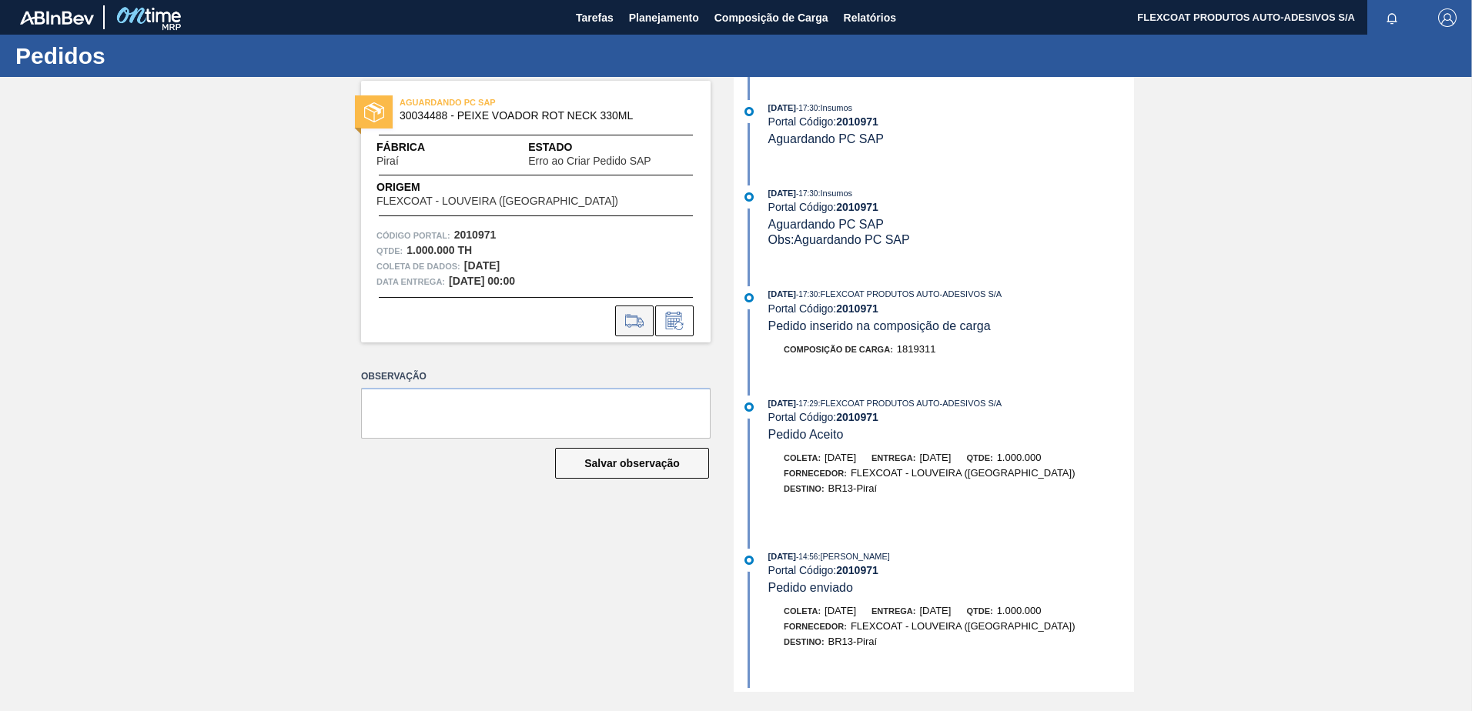
click at [636, 320] on icon at bounding box center [634, 321] width 25 height 18
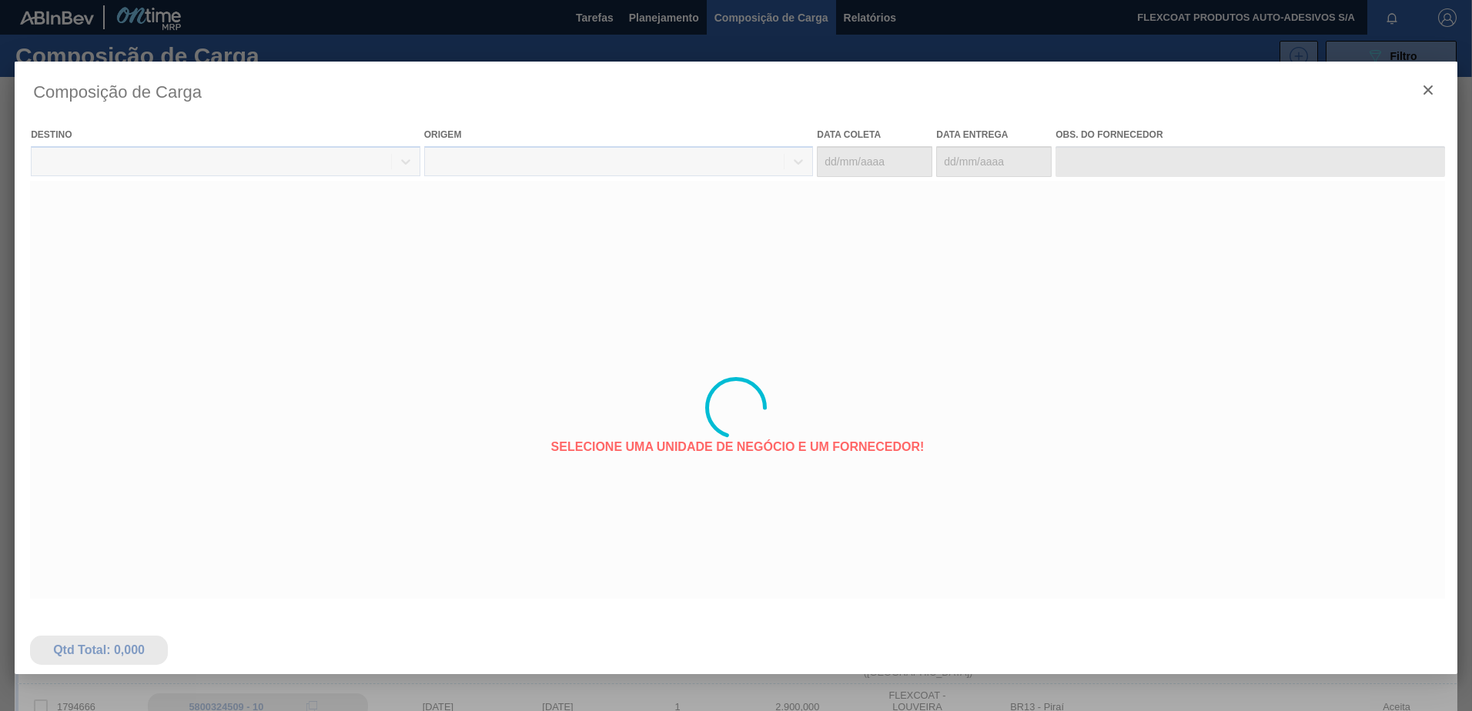
type coleta "18/09/2025"
type entrega "19/09/2025"
